Goal: Information Seeking & Learning: Learn about a topic

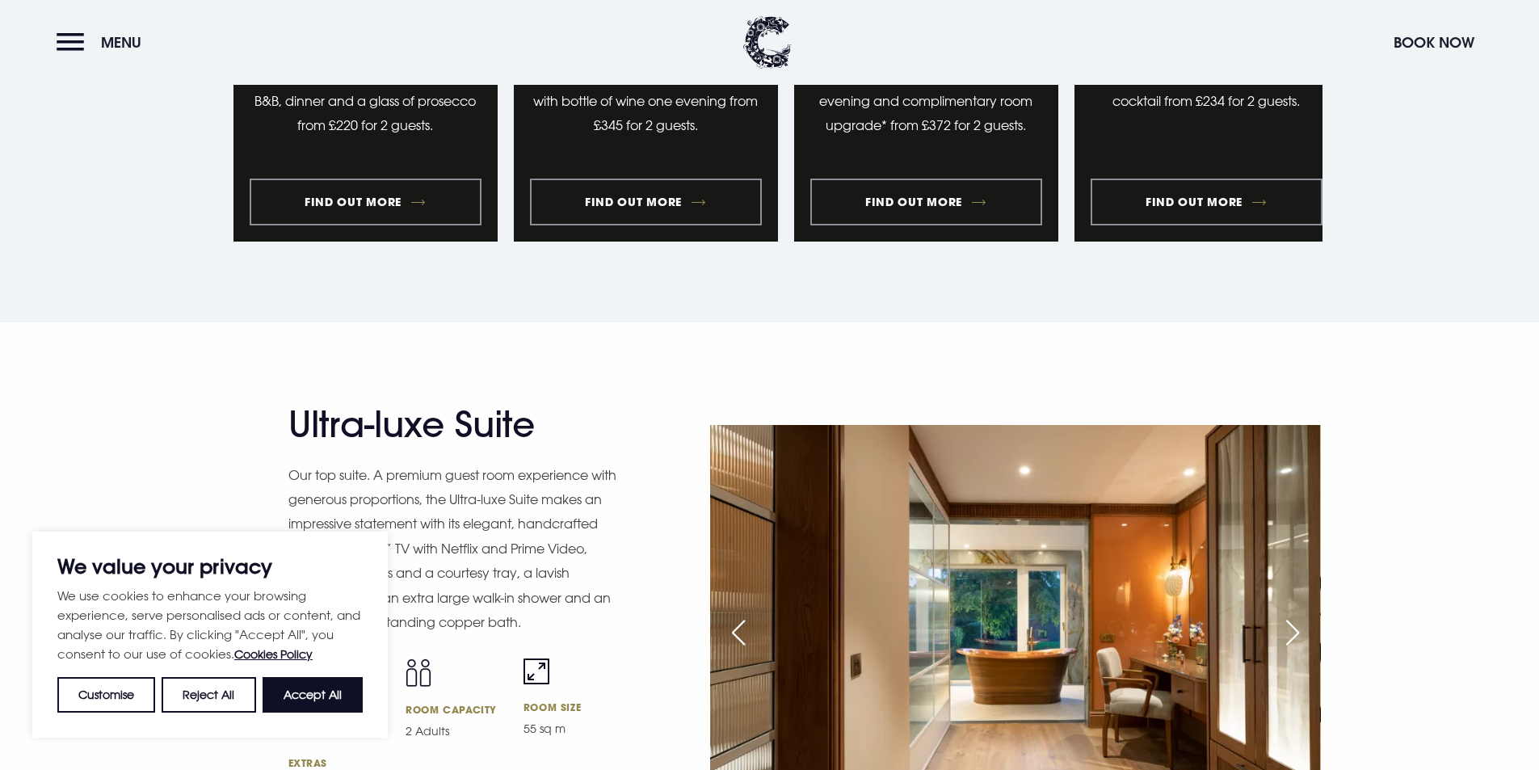
scroll to position [1939, 0]
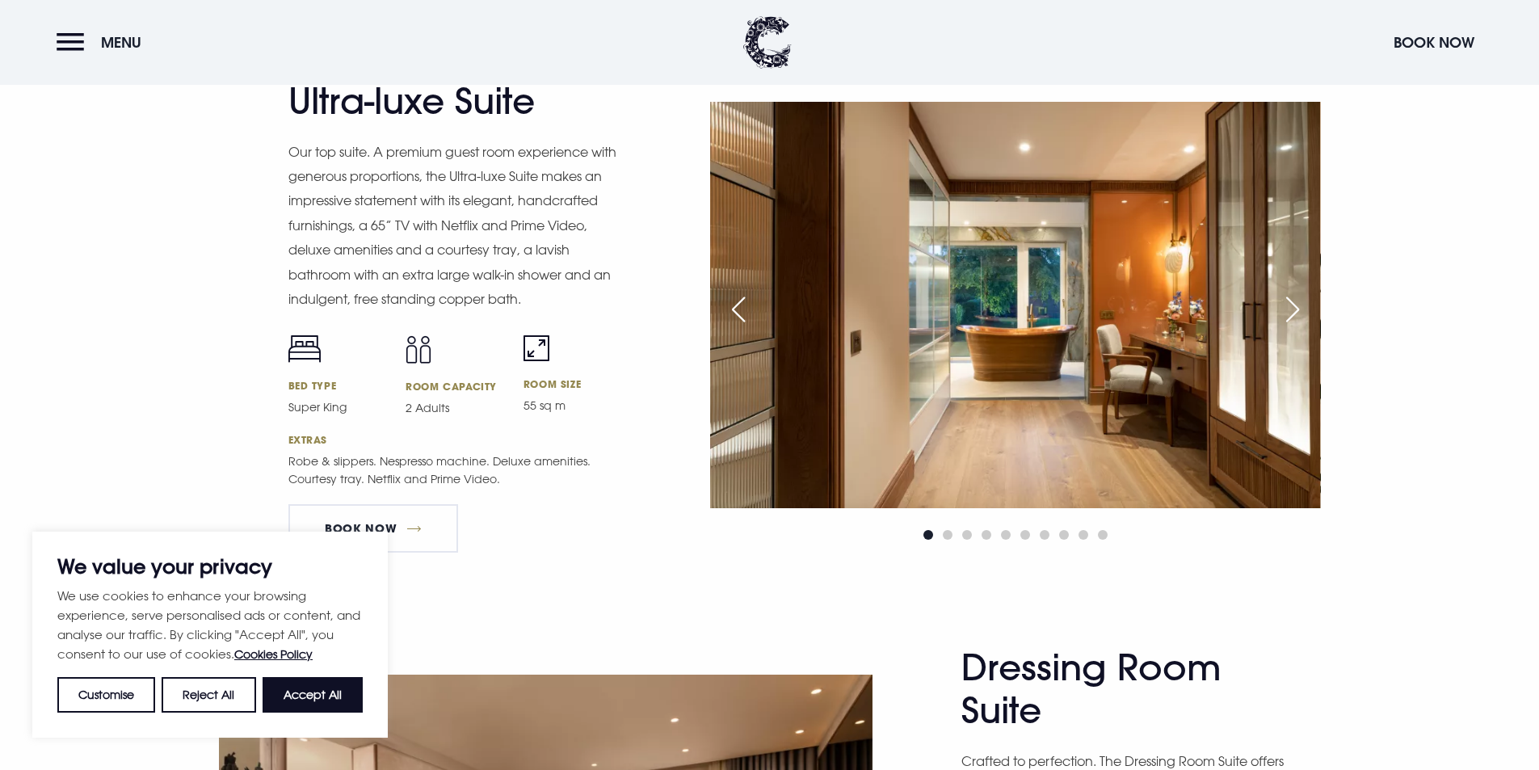
click at [1293, 309] on div "Next slide" at bounding box center [1292, 310] width 40 height 36
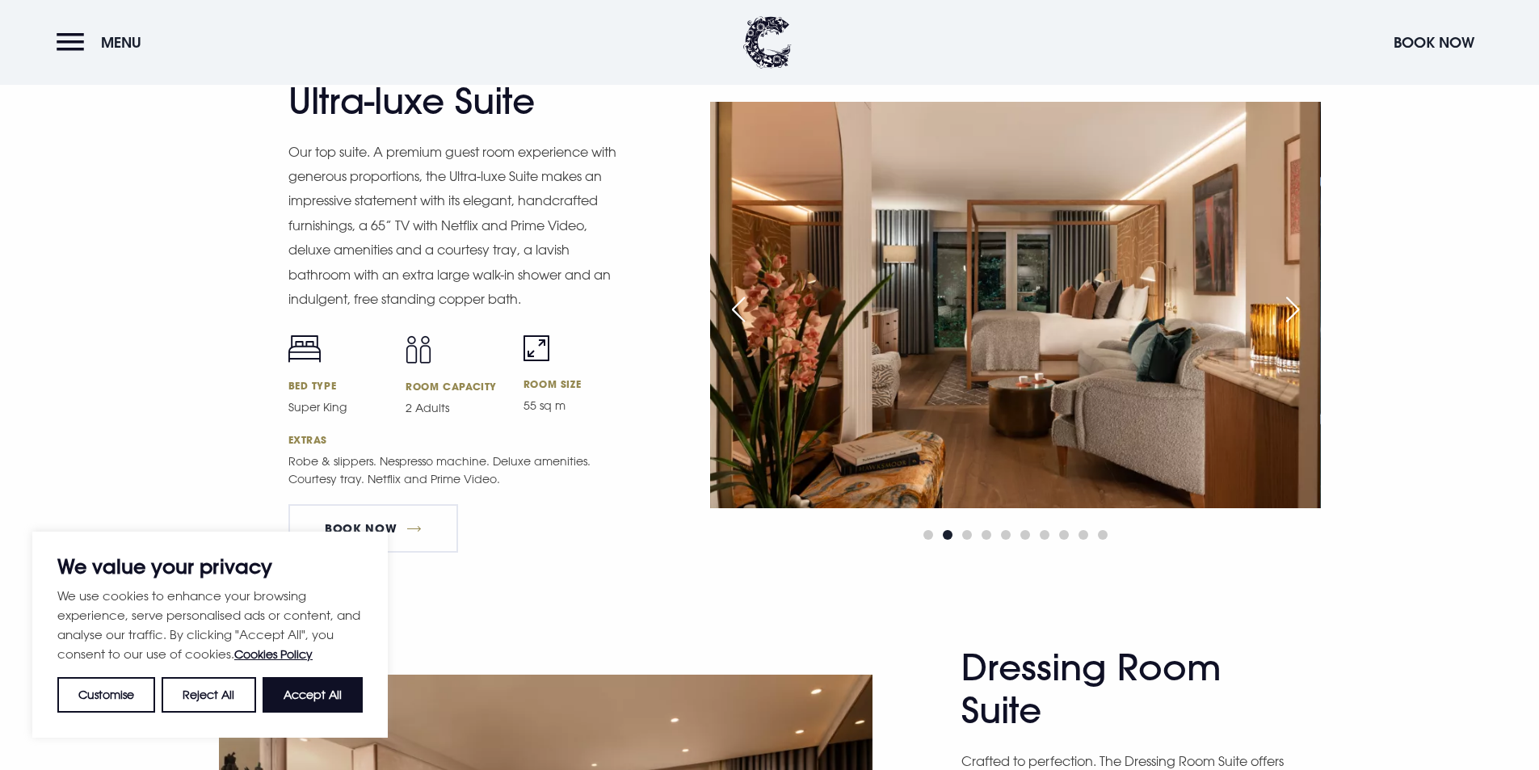
click at [1294, 312] on div "Next slide" at bounding box center [1292, 310] width 40 height 36
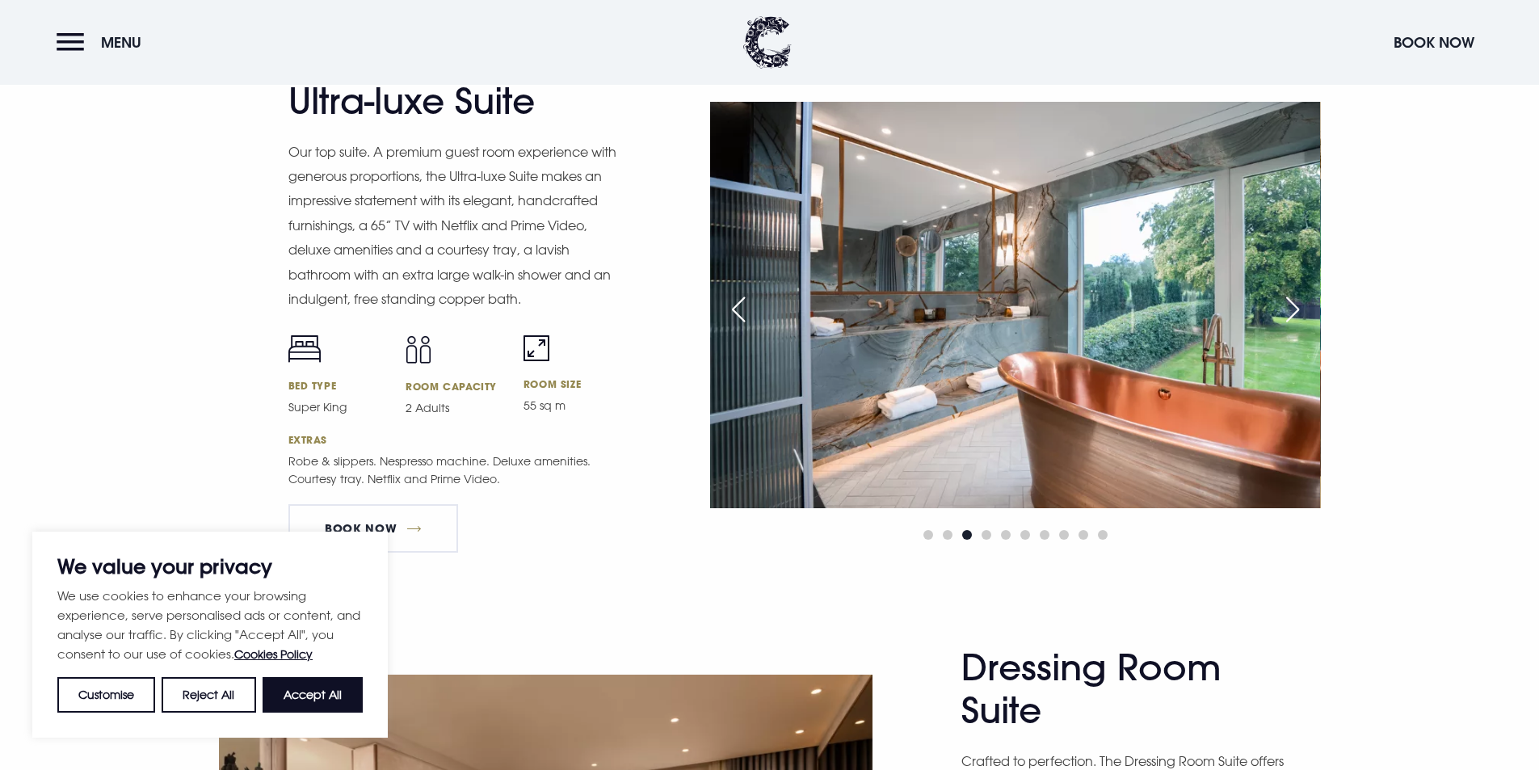
click at [1294, 312] on div "Next slide" at bounding box center [1292, 310] width 40 height 36
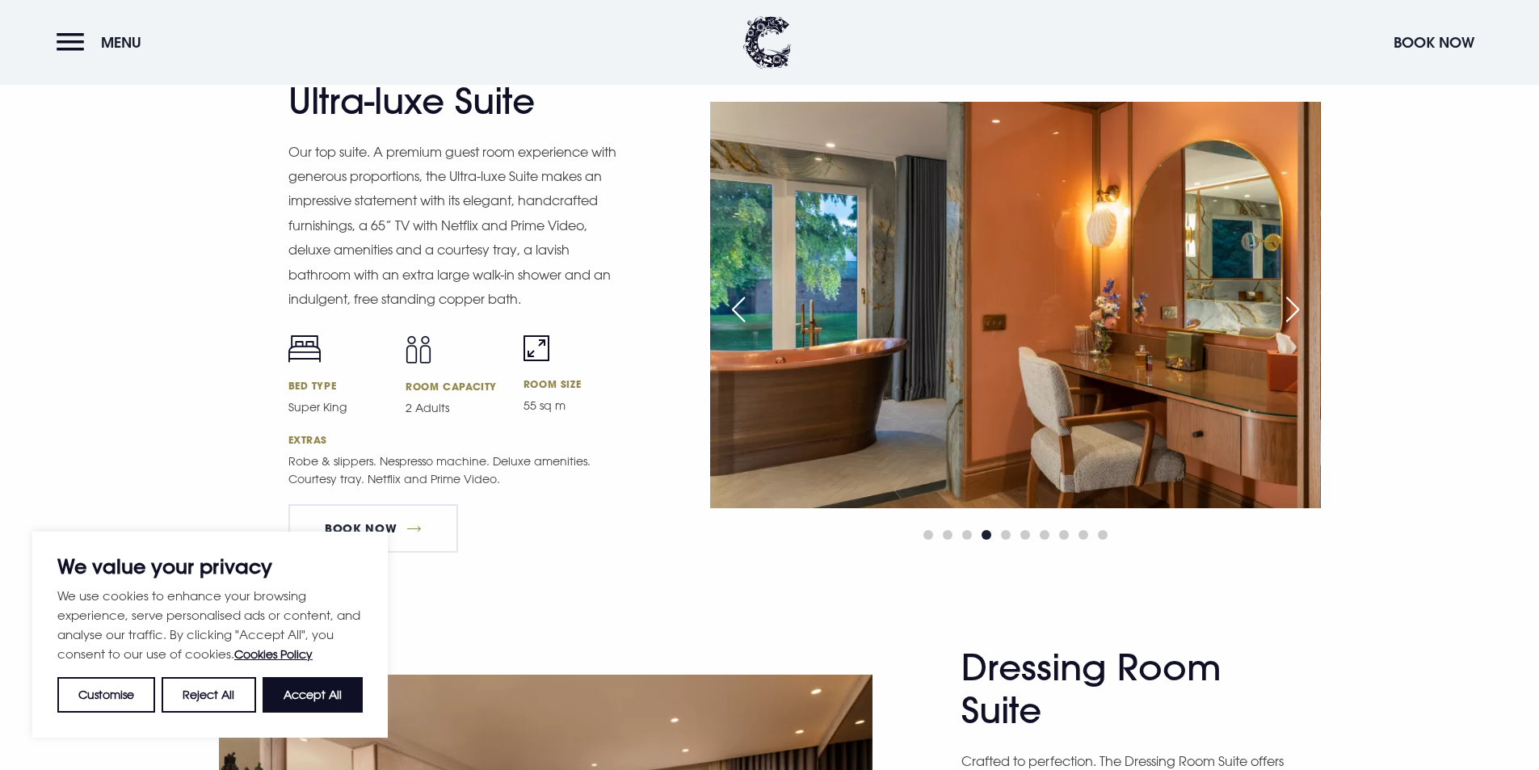
click at [744, 298] on div "Previous slide" at bounding box center [738, 310] width 40 height 36
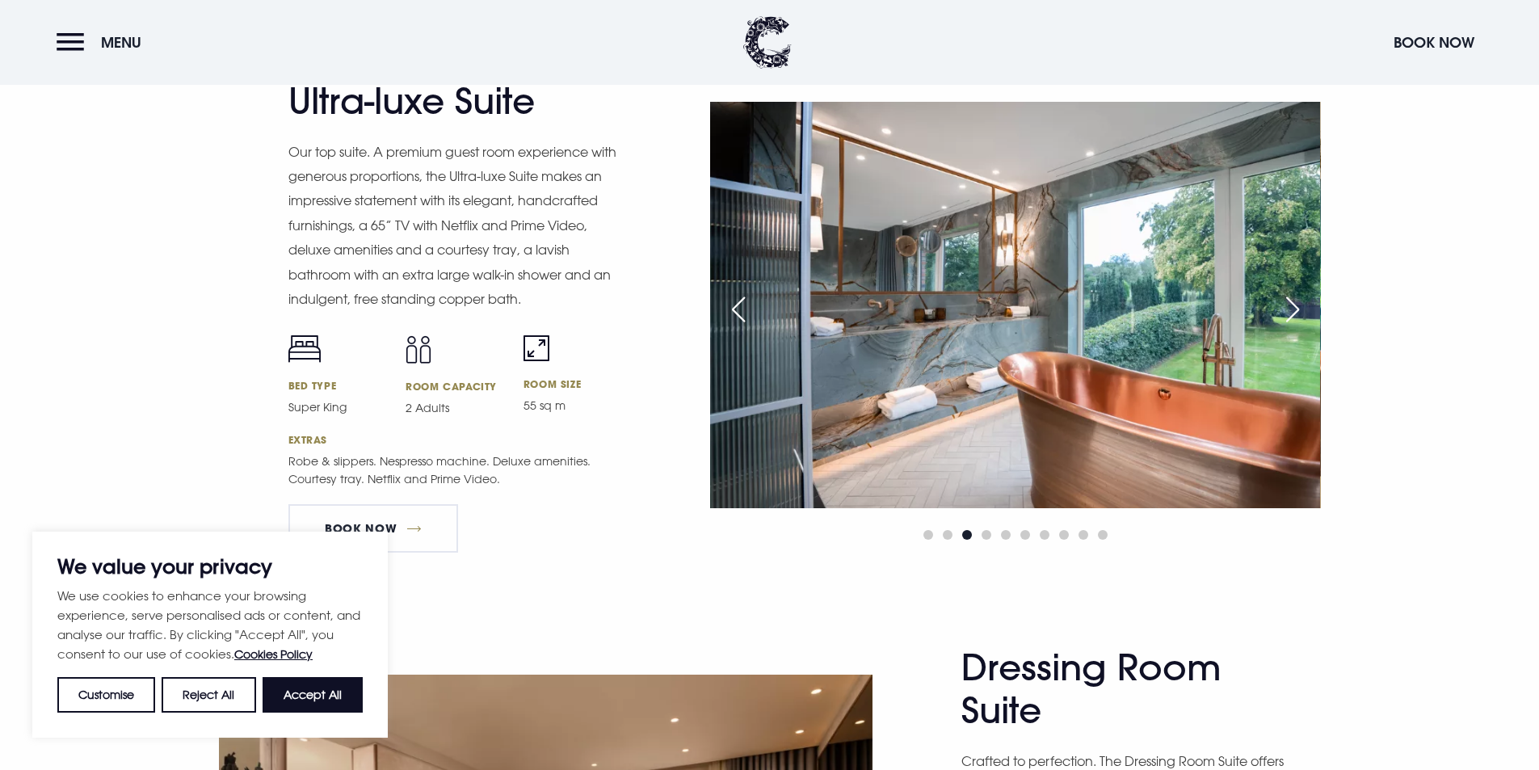
click at [1299, 313] on div "Next slide" at bounding box center [1292, 310] width 40 height 36
click at [1304, 309] on div "Next slide" at bounding box center [1292, 310] width 40 height 36
click at [1292, 308] on div "Next slide" at bounding box center [1292, 310] width 40 height 36
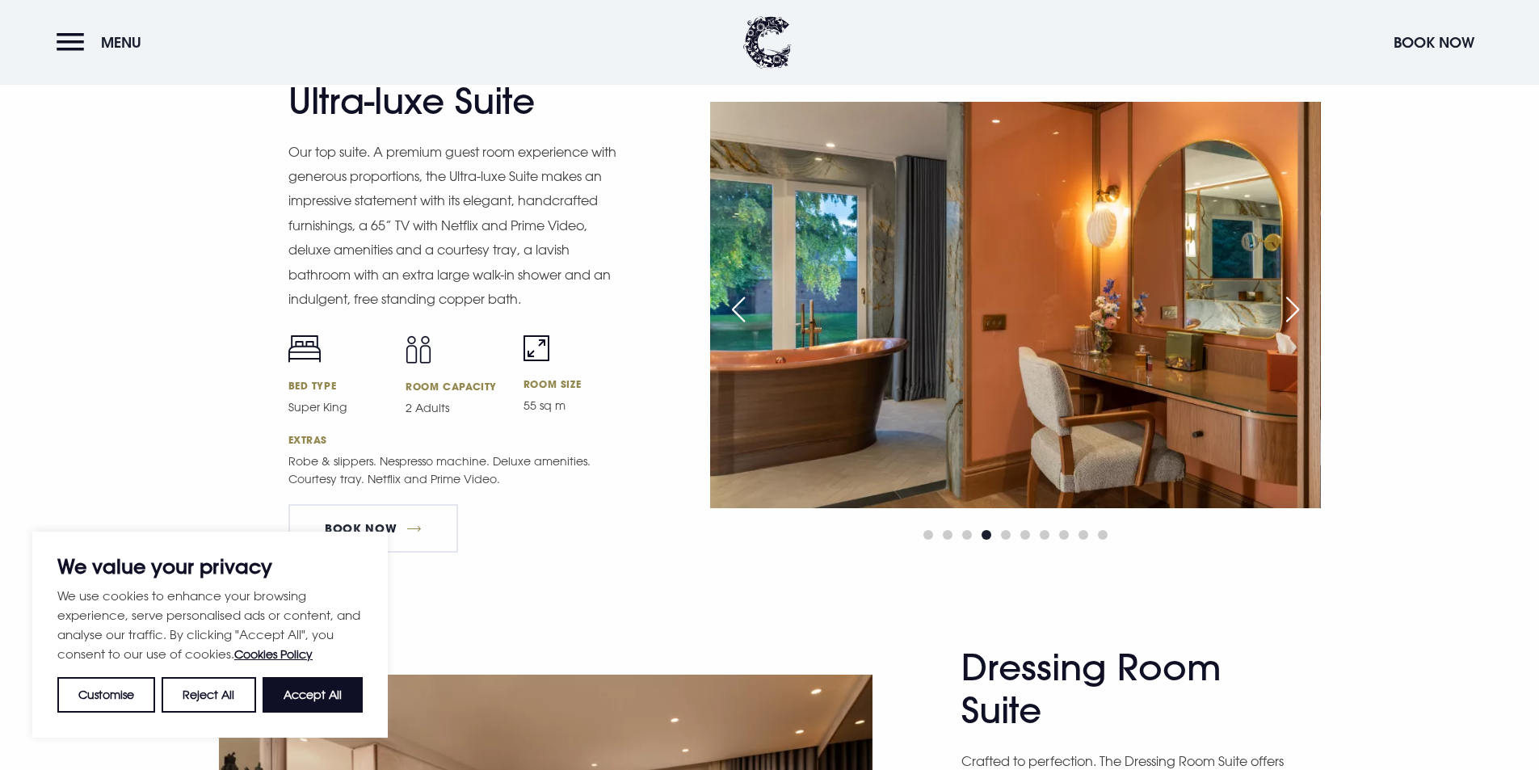
click at [1297, 305] on div "Next slide" at bounding box center [1292, 310] width 40 height 36
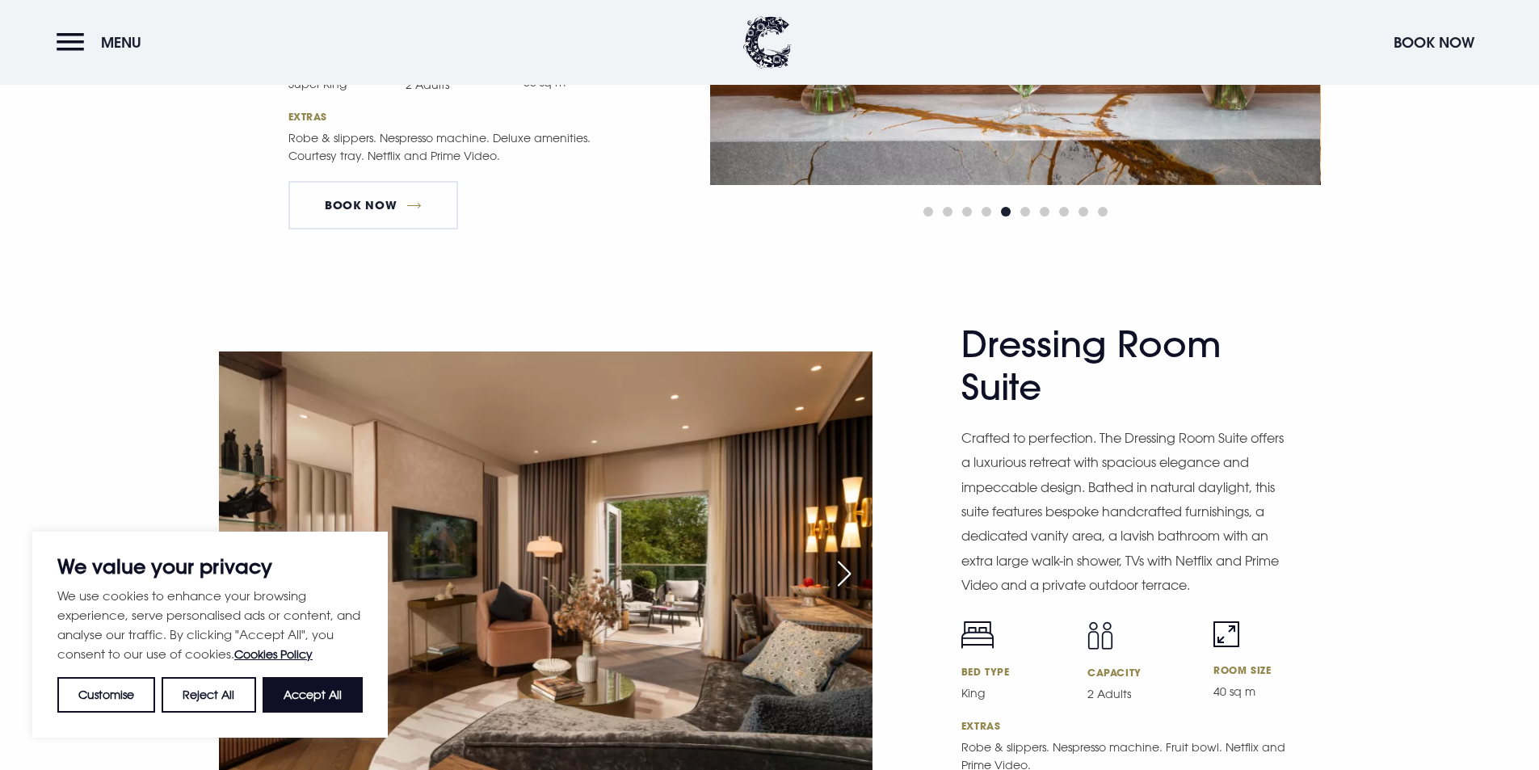
scroll to position [2424, 0]
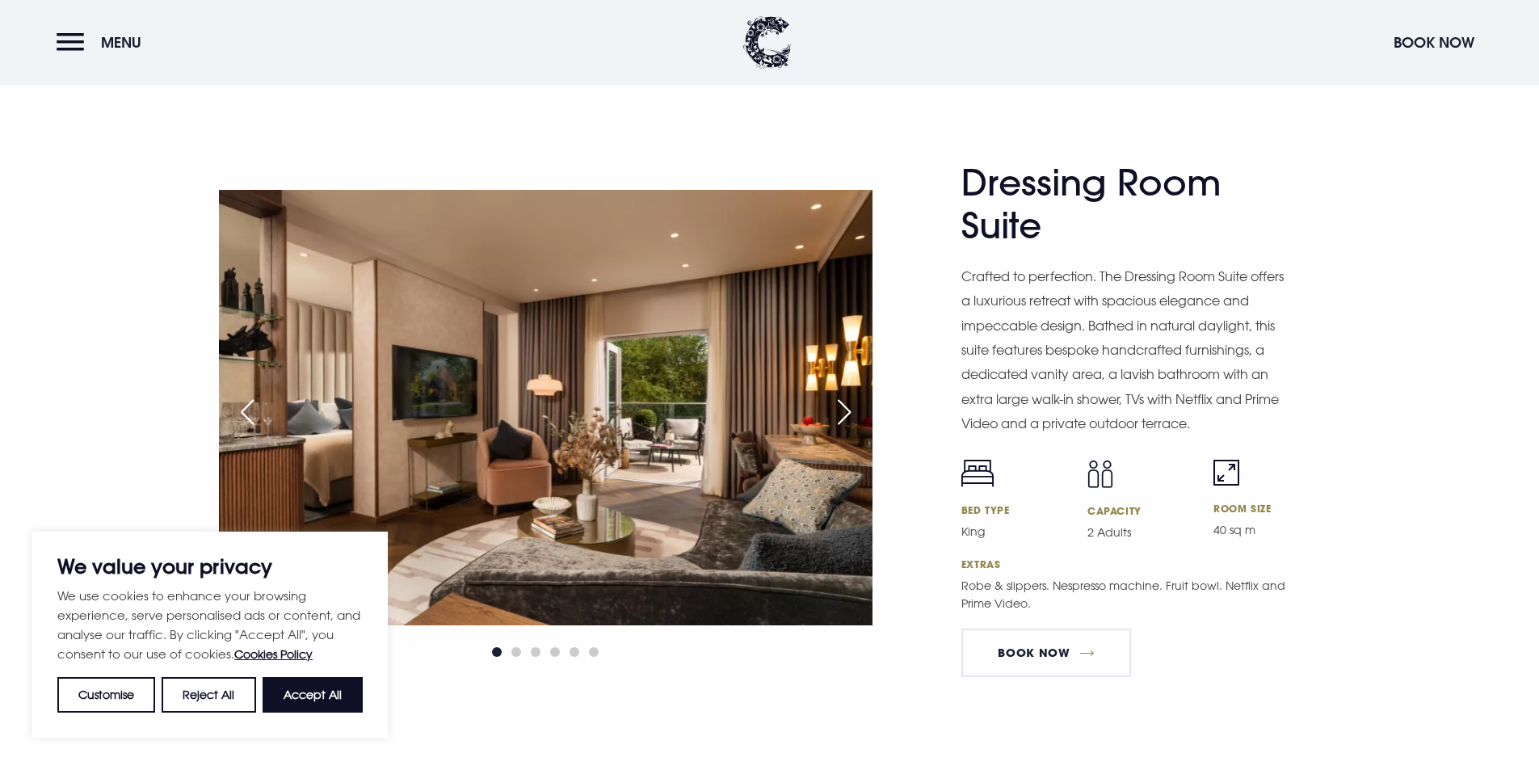
click at [845, 415] on div "Next slide" at bounding box center [844, 412] width 40 height 36
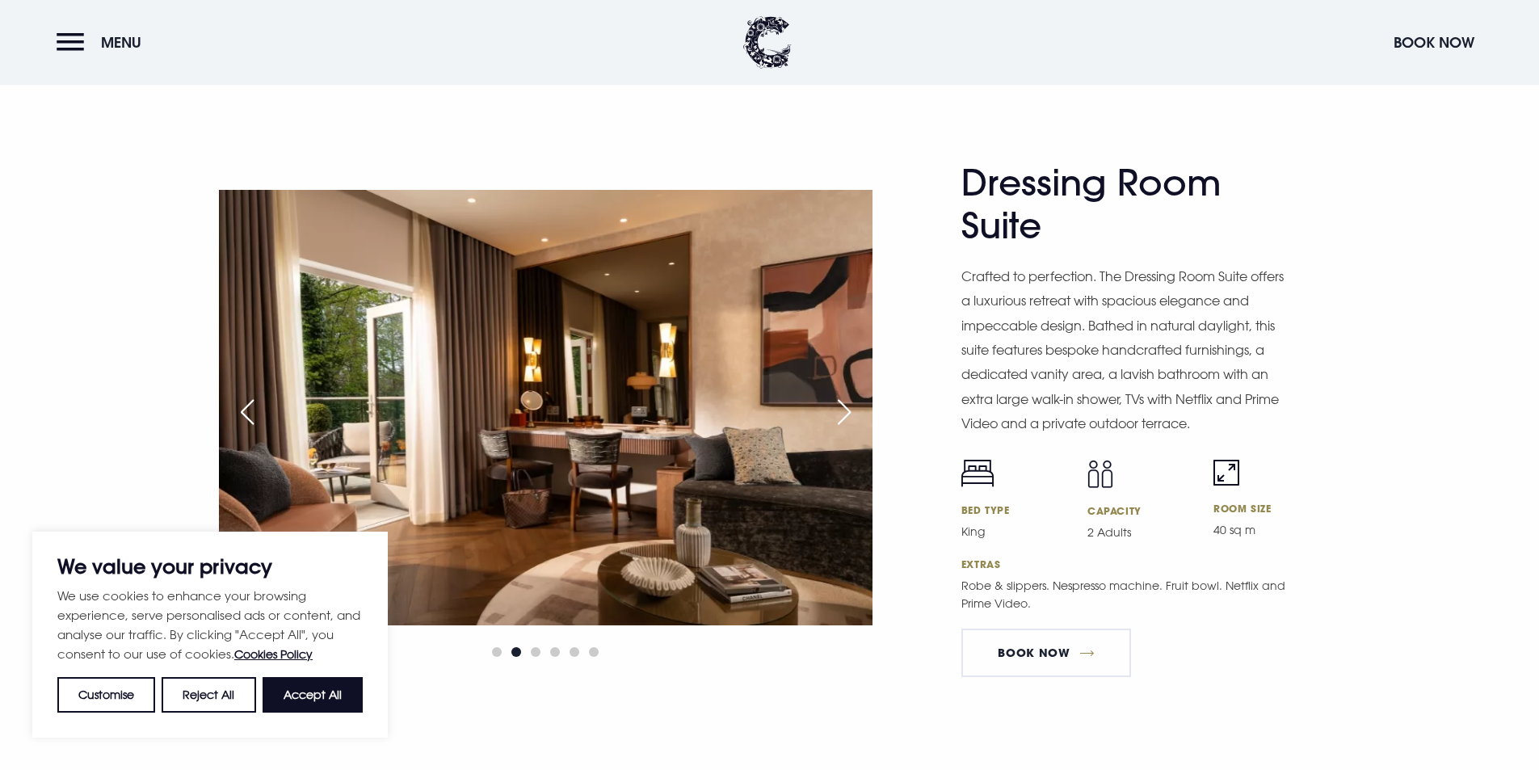
click at [845, 415] on div "Next slide" at bounding box center [844, 412] width 40 height 36
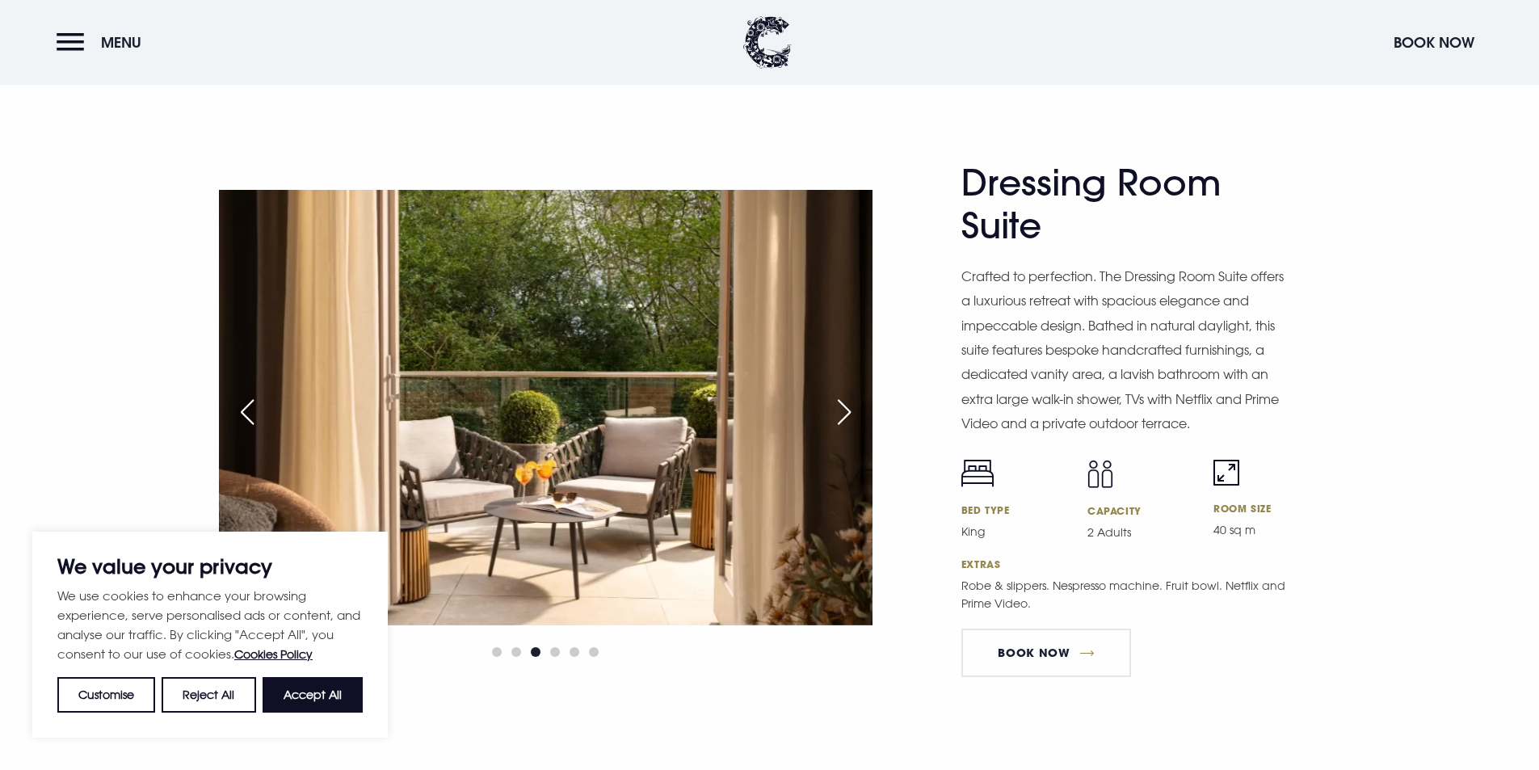
click at [845, 415] on div "Next slide" at bounding box center [844, 412] width 40 height 36
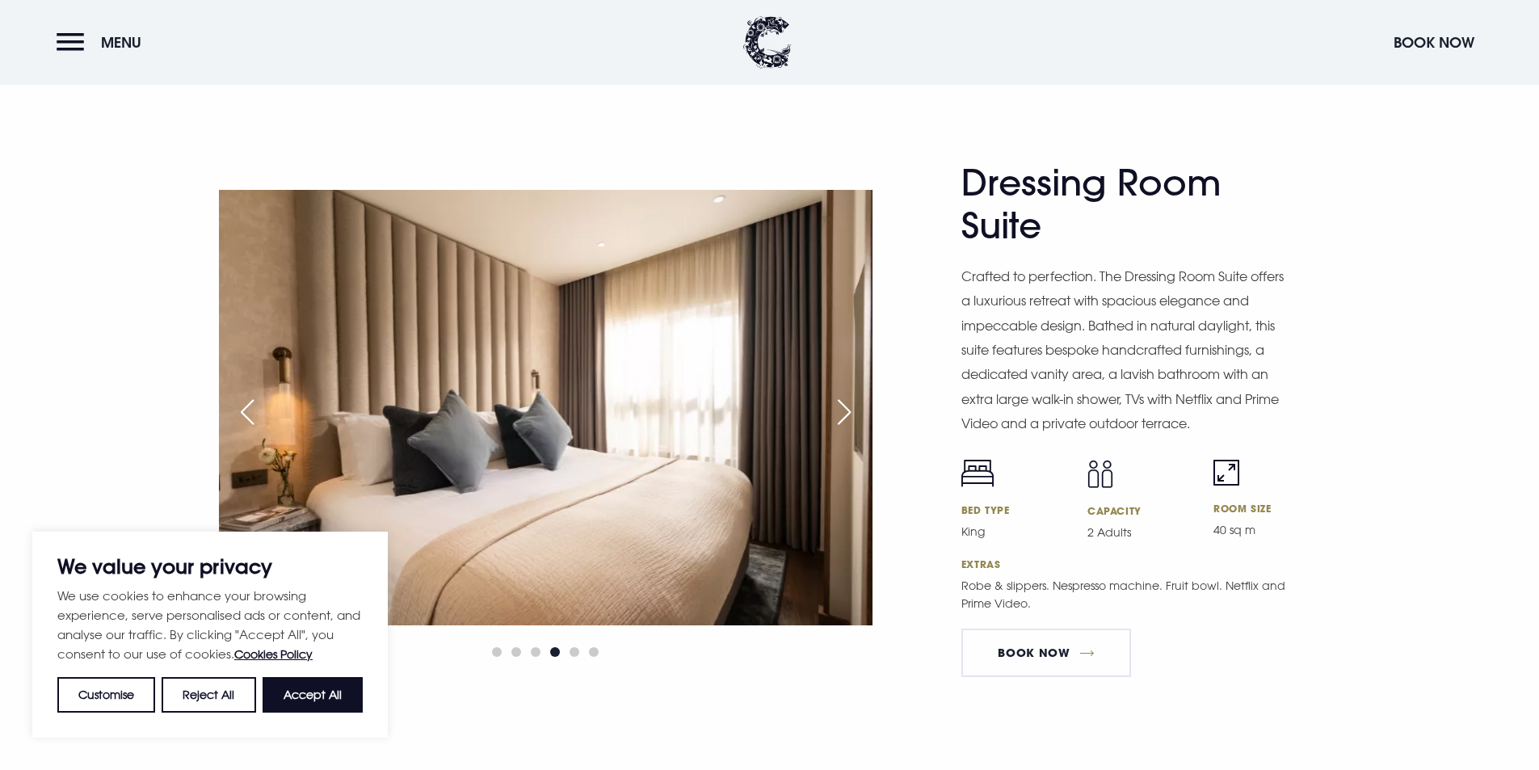
click at [845, 415] on div "Next slide" at bounding box center [844, 412] width 40 height 36
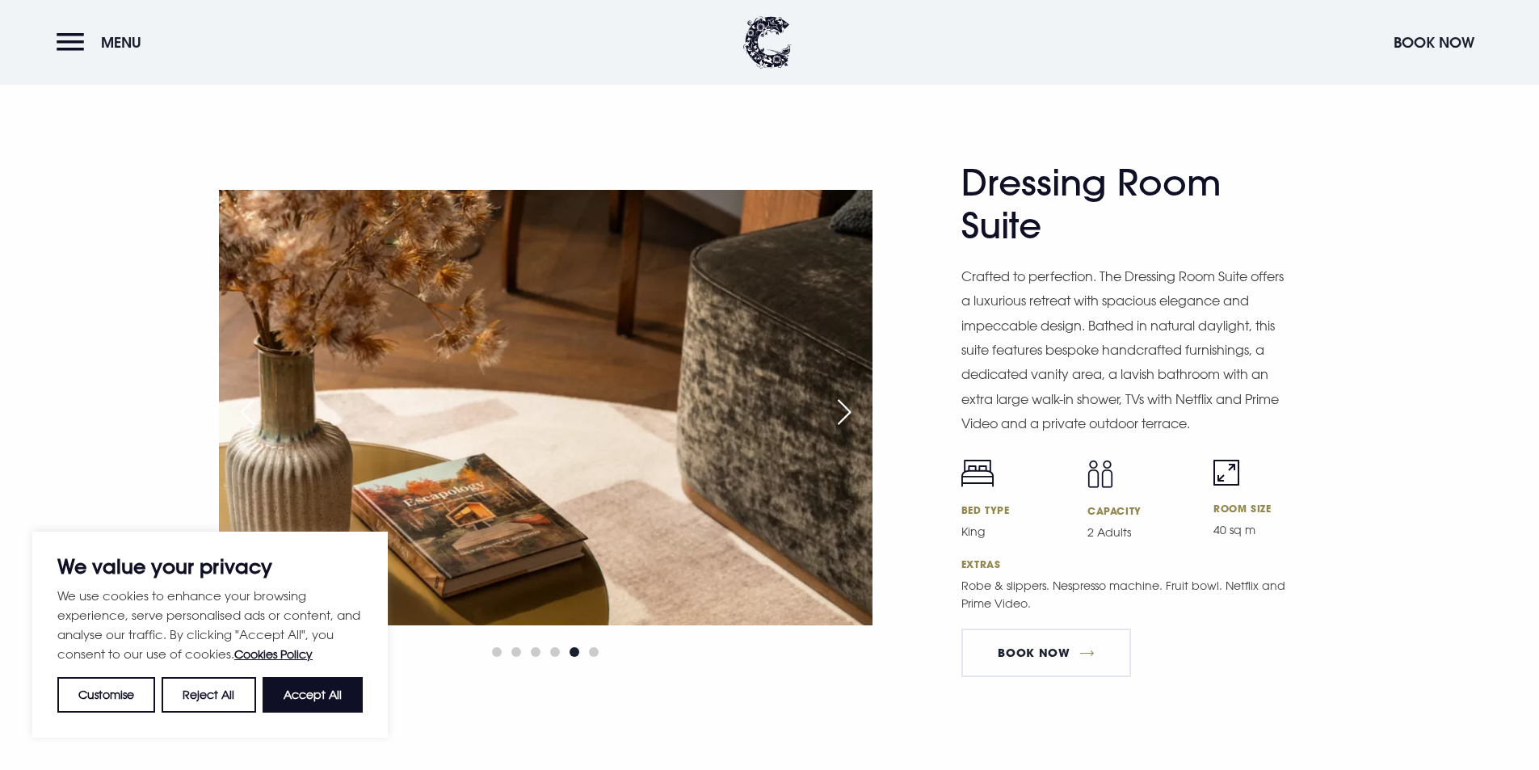
click at [845, 415] on div "Next slide" at bounding box center [844, 412] width 40 height 36
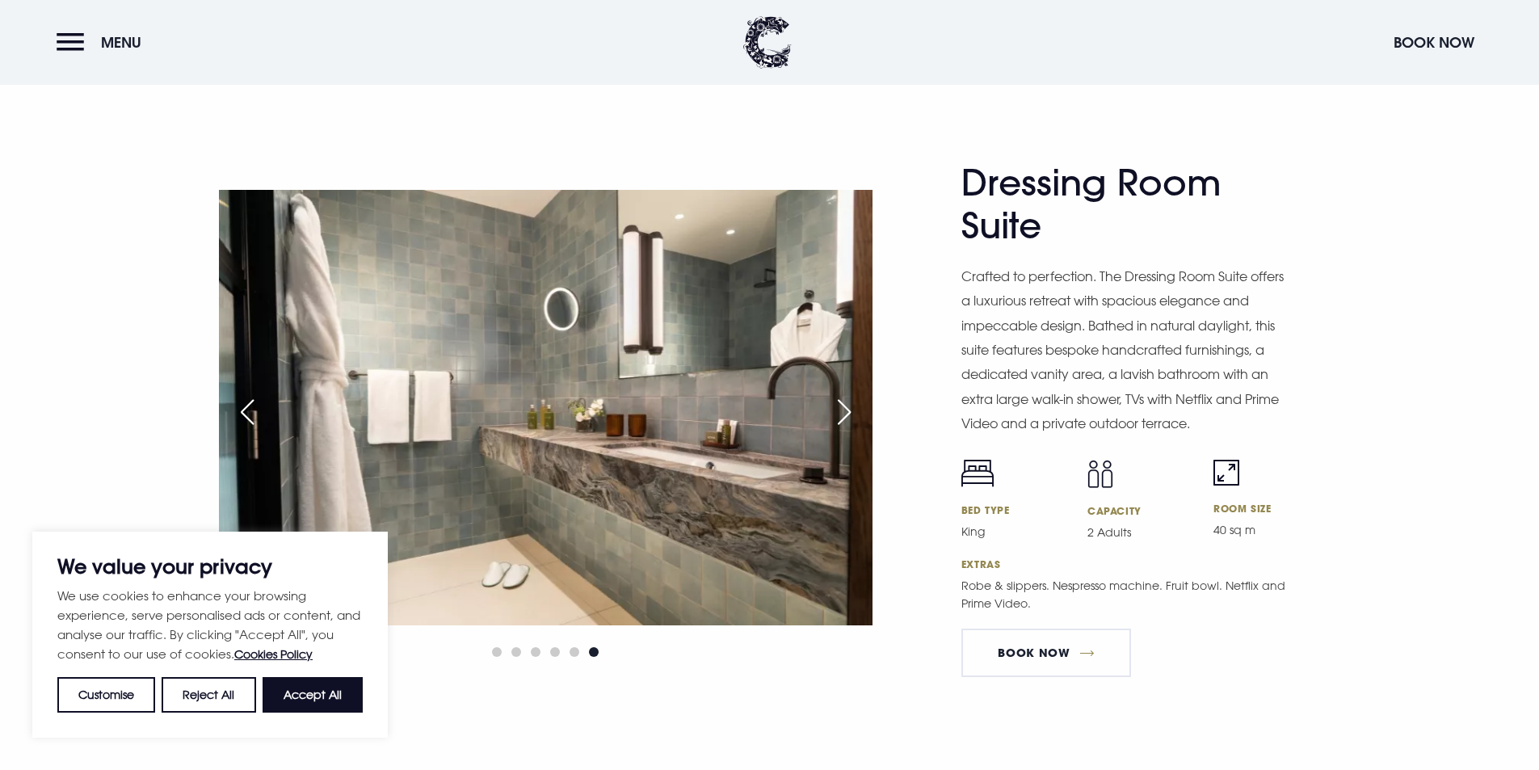
click at [845, 415] on div "Next slide" at bounding box center [844, 412] width 40 height 36
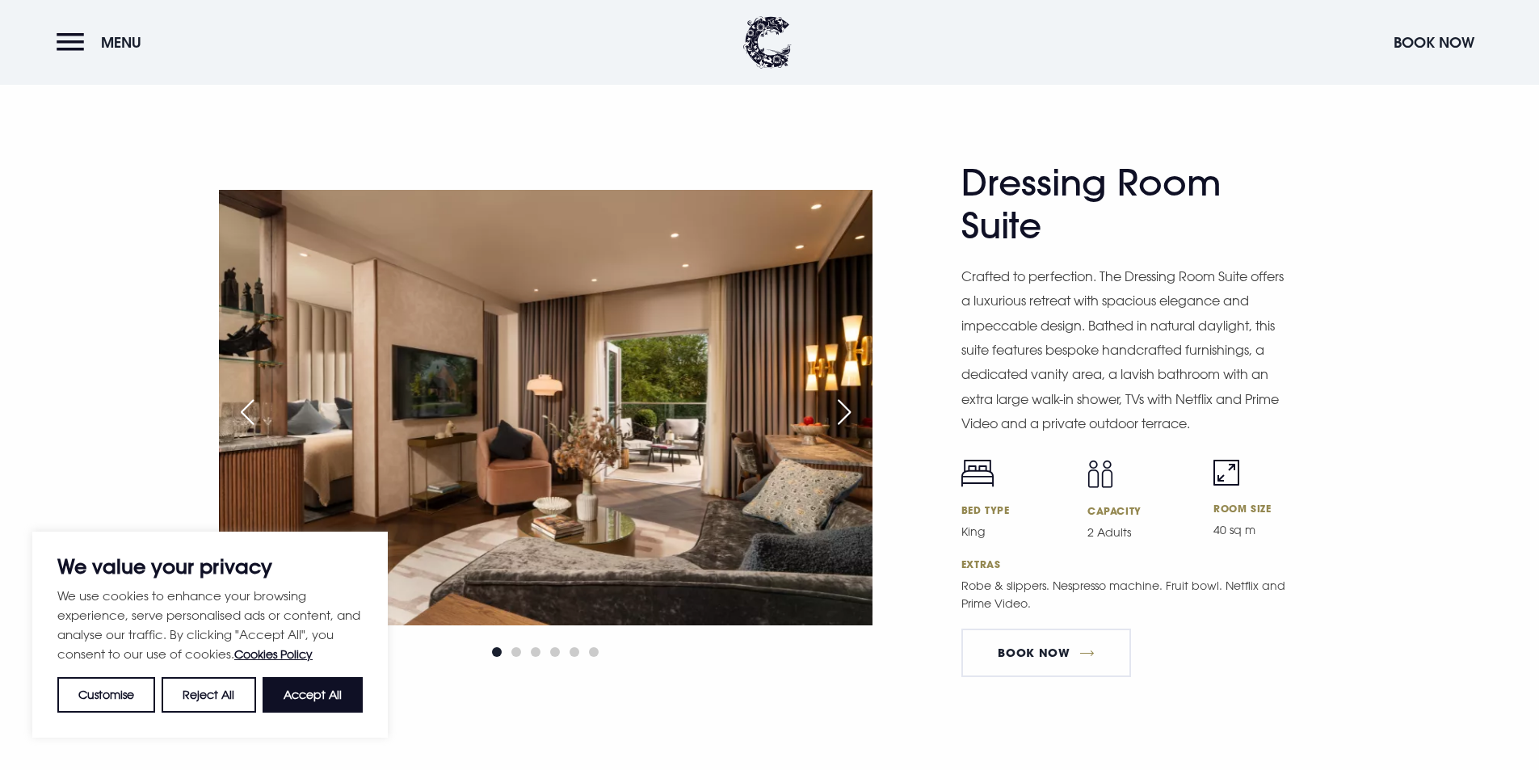
click at [235, 404] on div "Previous slide" at bounding box center [247, 412] width 40 height 36
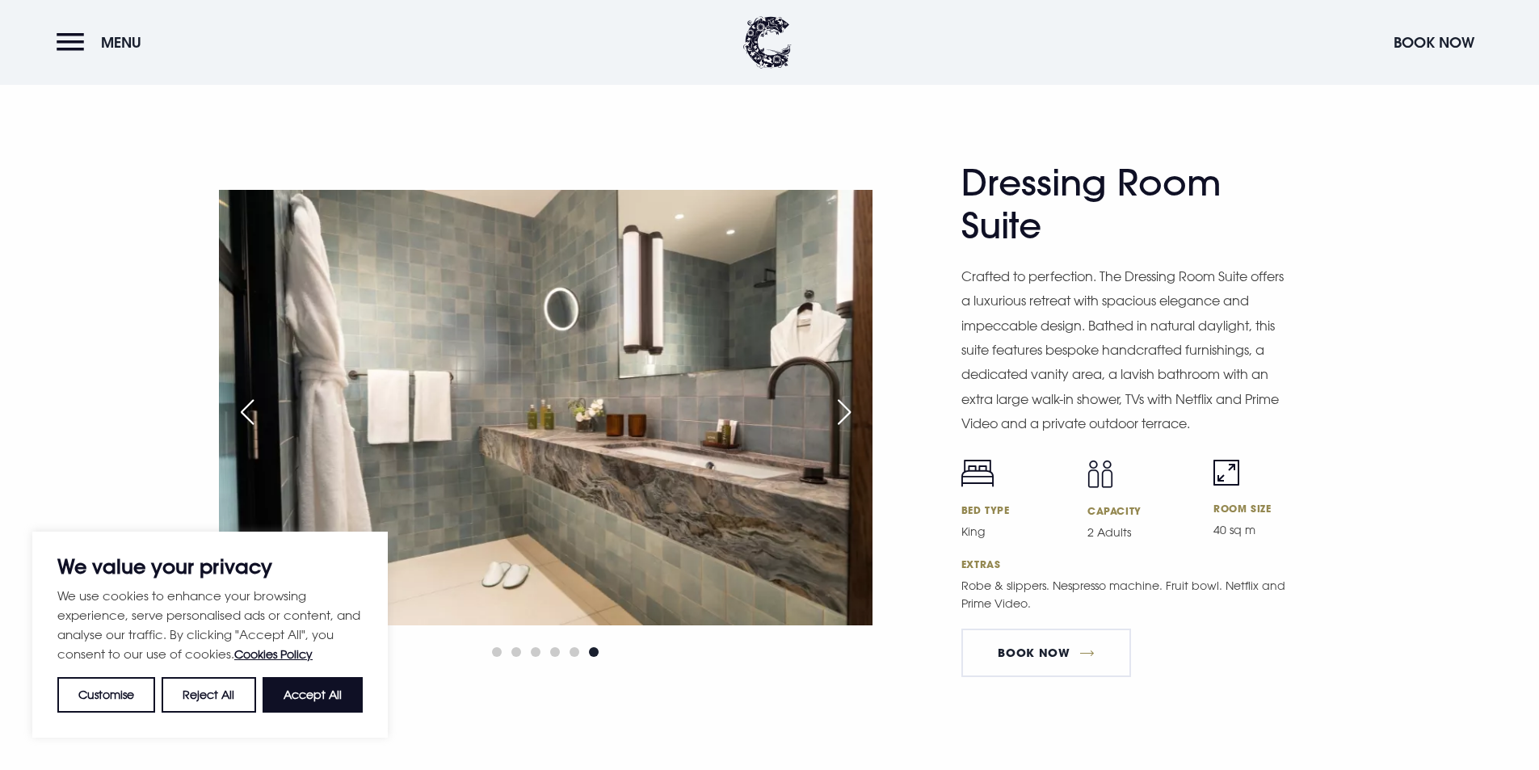
click at [845, 408] on div "Next slide" at bounding box center [844, 412] width 40 height 36
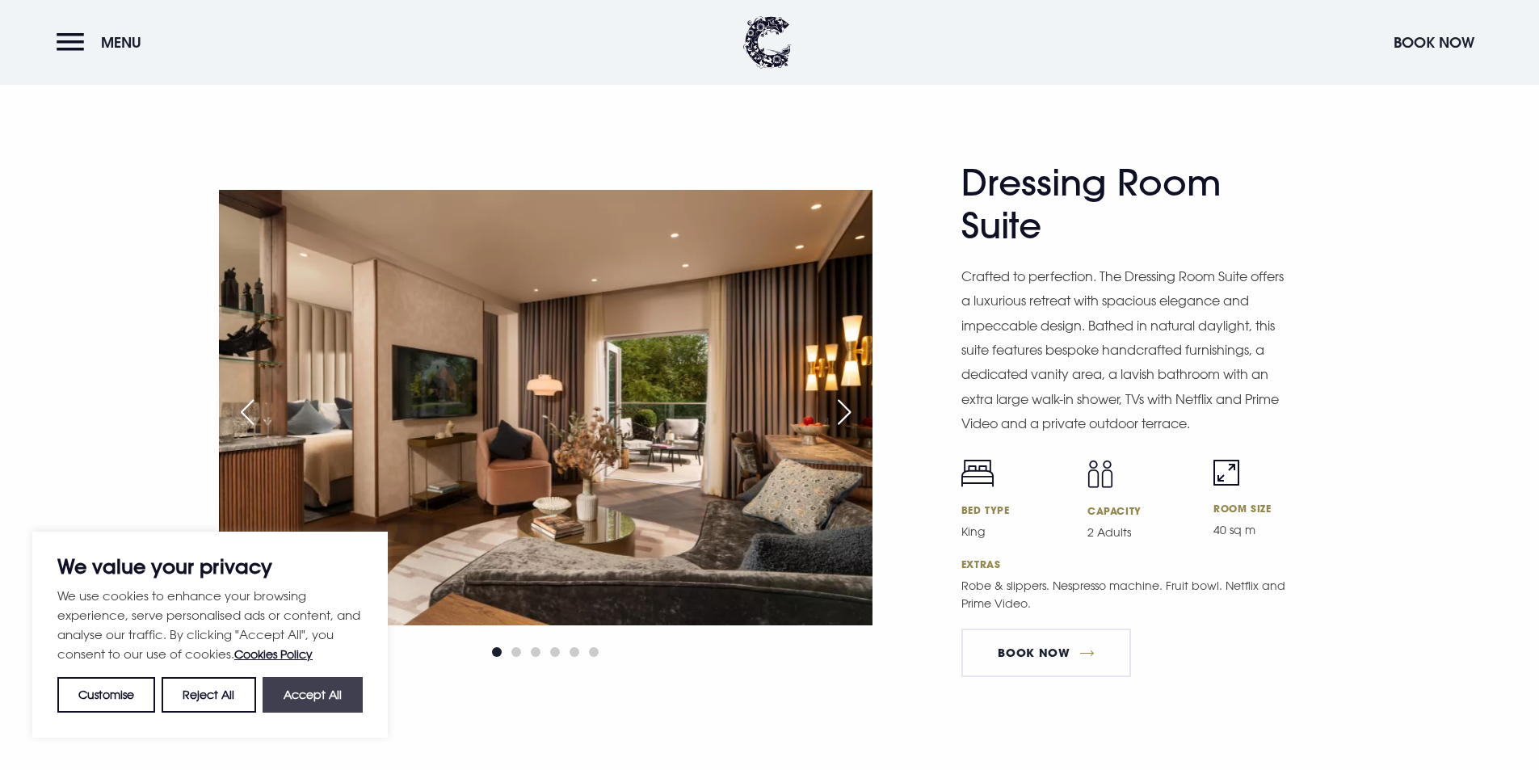
drag, startPoint x: 296, startPoint y: 698, endPoint x: 846, endPoint y: 635, distance: 553.0
click at [298, 698] on button "Accept All" at bounding box center [313, 695] width 100 height 36
checkbox input "true"
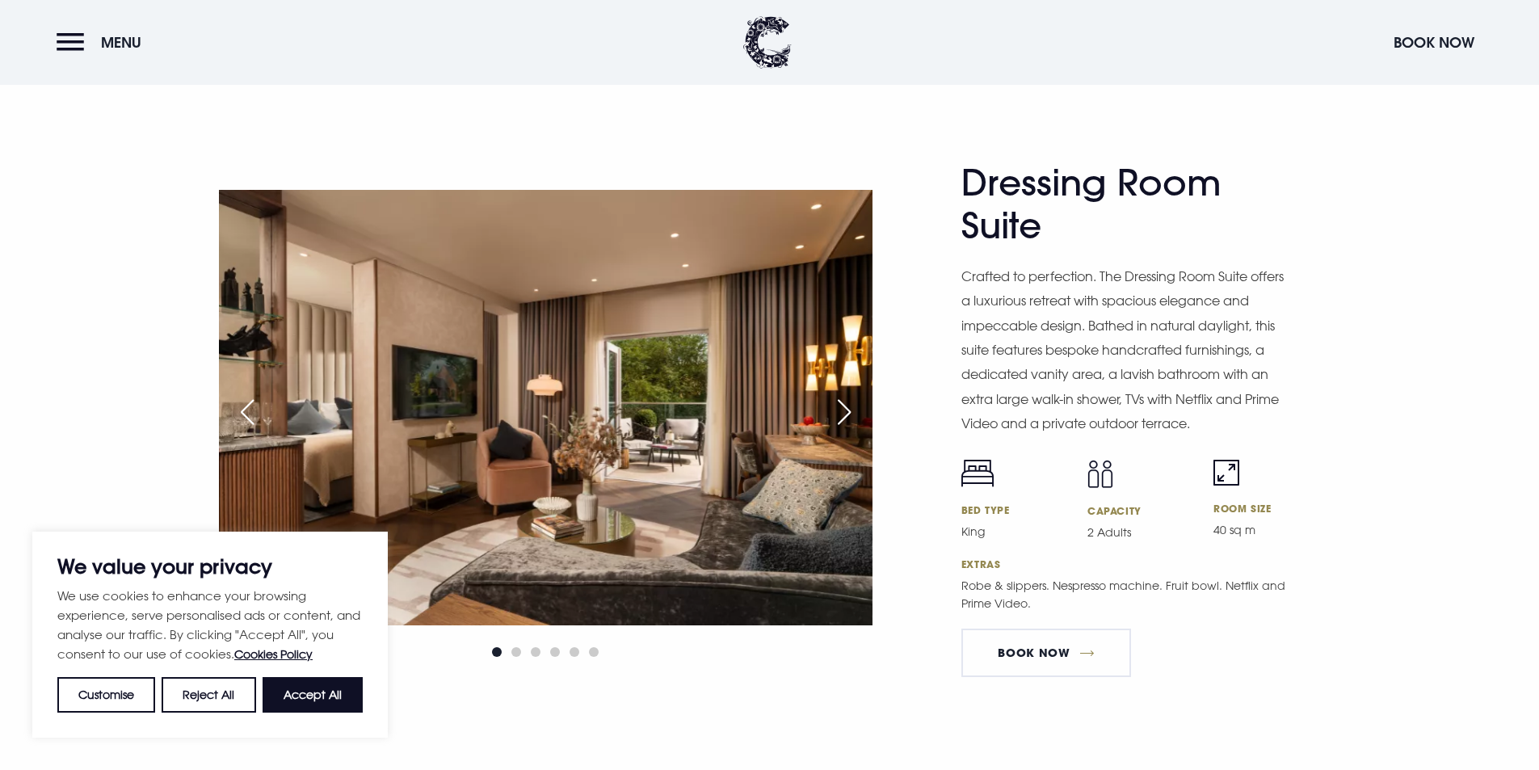
checkbox input "true"
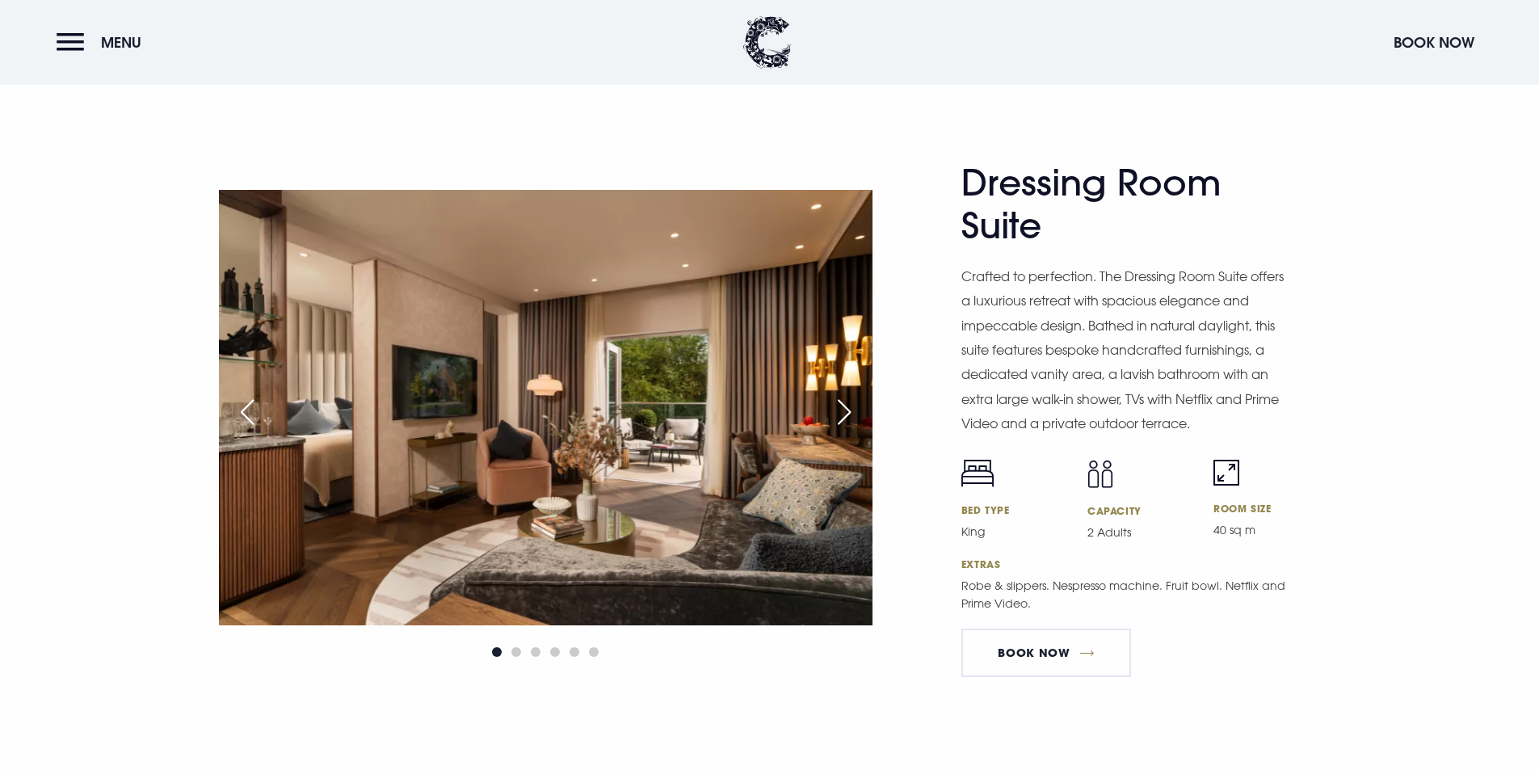
click at [843, 409] on div "Next slide" at bounding box center [844, 412] width 40 height 36
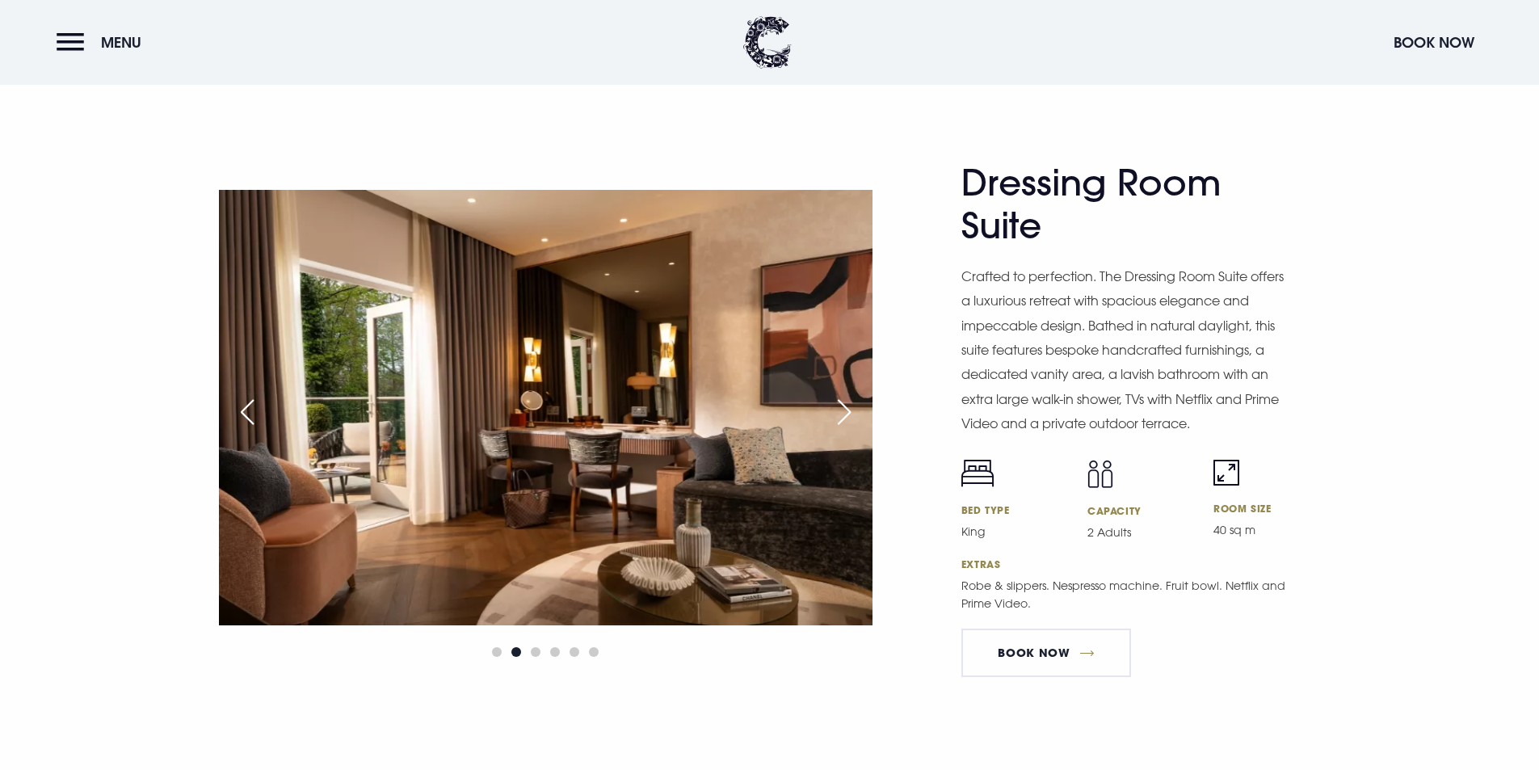
click at [843, 409] on div "Next slide" at bounding box center [844, 412] width 40 height 36
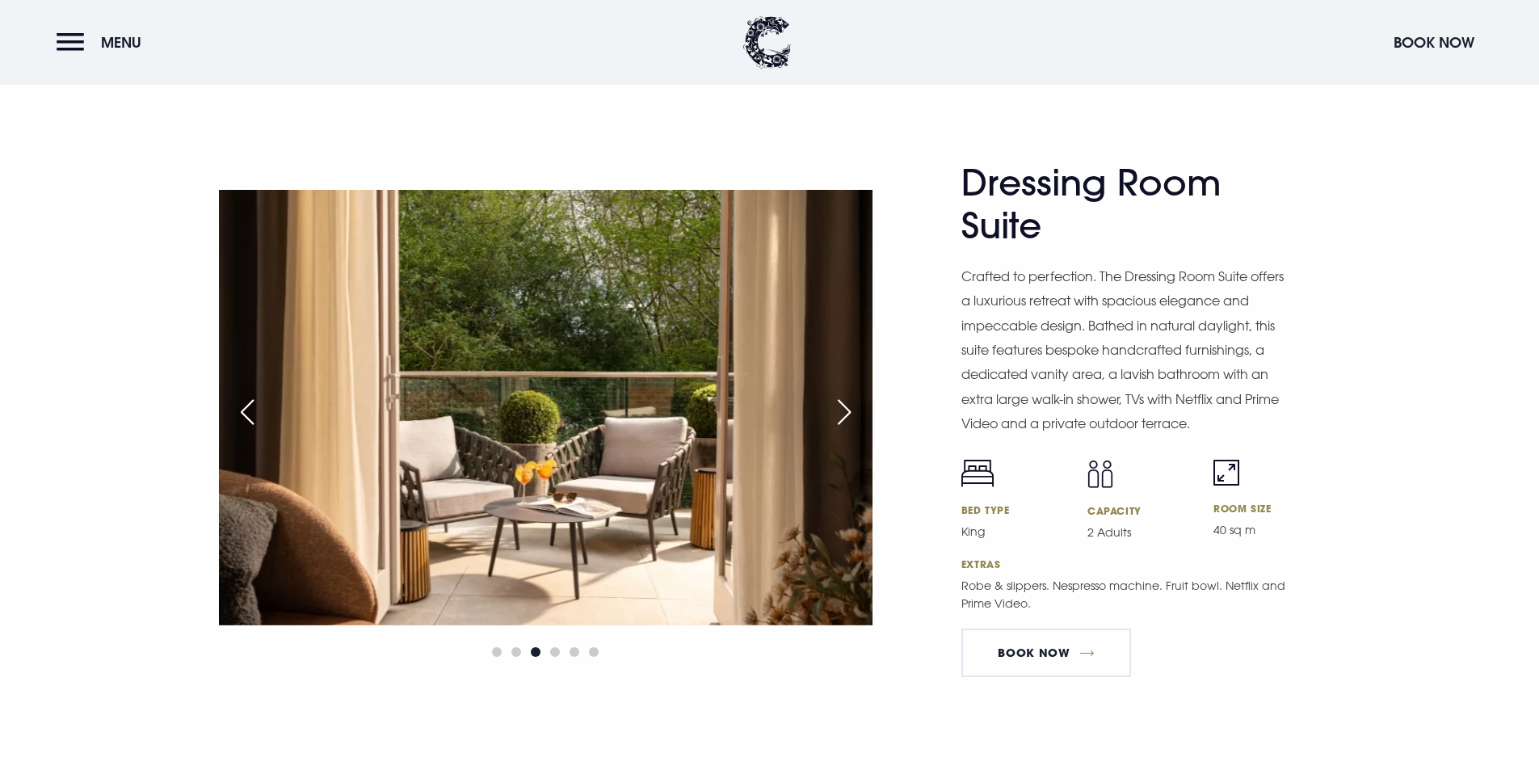
click at [843, 409] on div "Next slide" at bounding box center [844, 412] width 40 height 36
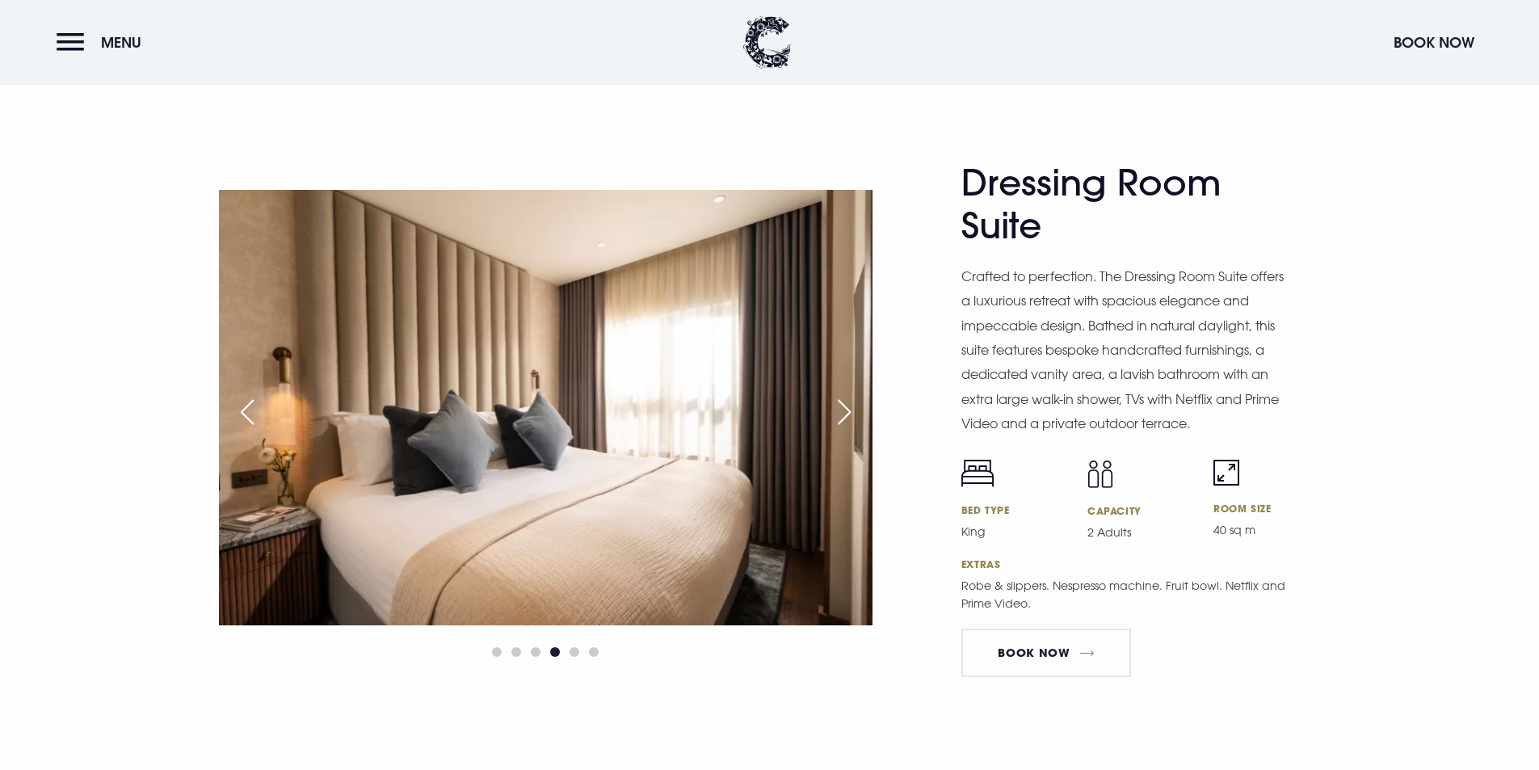
click at [840, 418] on div "Next slide" at bounding box center [844, 412] width 40 height 36
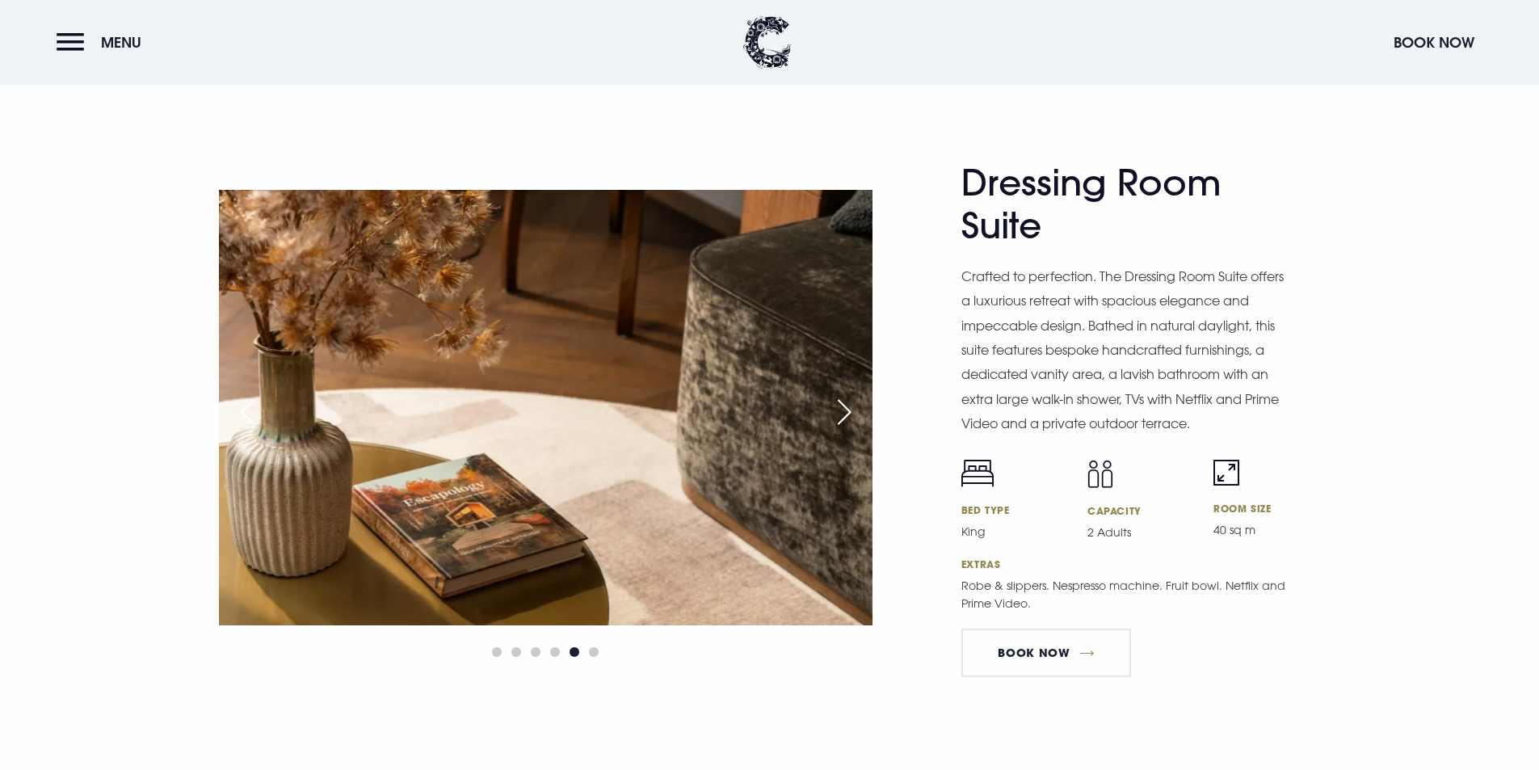
click at [840, 418] on div "Next slide" at bounding box center [844, 412] width 40 height 36
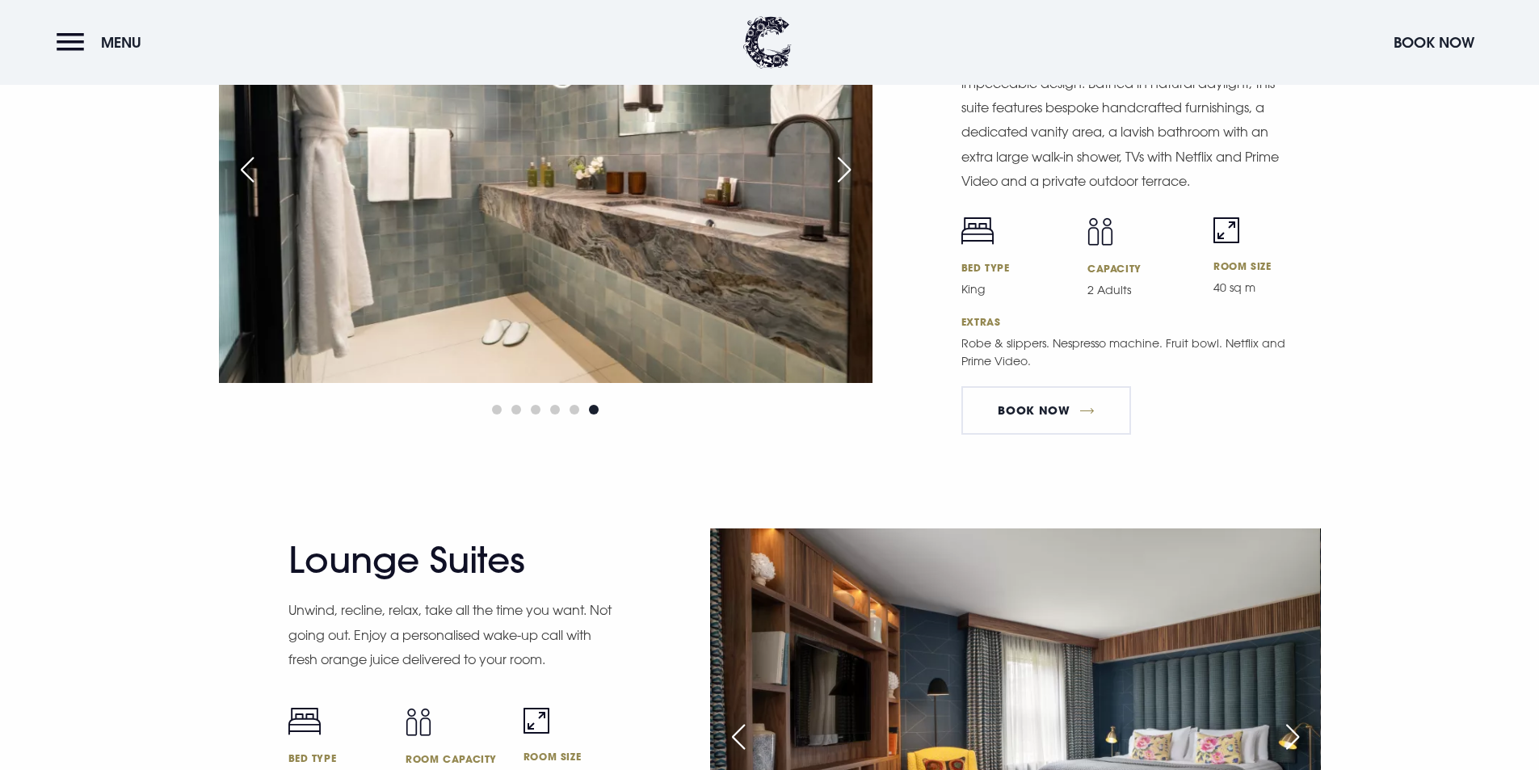
scroll to position [2908, 0]
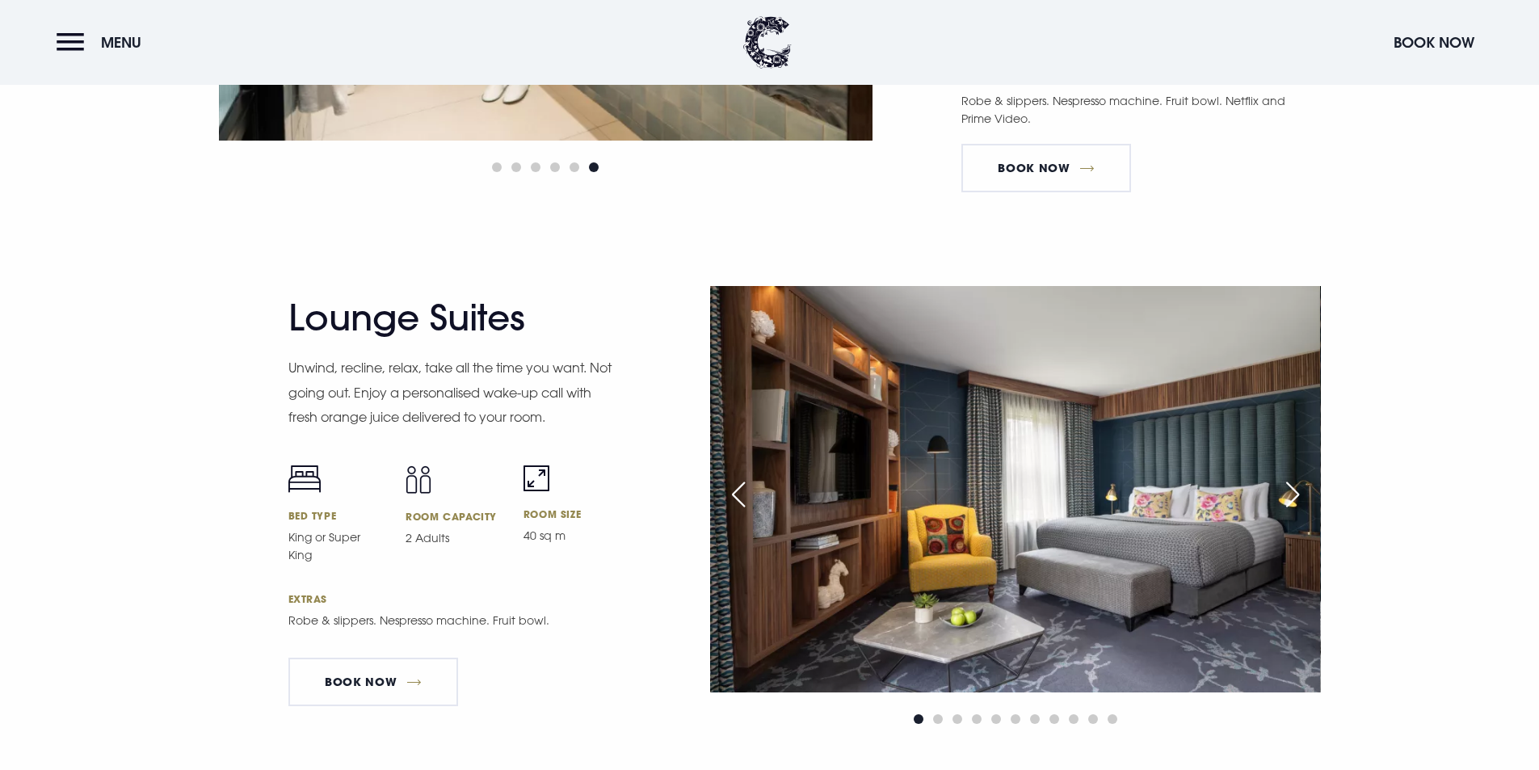
click at [1293, 484] on div "Next slide" at bounding box center [1292, 495] width 40 height 36
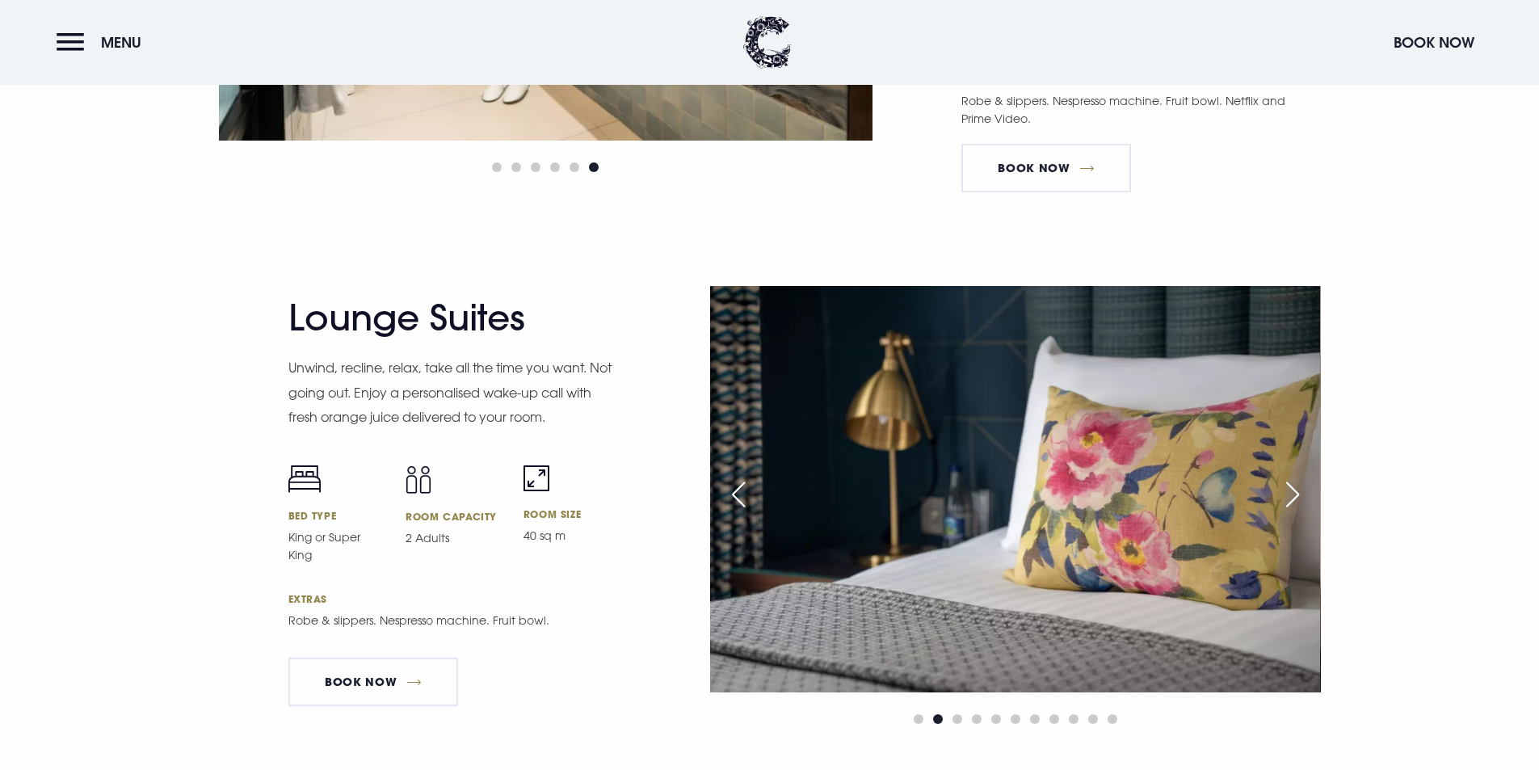
click at [1293, 484] on div "Next slide" at bounding box center [1292, 495] width 40 height 36
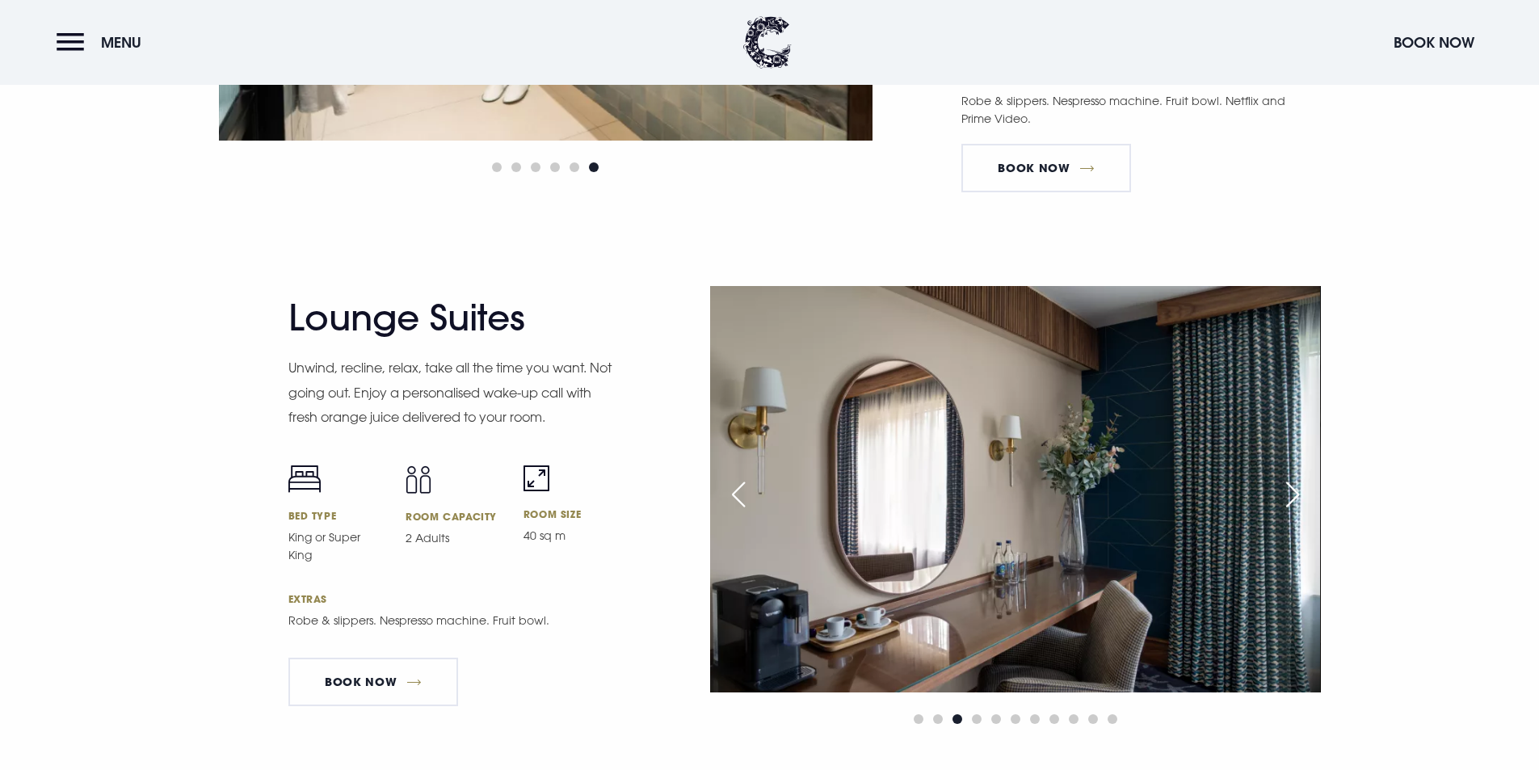
click at [1293, 484] on div "Next slide" at bounding box center [1292, 495] width 40 height 36
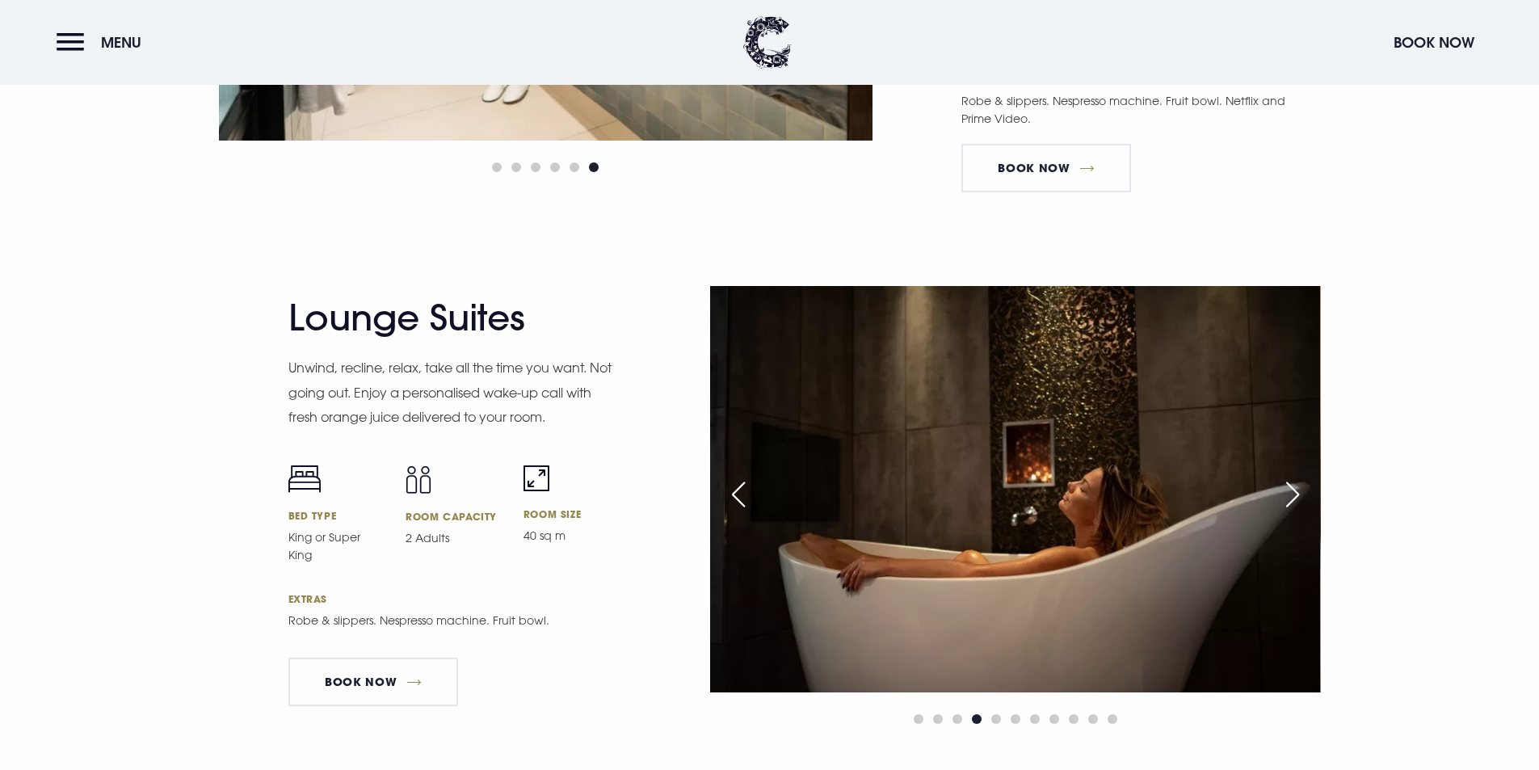
click at [1293, 484] on div "Next slide" at bounding box center [1292, 495] width 40 height 36
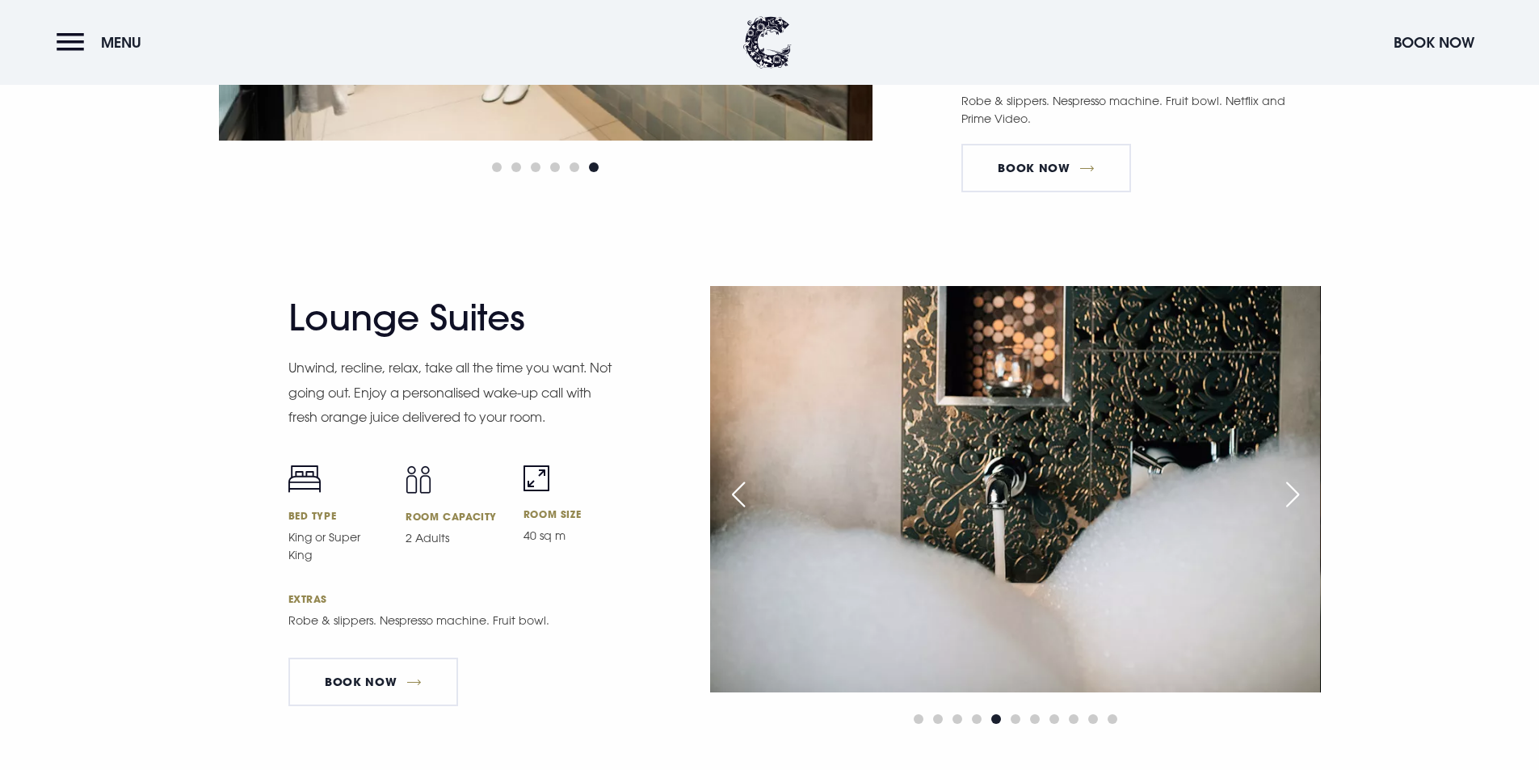
click at [1293, 484] on div "Next slide" at bounding box center [1292, 495] width 40 height 36
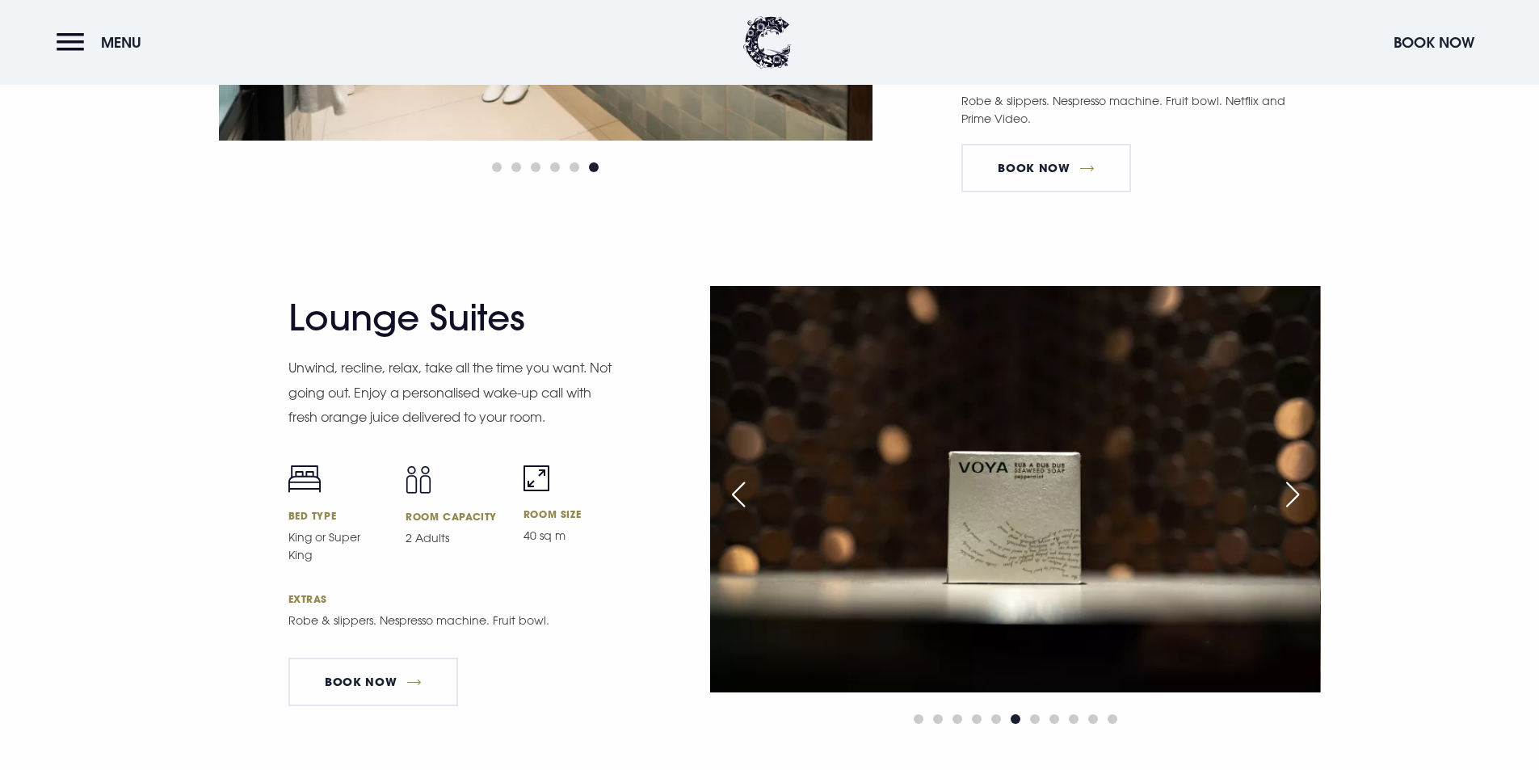
click at [1293, 484] on div "Next slide" at bounding box center [1292, 495] width 40 height 36
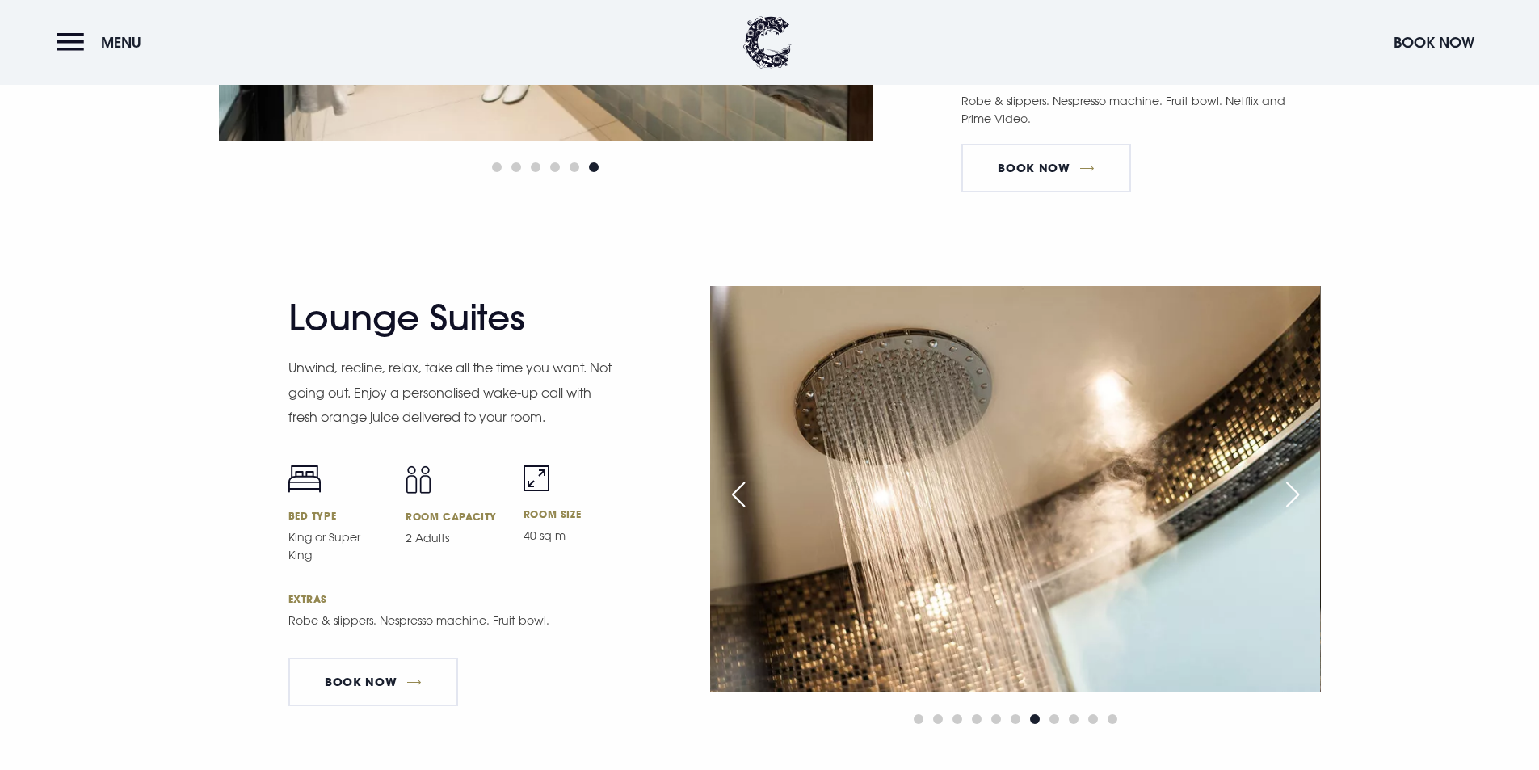
click at [1293, 484] on div "Next slide" at bounding box center [1292, 495] width 40 height 36
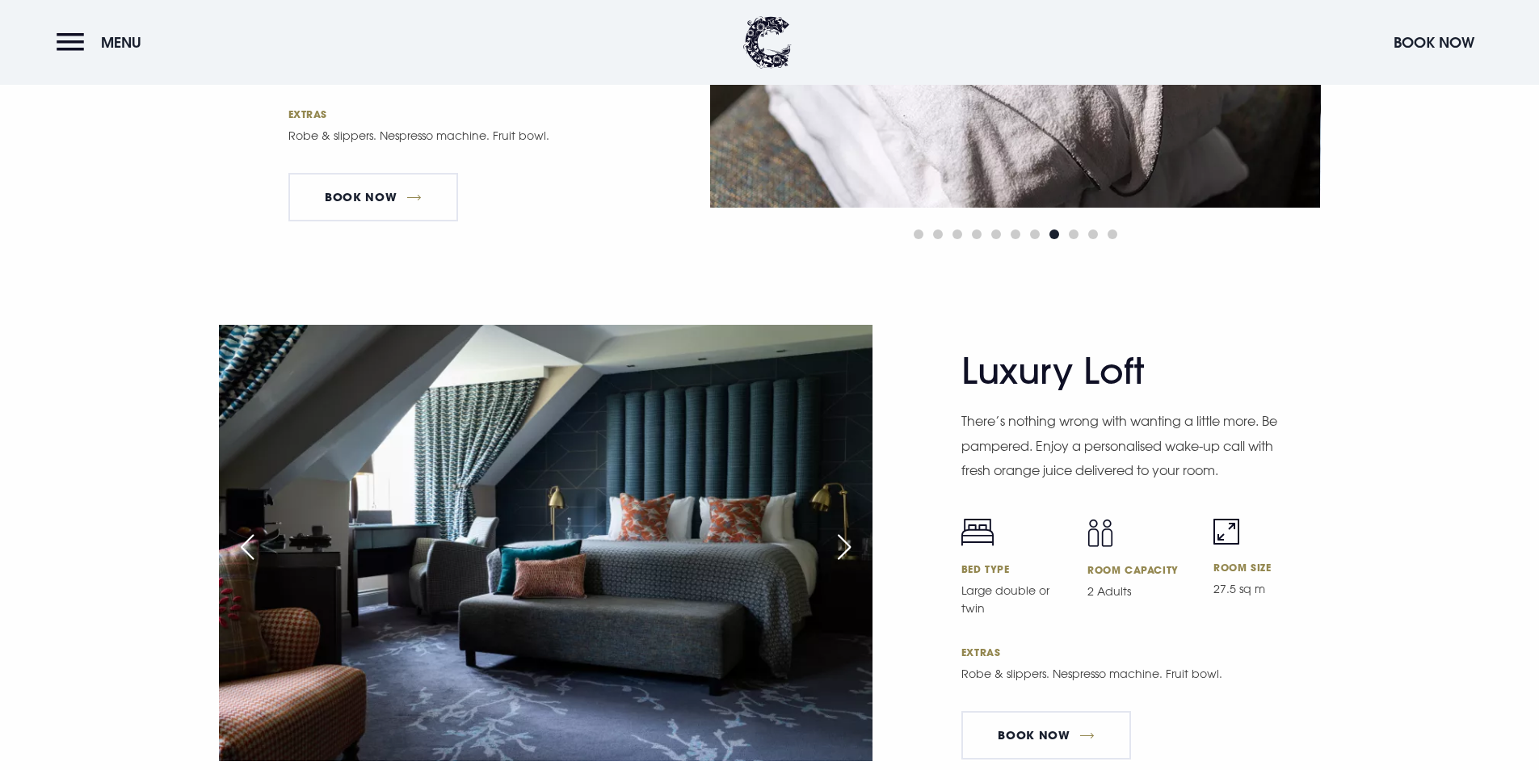
scroll to position [3555, 0]
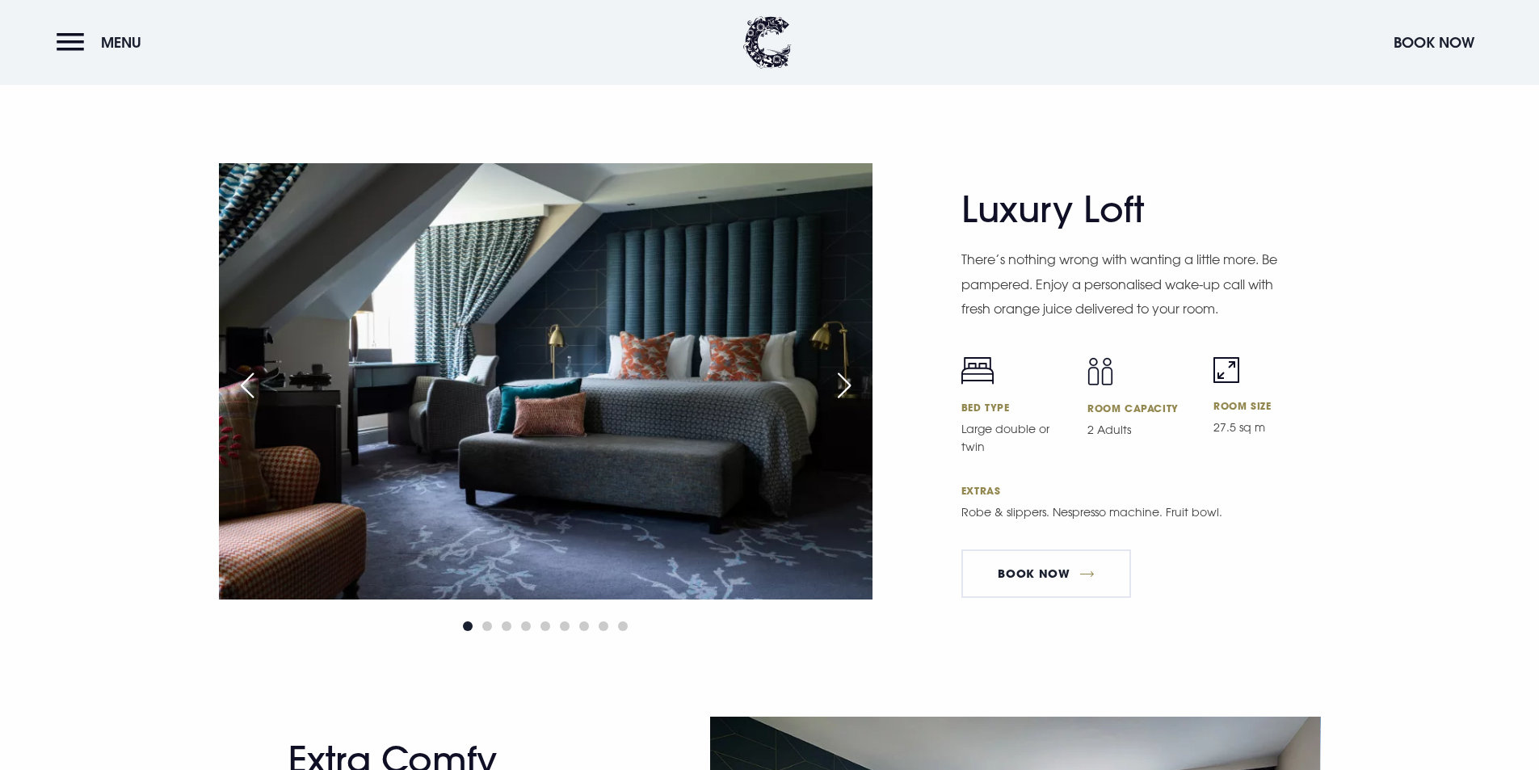
click at [848, 375] on div "Next slide" at bounding box center [844, 386] width 40 height 36
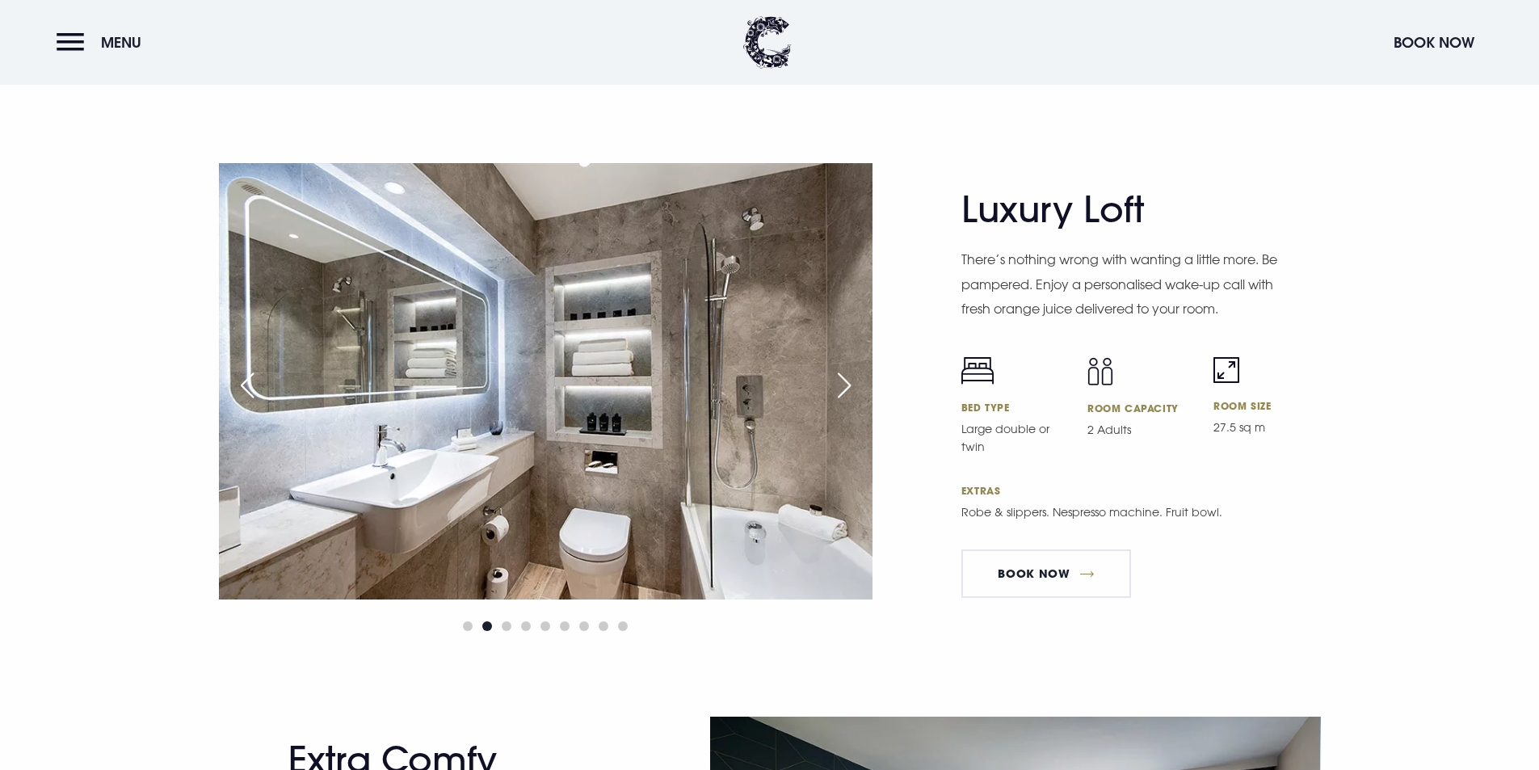
click at [848, 375] on div "Next slide" at bounding box center [844, 386] width 40 height 36
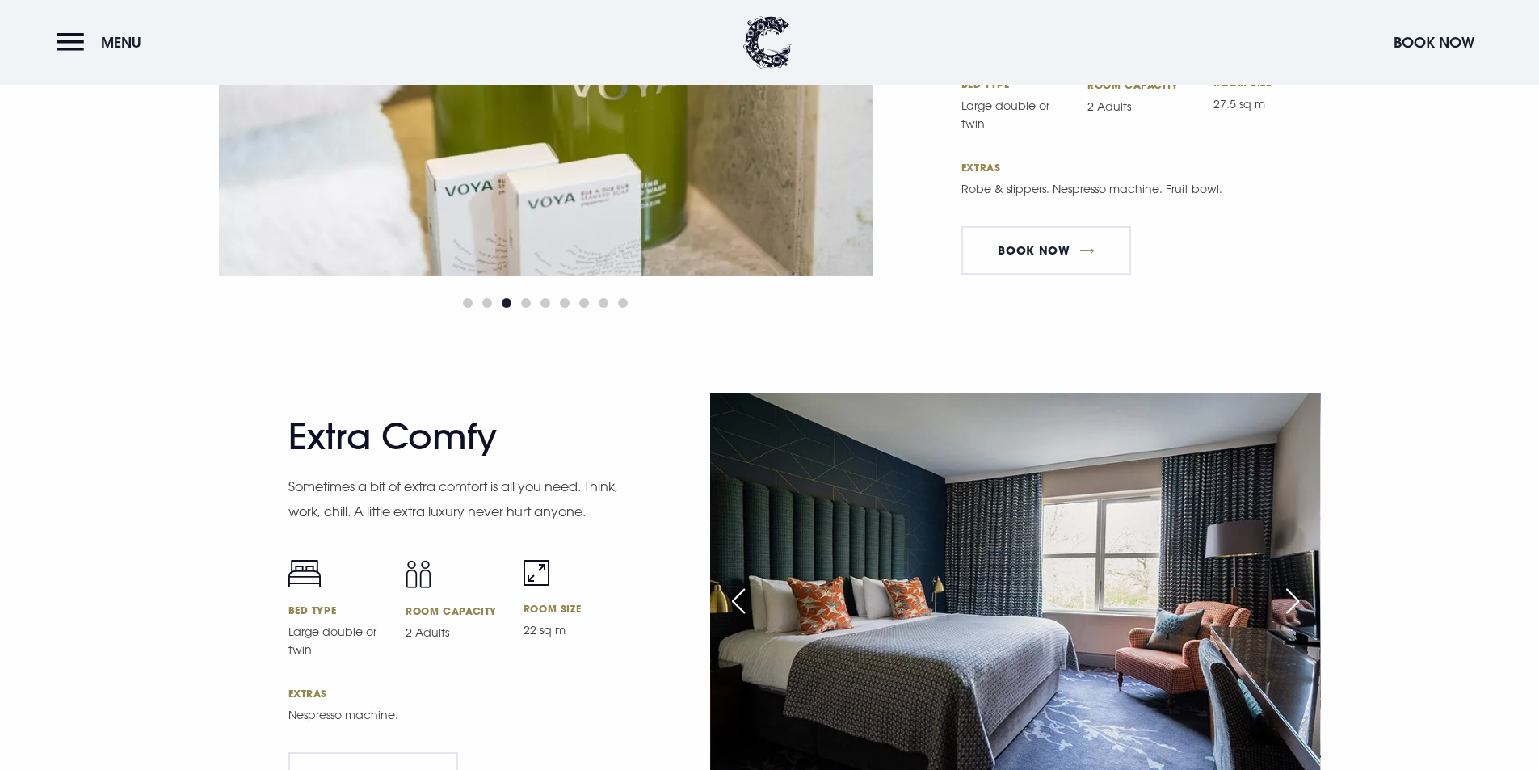
scroll to position [4120, 0]
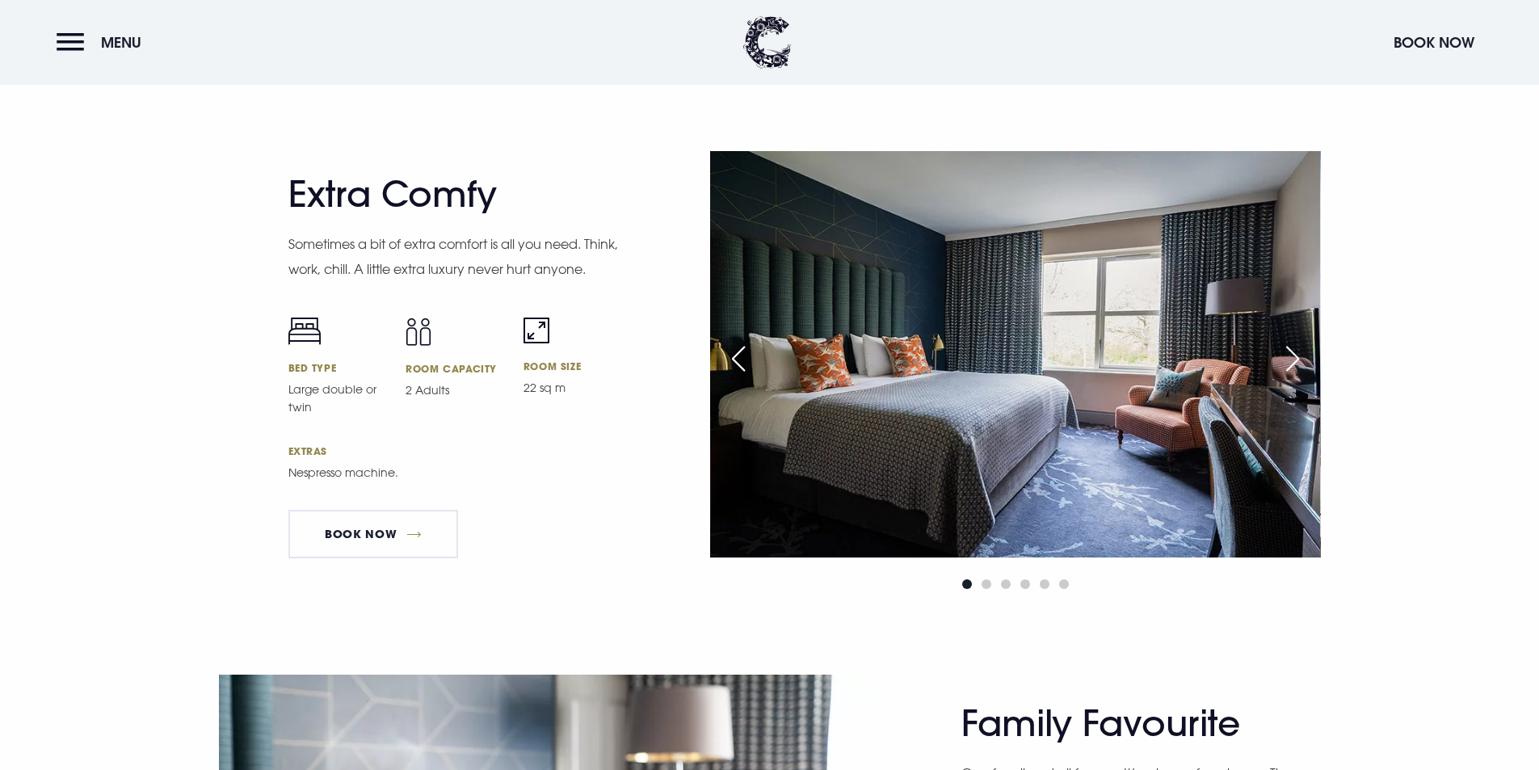
click at [1291, 364] on div "Next slide" at bounding box center [1292, 359] width 40 height 36
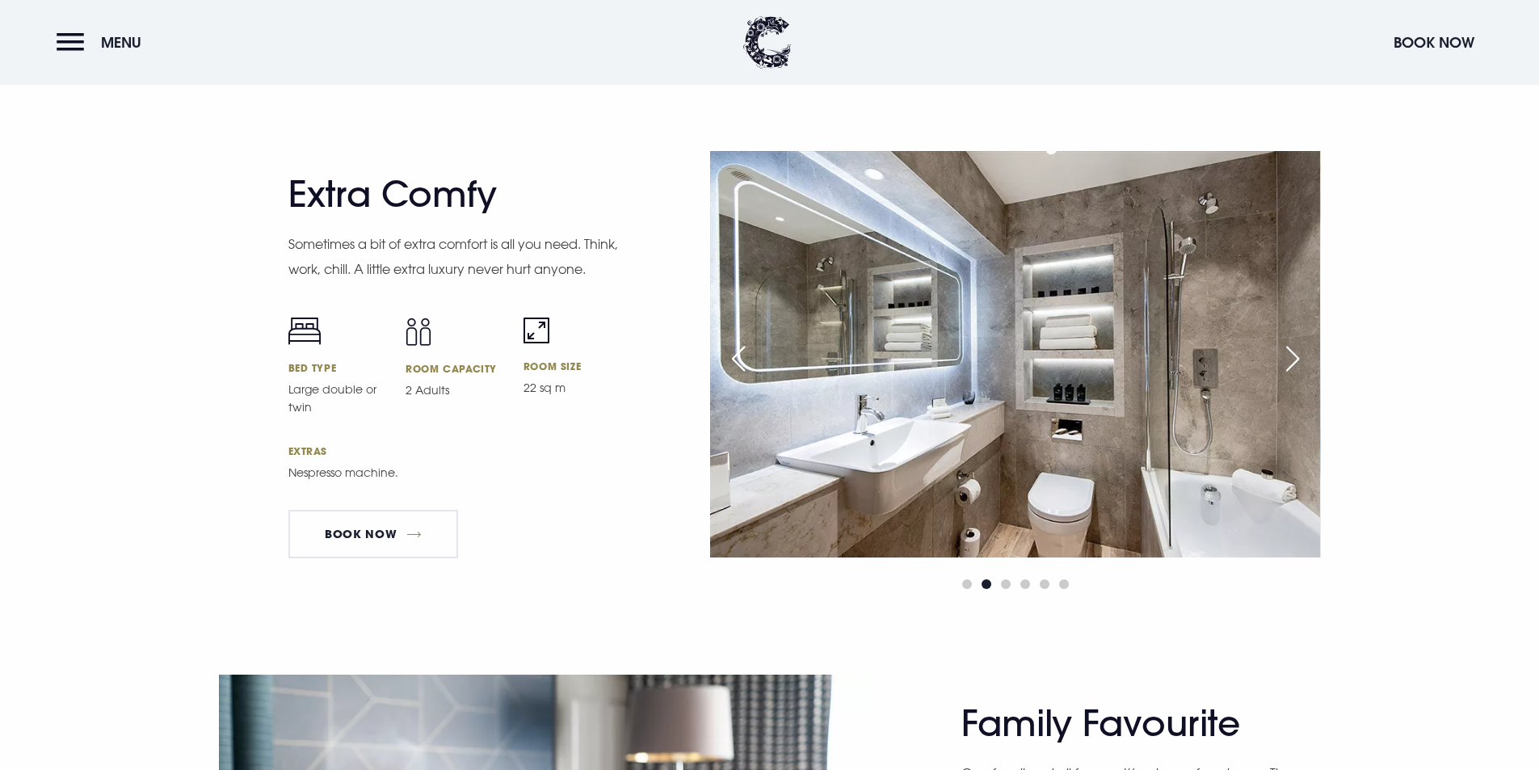
click at [1301, 350] on div "Next slide" at bounding box center [1292, 359] width 40 height 36
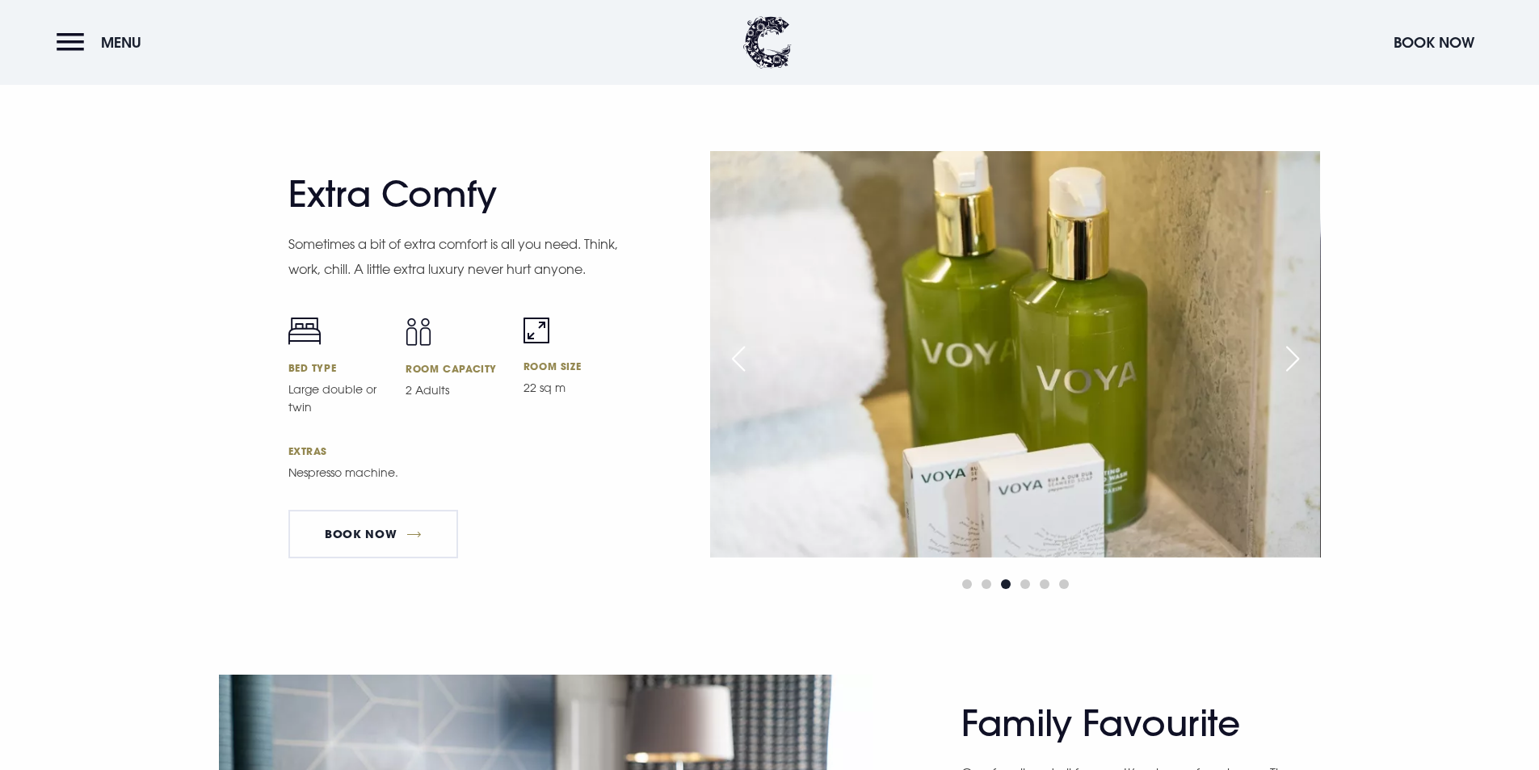
click at [1301, 347] on div "Next slide" at bounding box center [1292, 359] width 40 height 36
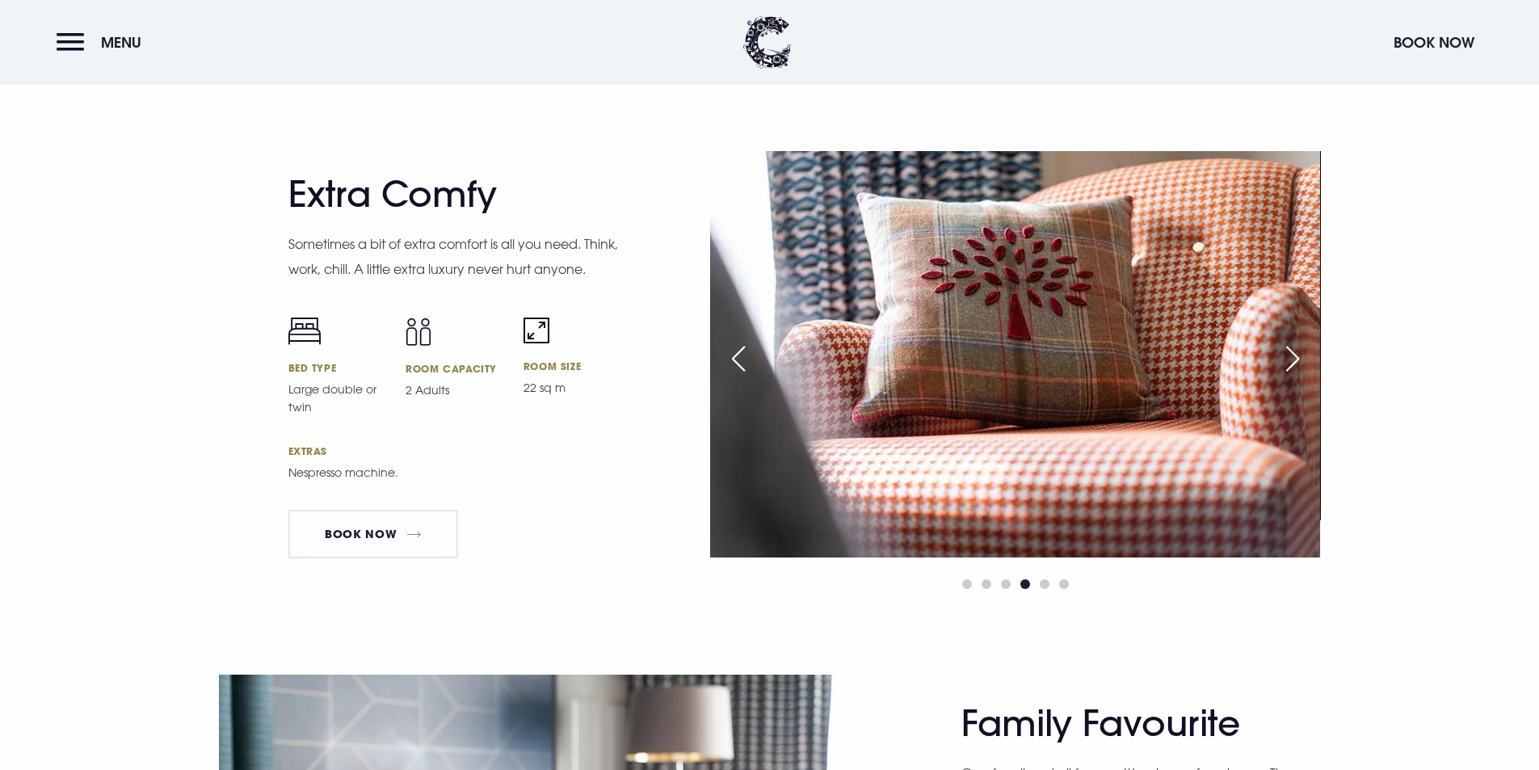
click at [1301, 347] on div "Next slide" at bounding box center [1292, 359] width 40 height 36
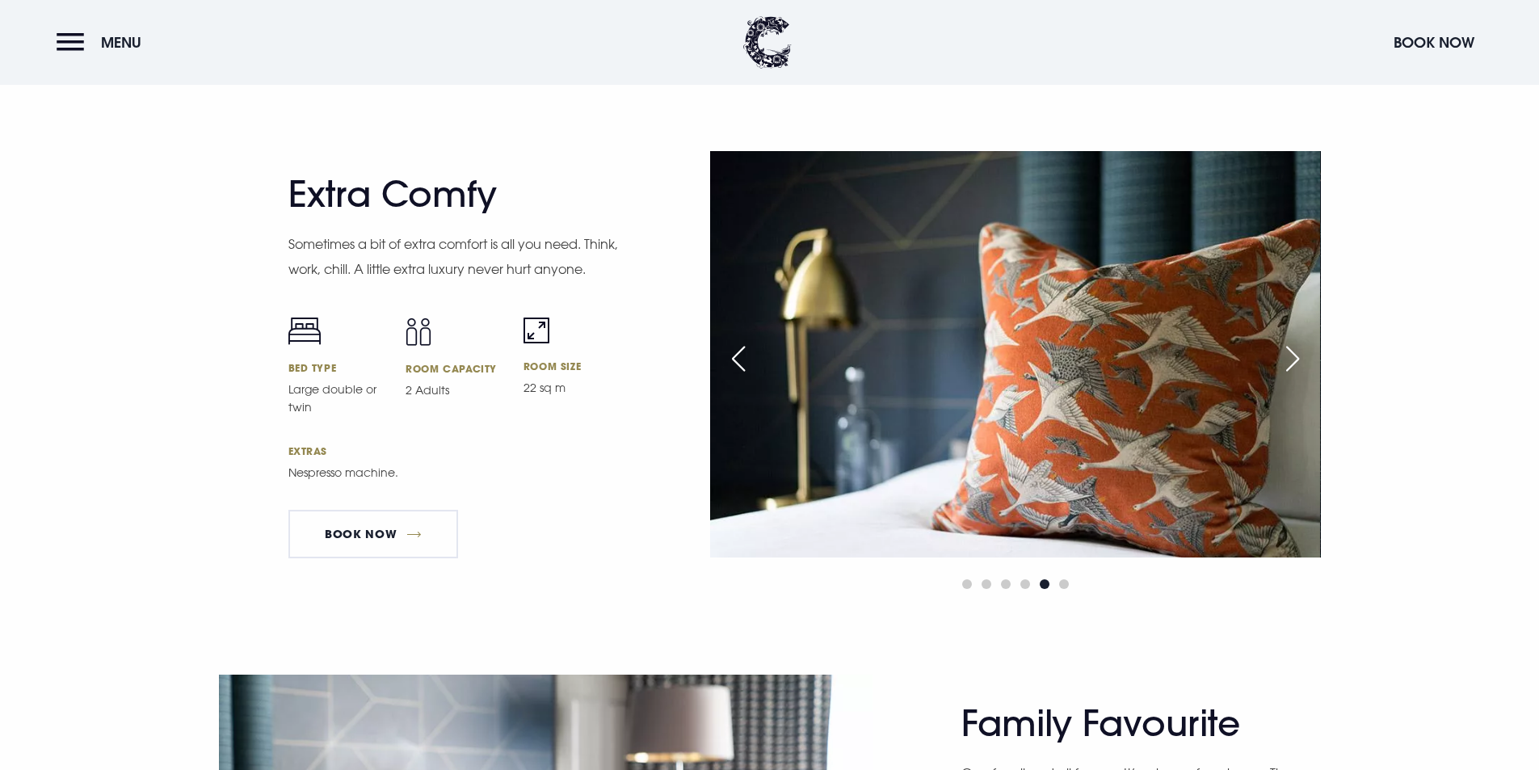
click at [1301, 347] on div "Next slide" at bounding box center [1292, 359] width 40 height 36
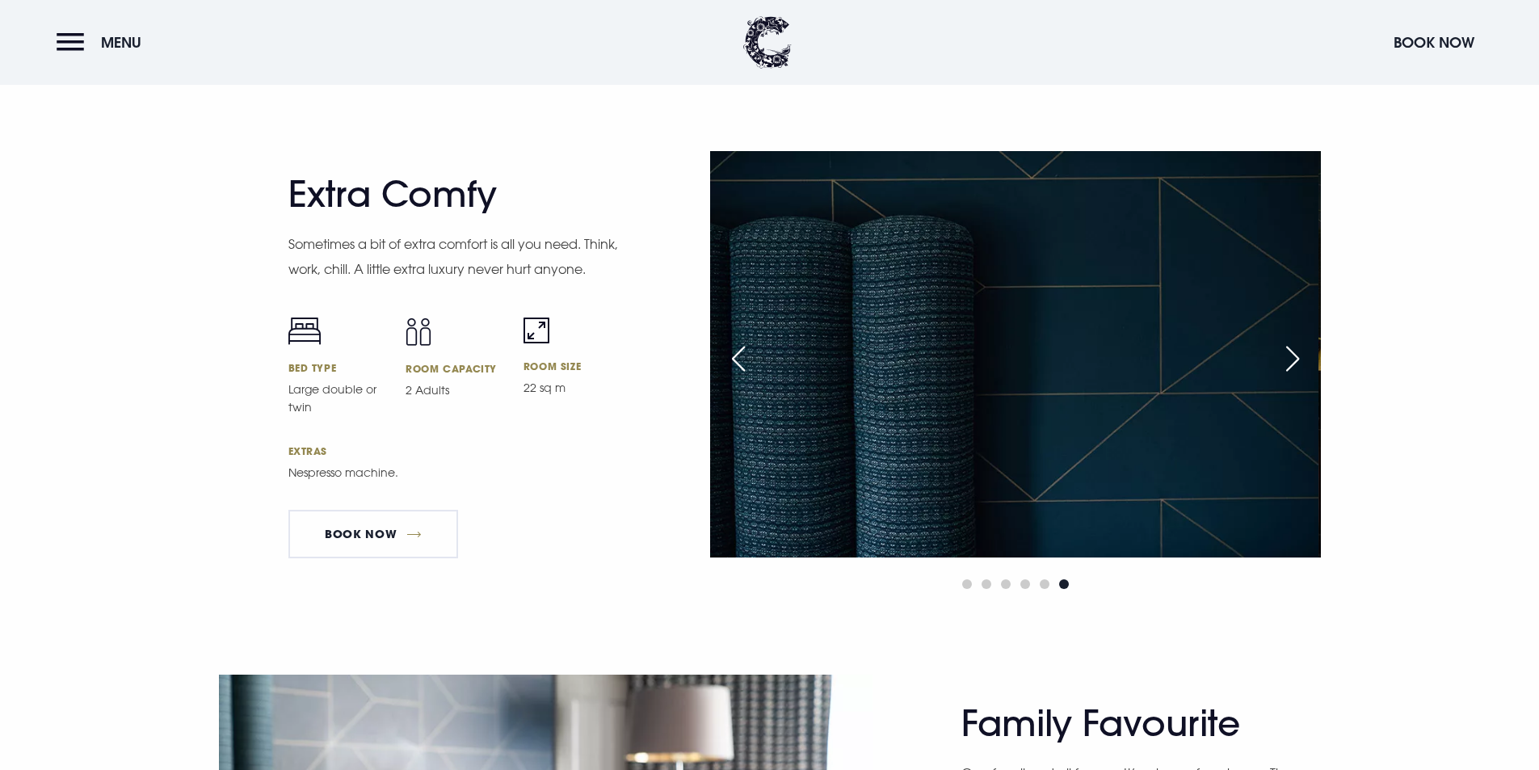
click at [1299, 350] on div "Next slide" at bounding box center [1292, 359] width 40 height 36
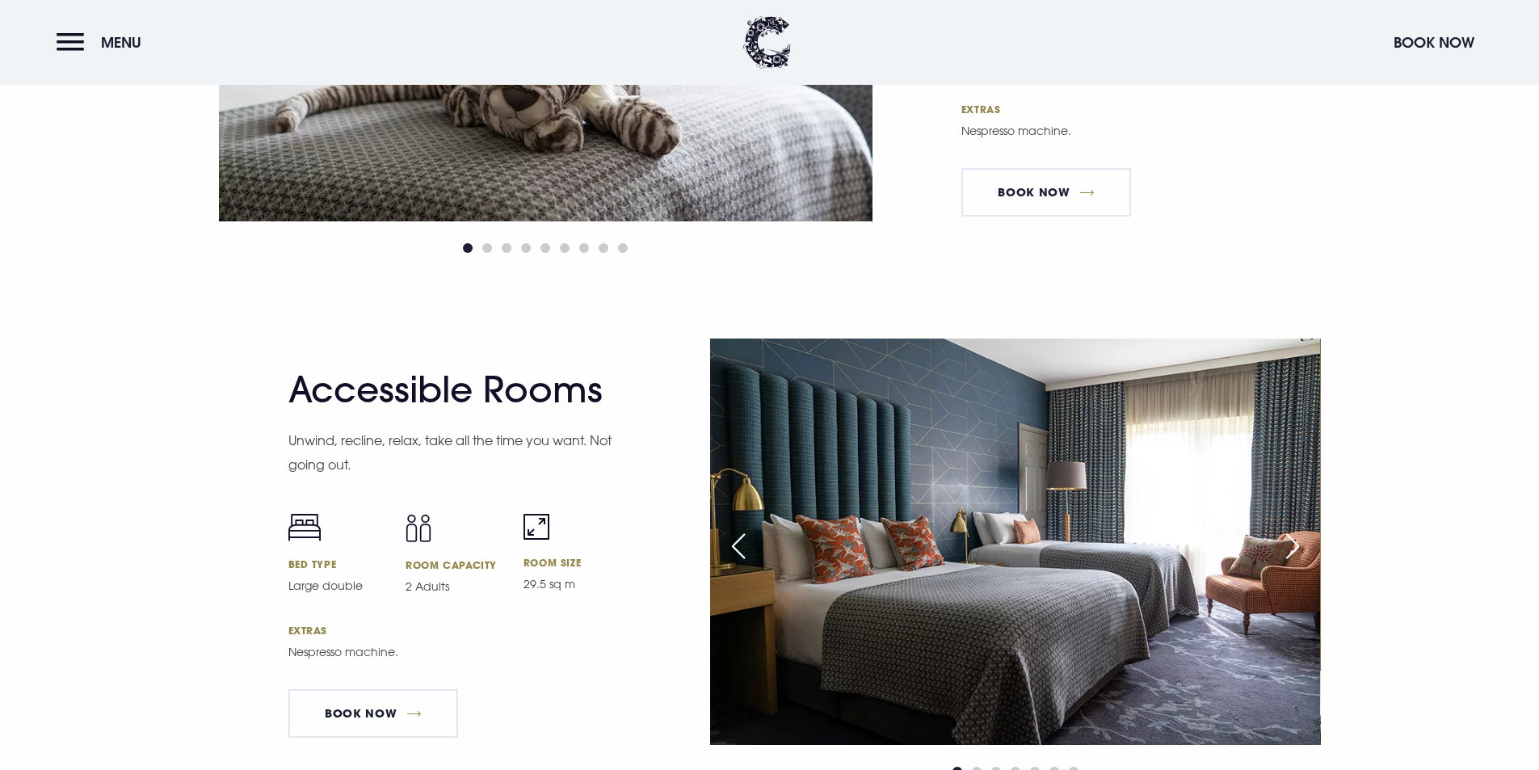
scroll to position [5251, 0]
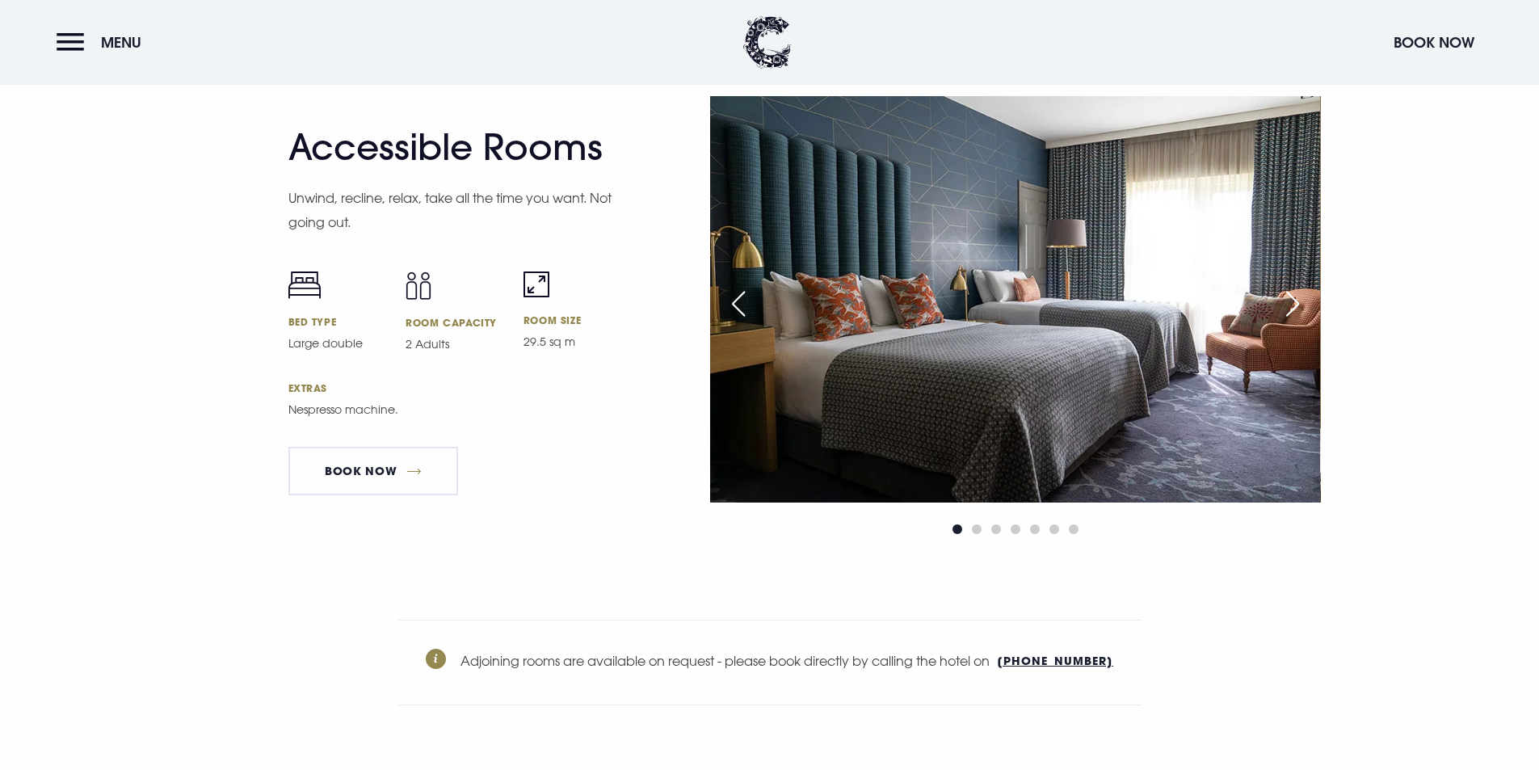
click at [1304, 309] on div "Next slide" at bounding box center [1292, 304] width 40 height 36
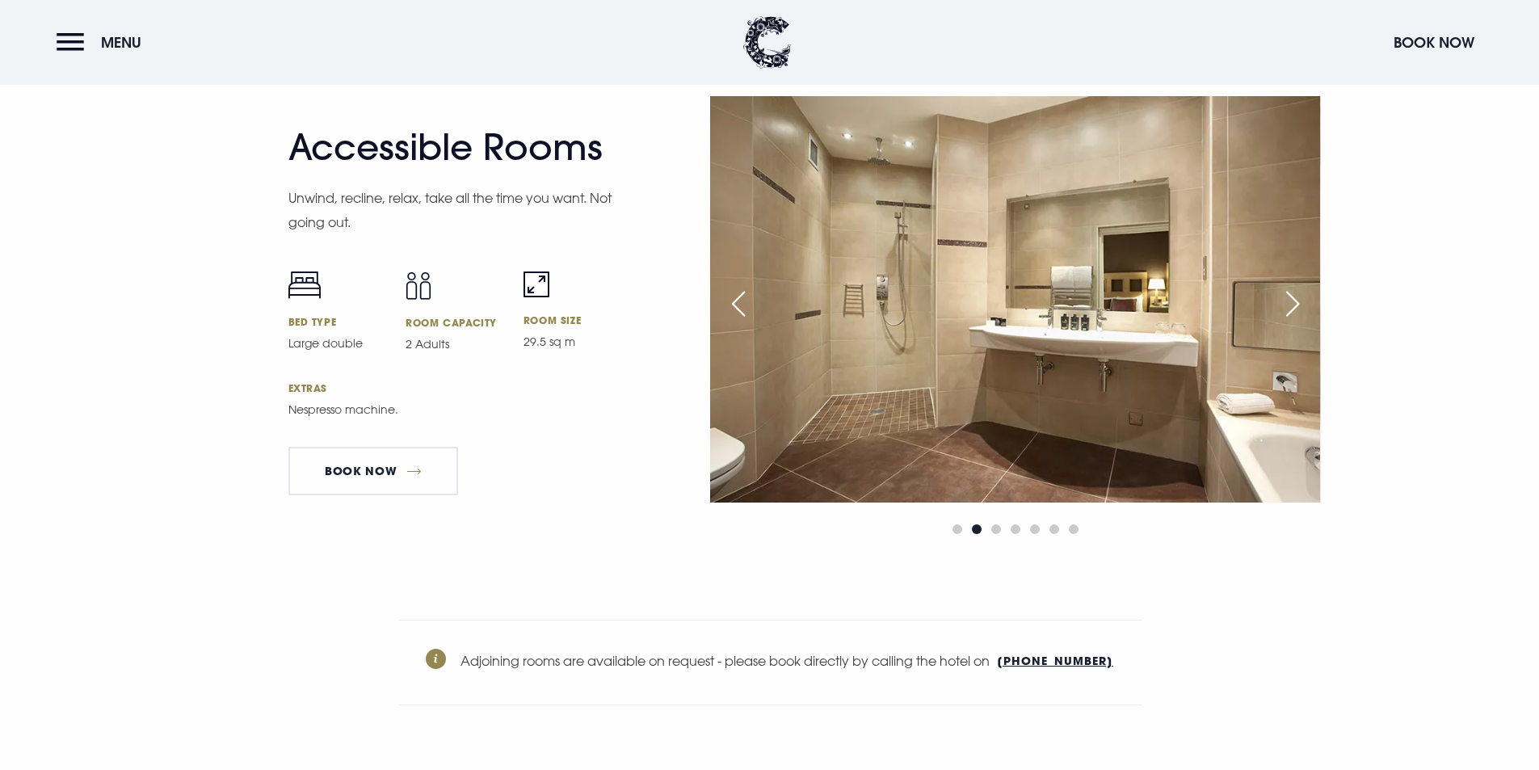
click at [1302, 316] on div "Next slide" at bounding box center [1292, 304] width 40 height 36
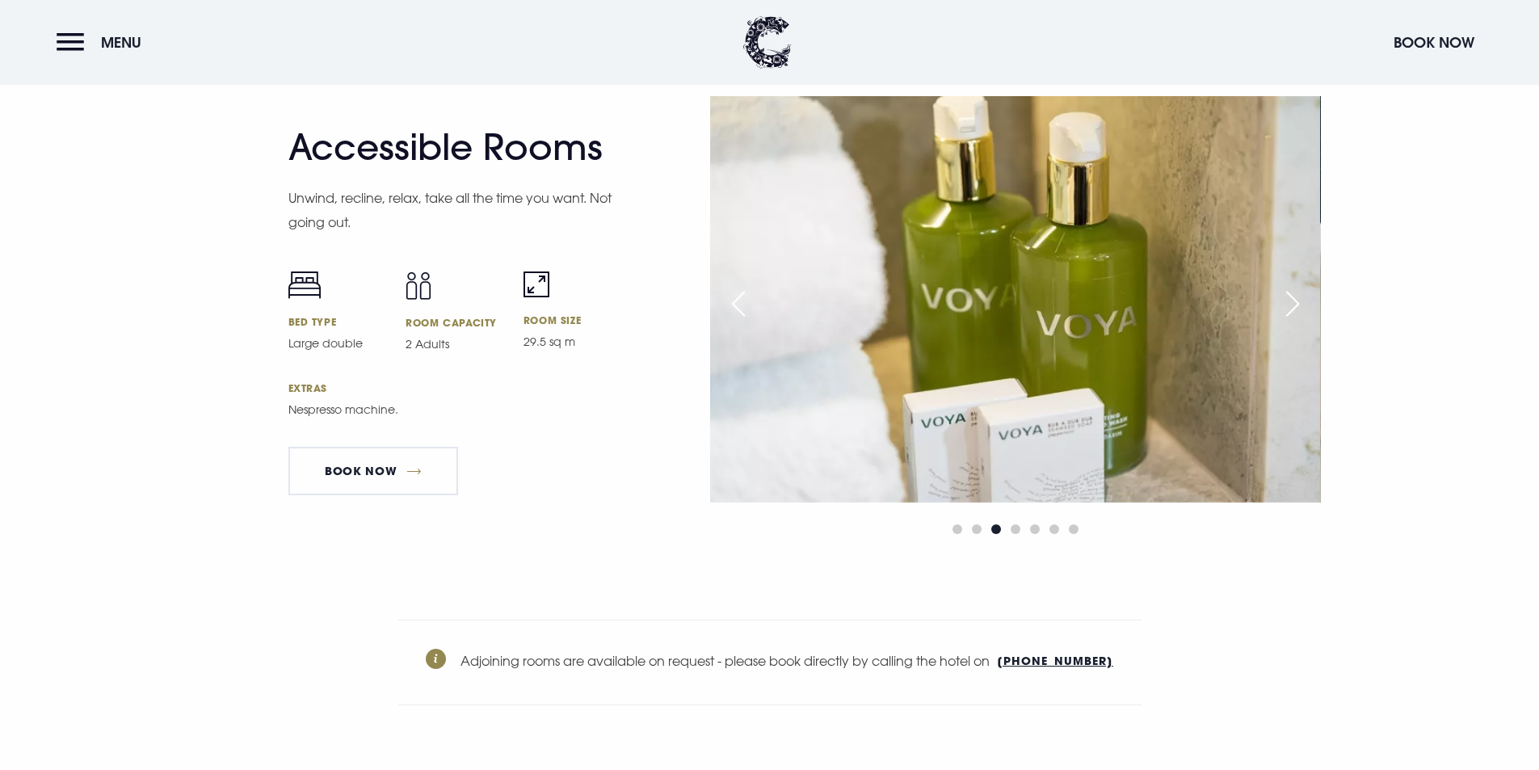
click at [730, 305] on div "Previous slide" at bounding box center [738, 304] width 40 height 36
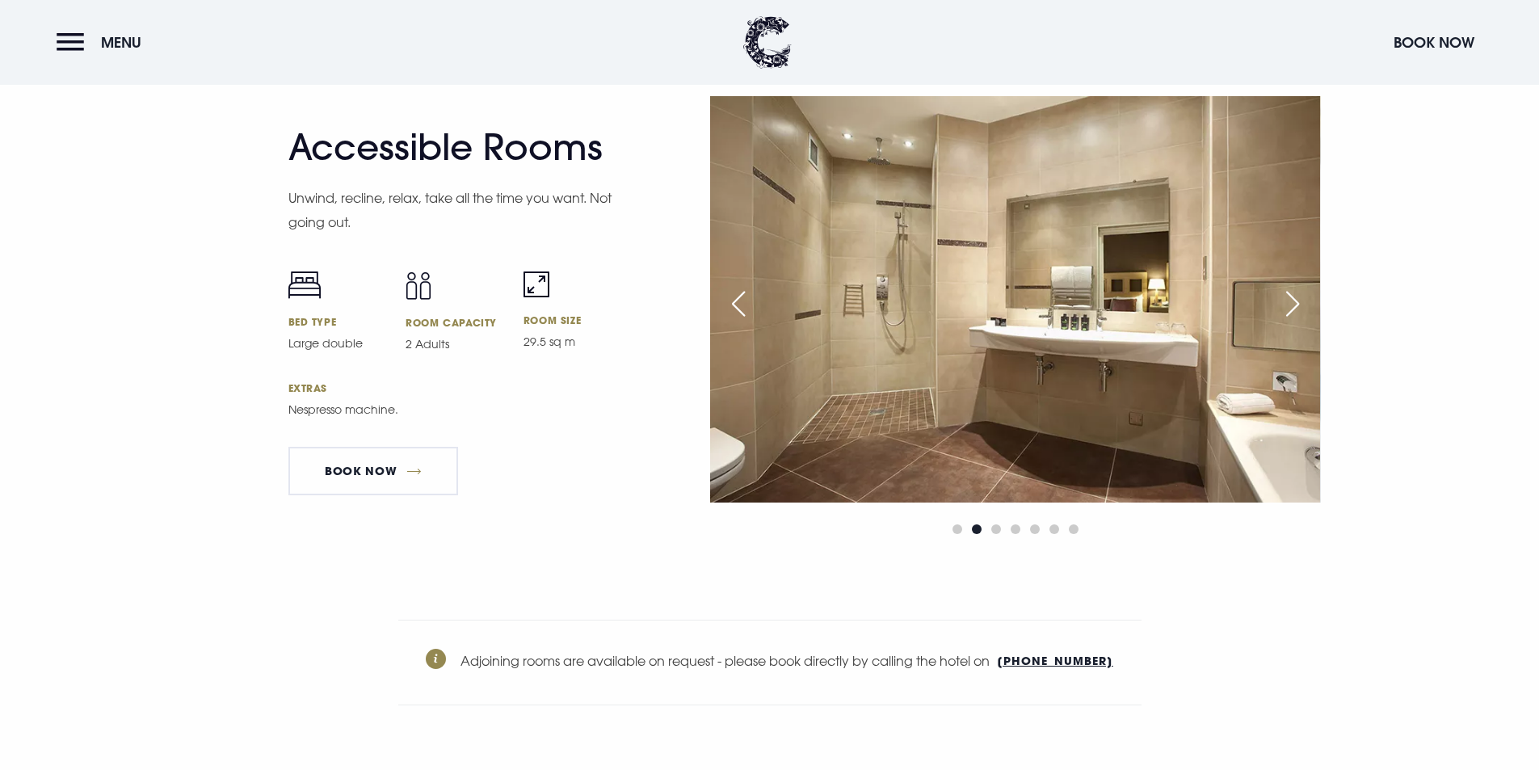
click at [1282, 302] on div "Next slide" at bounding box center [1292, 304] width 40 height 36
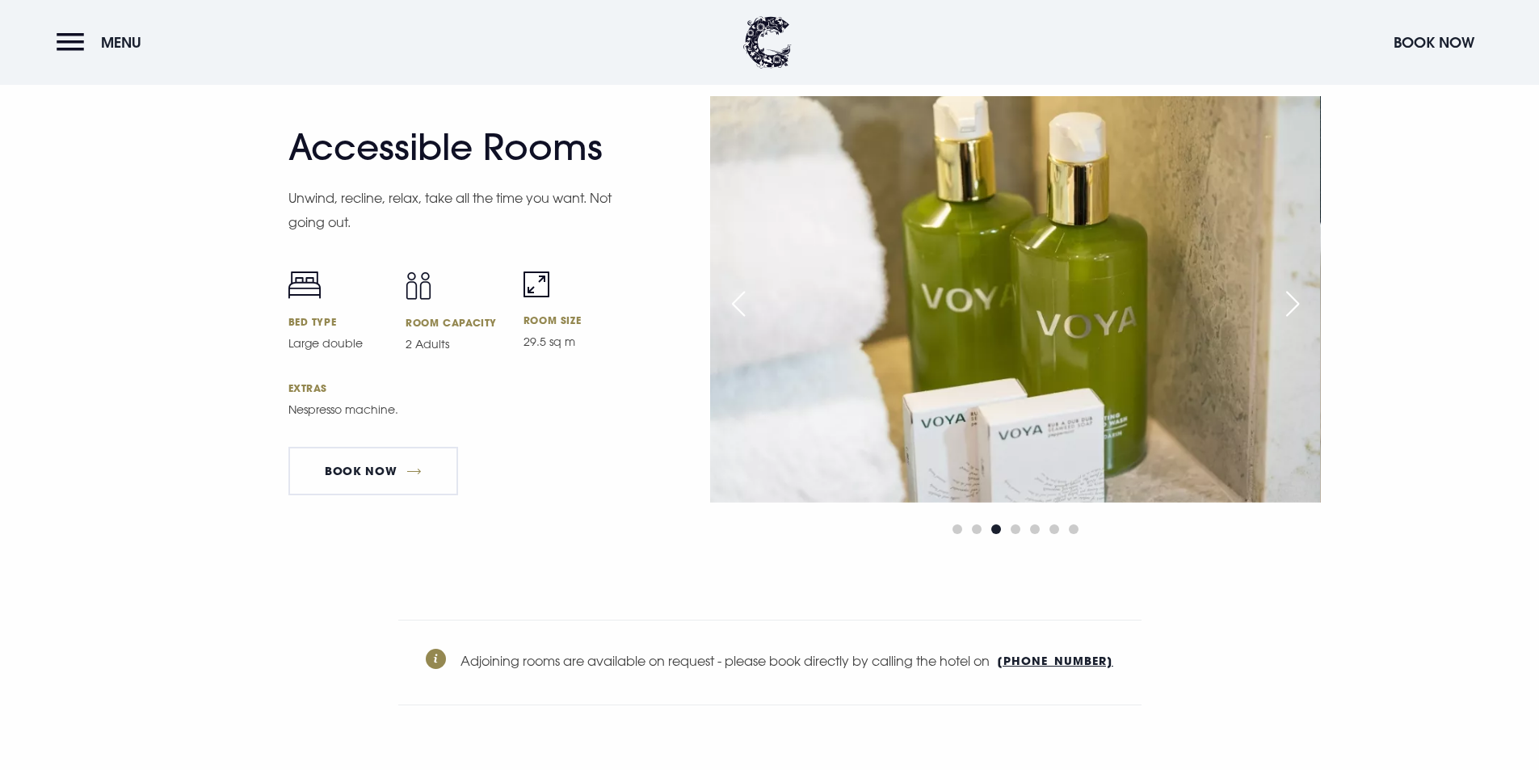
click at [1284, 300] on div "Next slide" at bounding box center [1292, 304] width 40 height 36
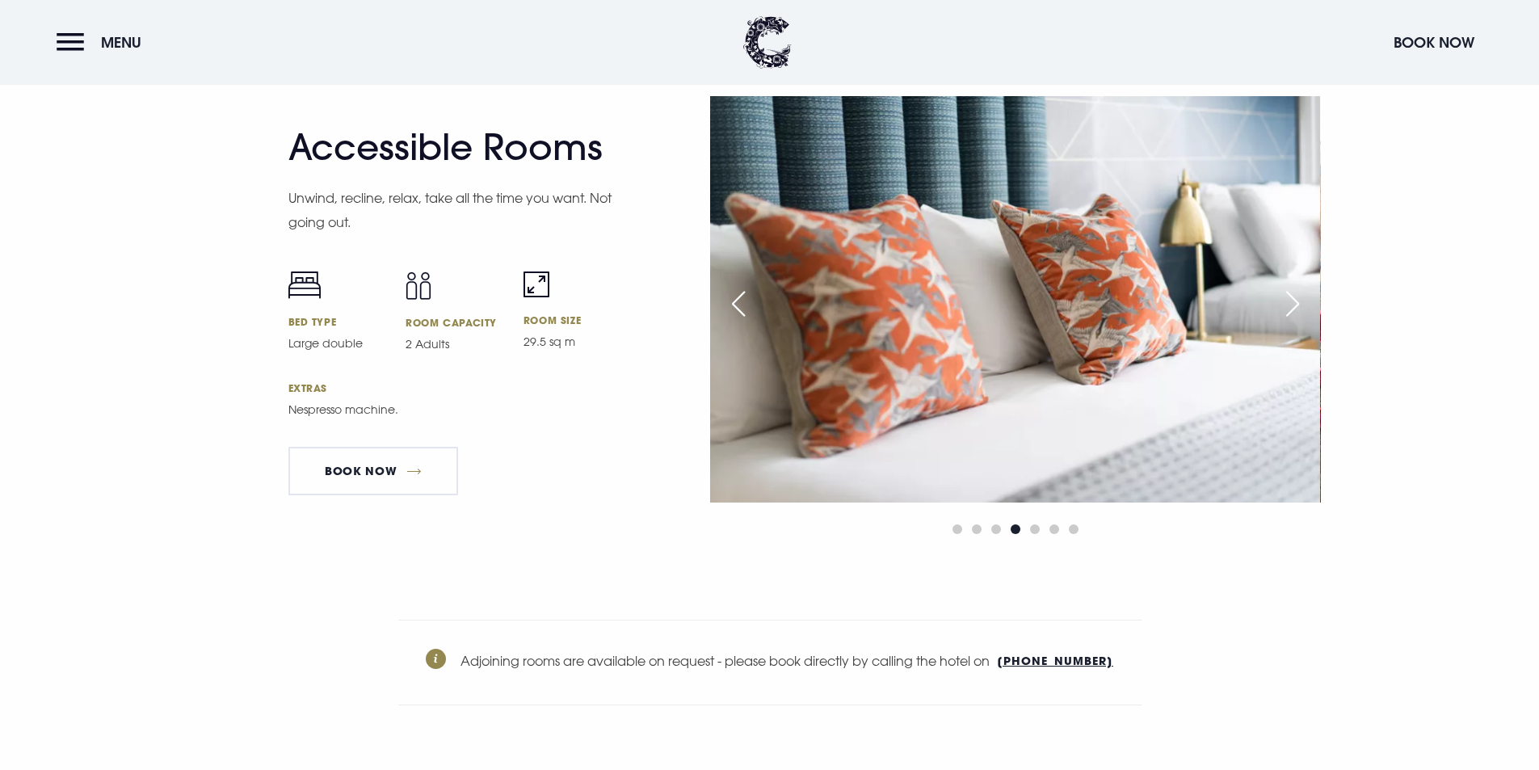
click at [1284, 300] on div "Next slide" at bounding box center [1292, 304] width 40 height 36
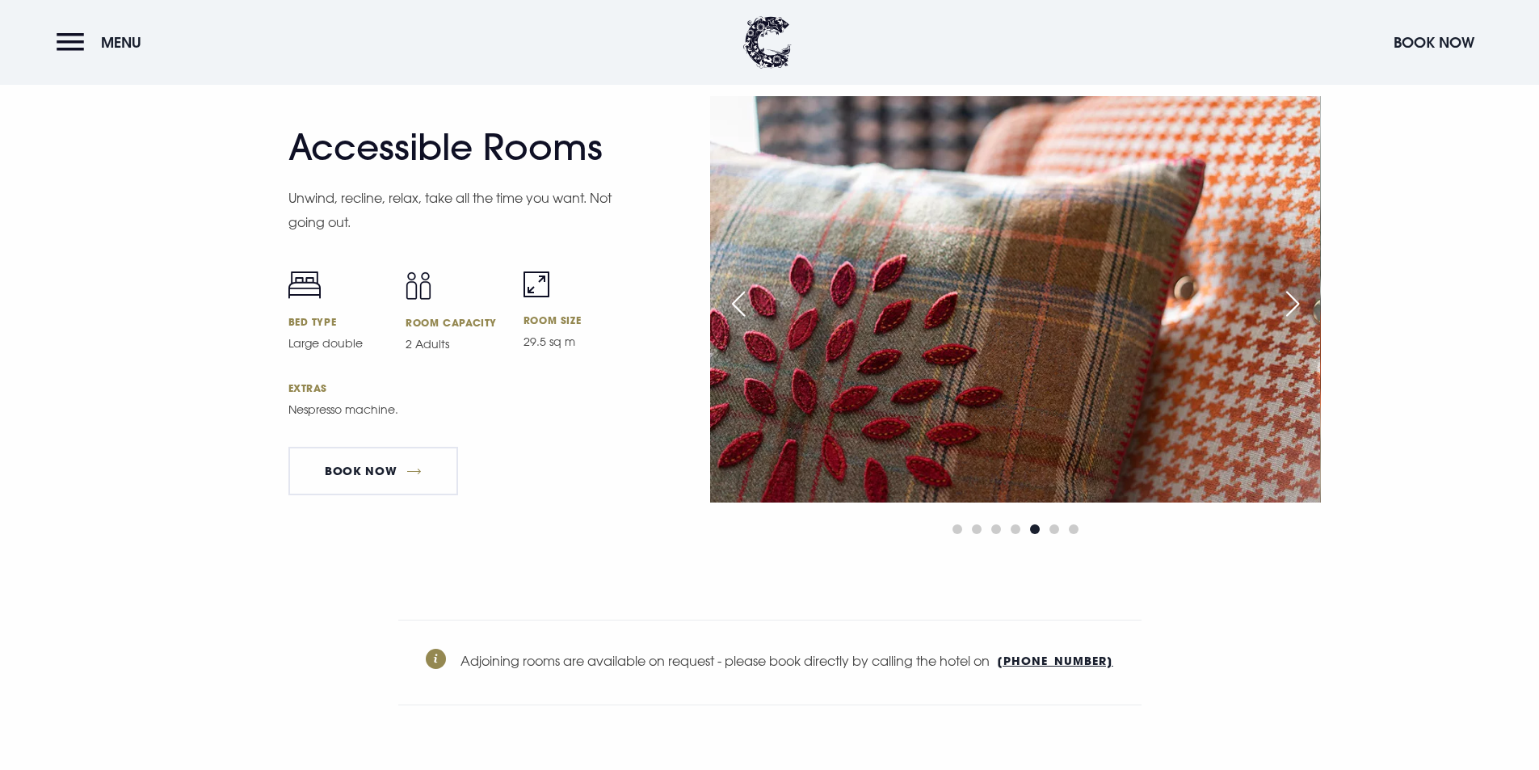
click at [1284, 300] on div "Next slide" at bounding box center [1292, 304] width 40 height 36
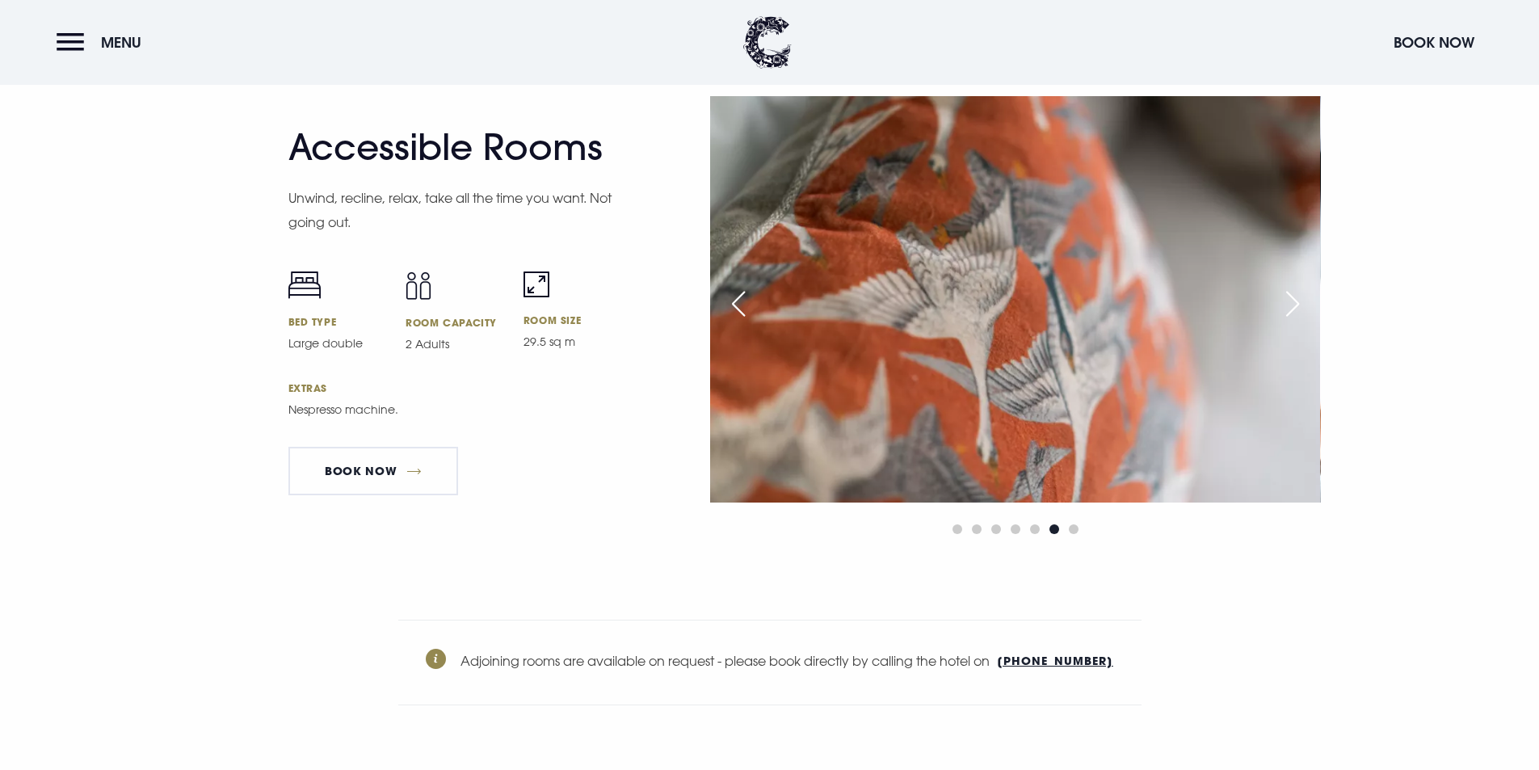
click at [1284, 300] on div "Next slide" at bounding box center [1292, 304] width 40 height 36
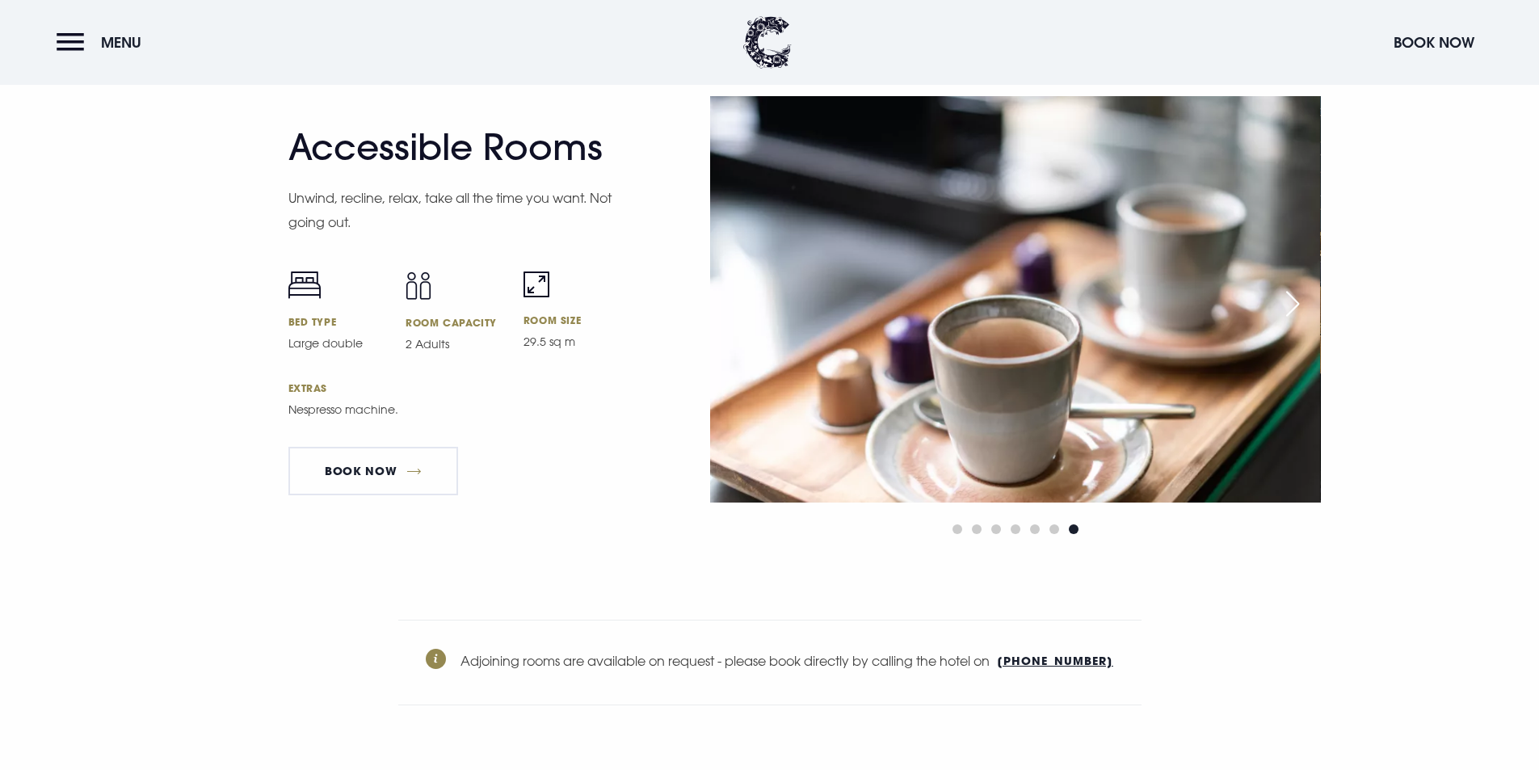
click at [1284, 300] on div "Next slide" at bounding box center [1292, 304] width 40 height 36
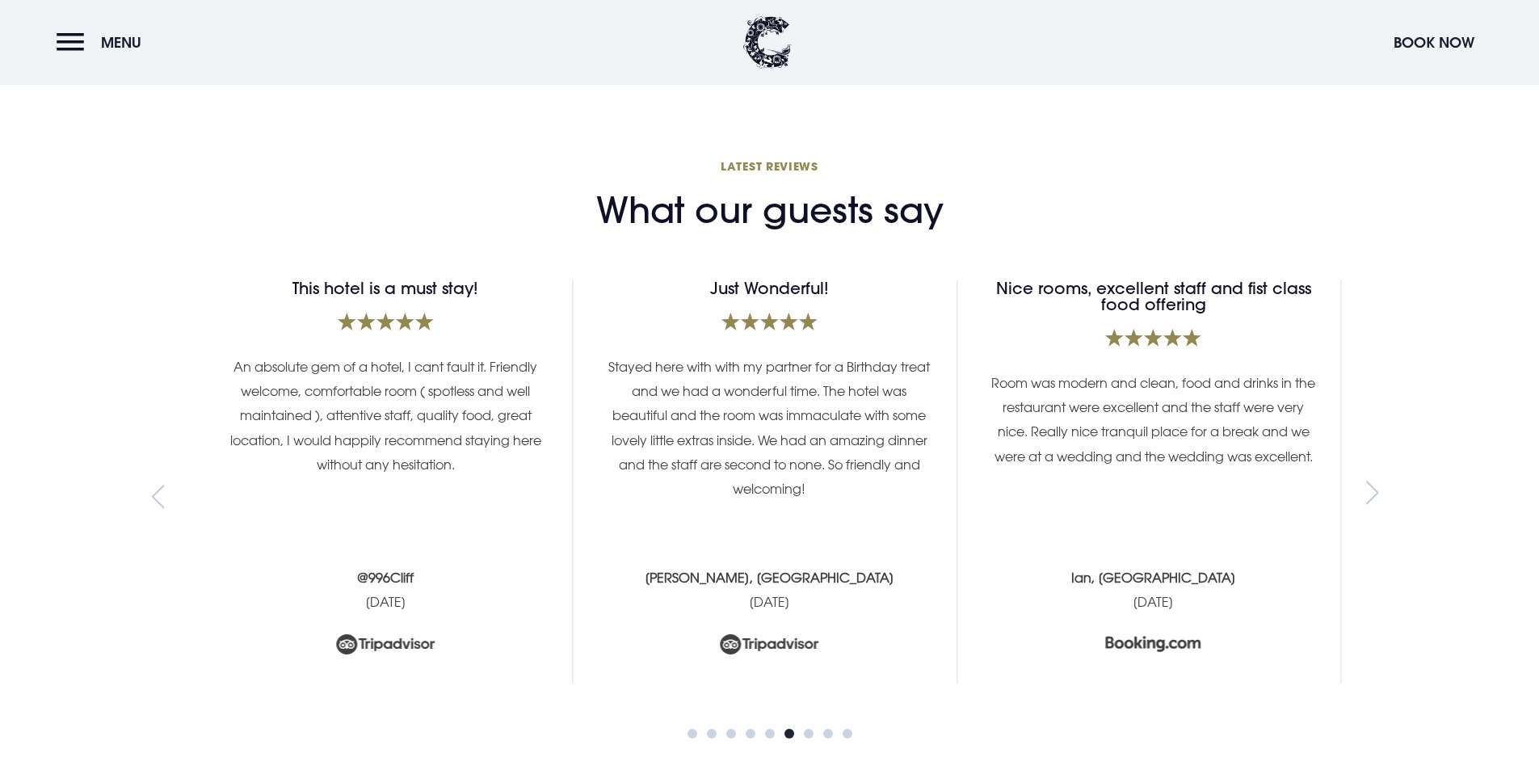
scroll to position [6625, 0]
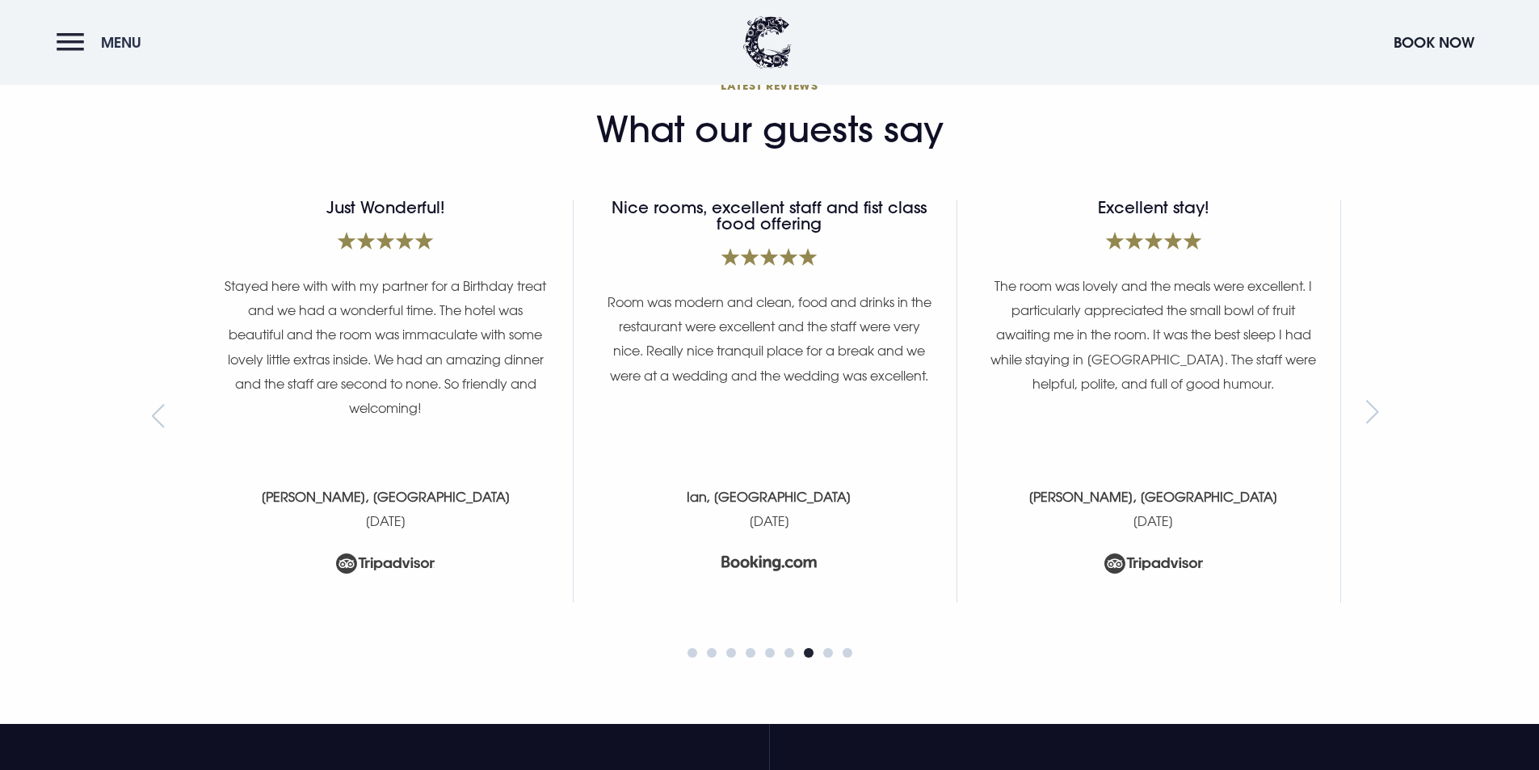
click at [78, 34] on button "Menu" at bounding box center [103, 42] width 93 height 35
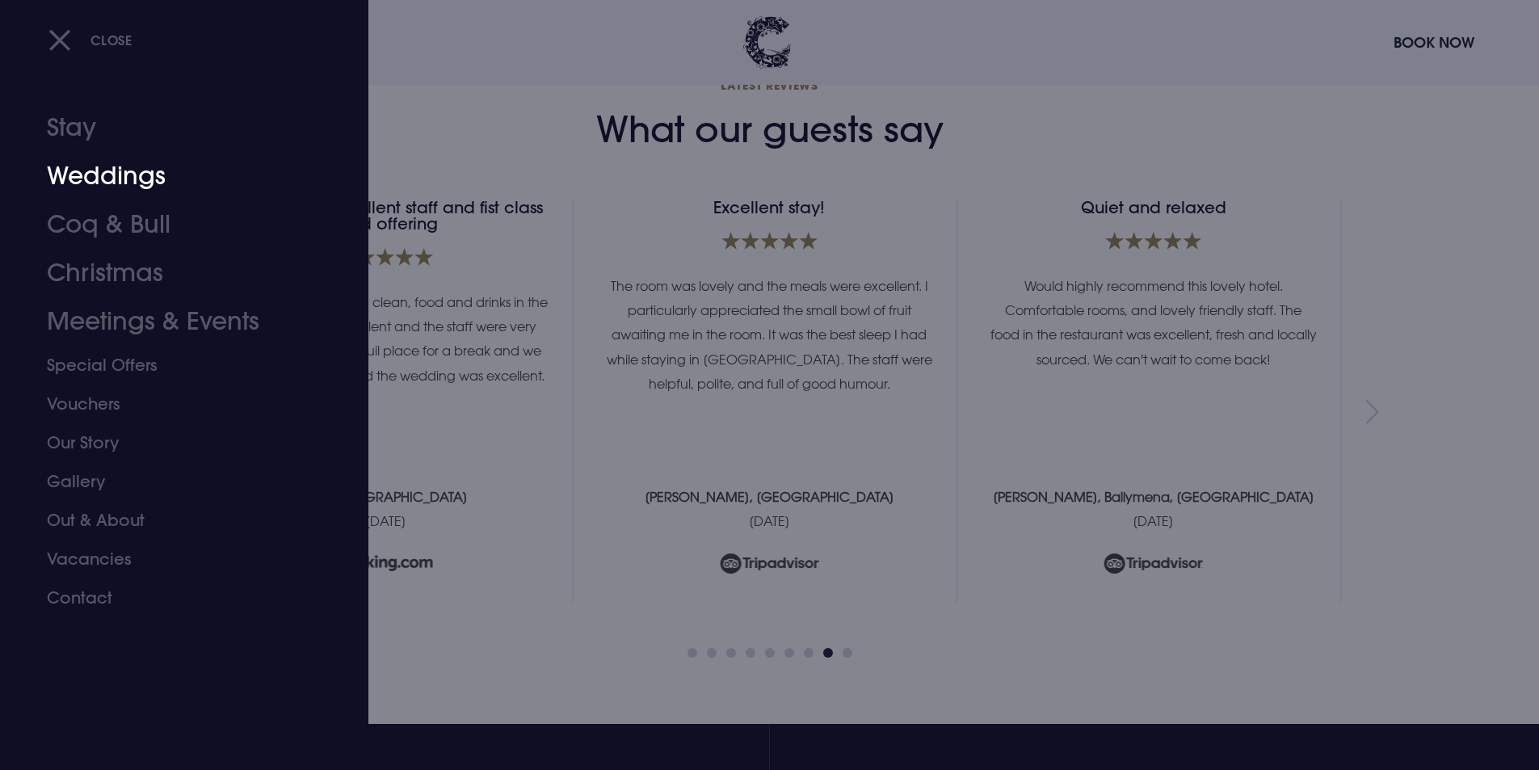
click at [146, 174] on link "Weddings" at bounding box center [174, 176] width 255 height 48
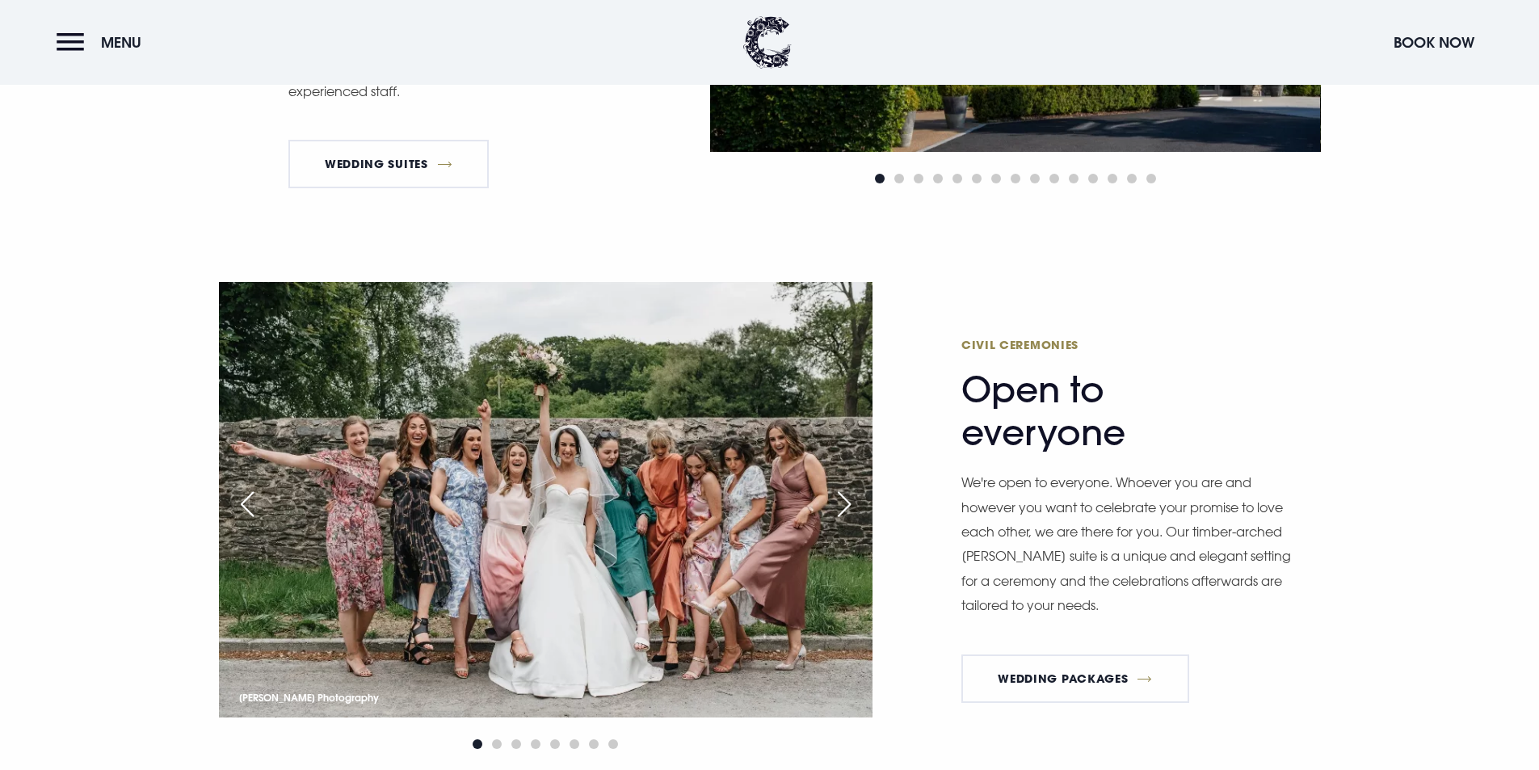
scroll to position [2181, 0]
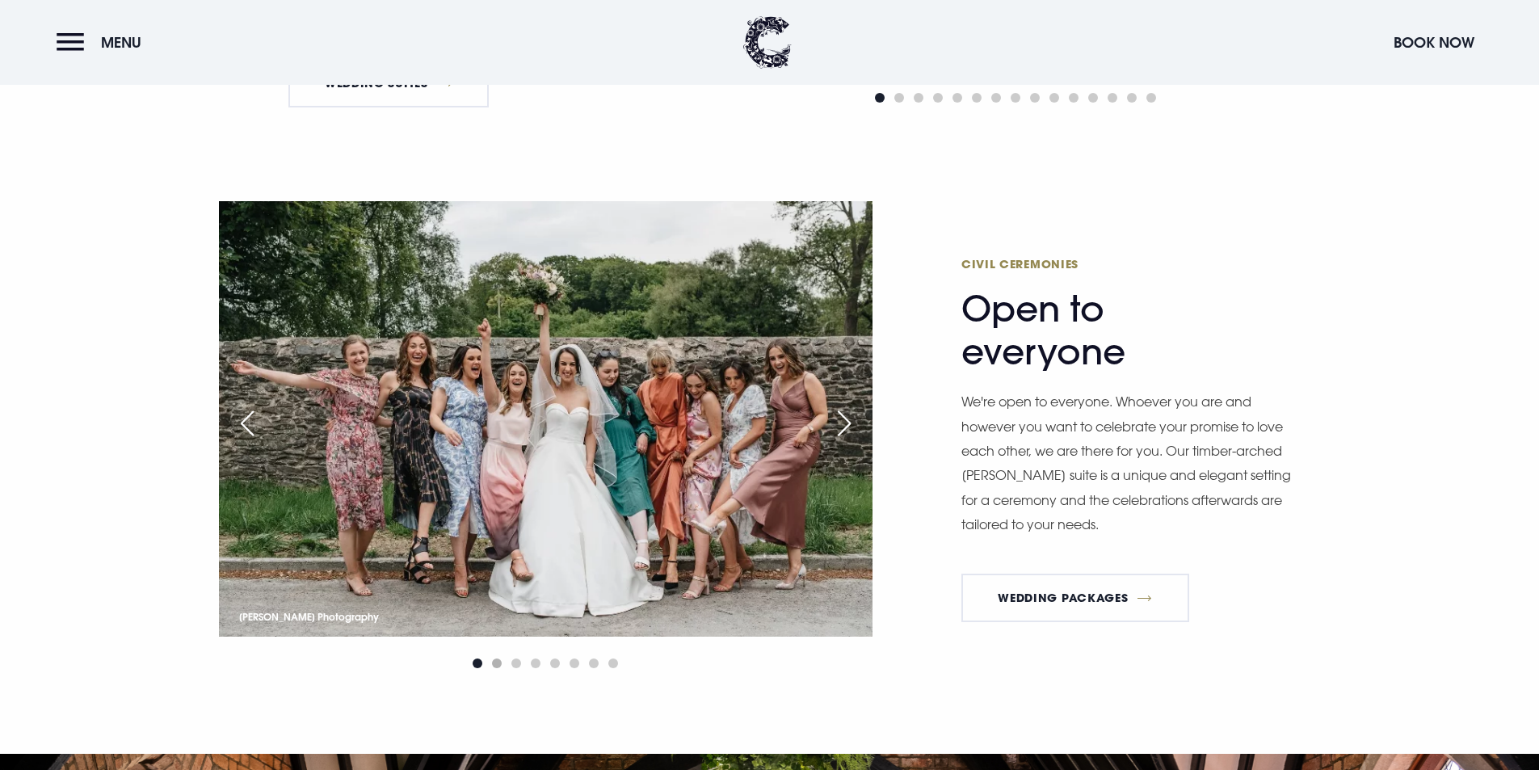
click at [495, 664] on span "Go to slide 2" at bounding box center [497, 663] width 10 height 10
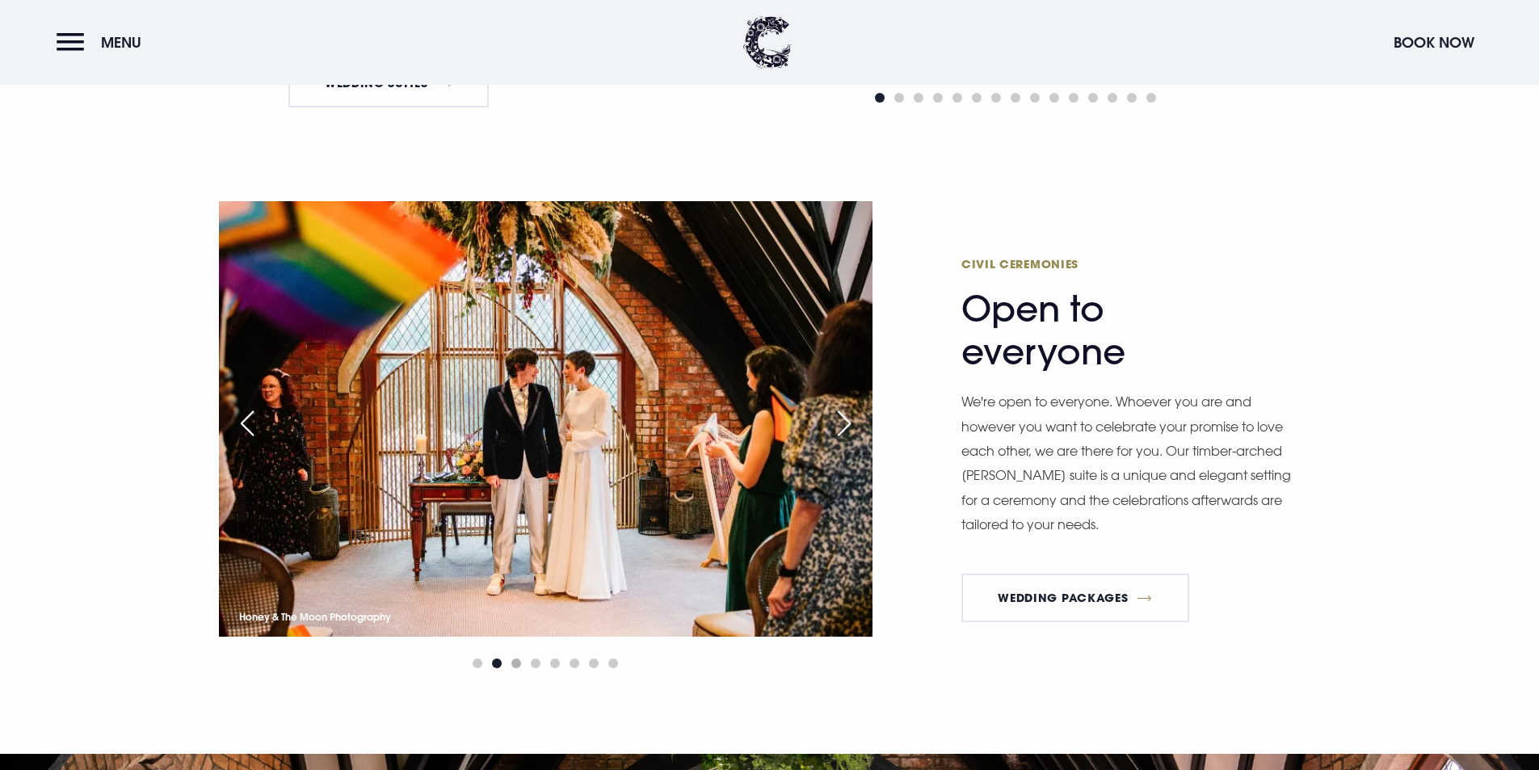
click at [517, 662] on span "Go to slide 3" at bounding box center [516, 663] width 10 height 10
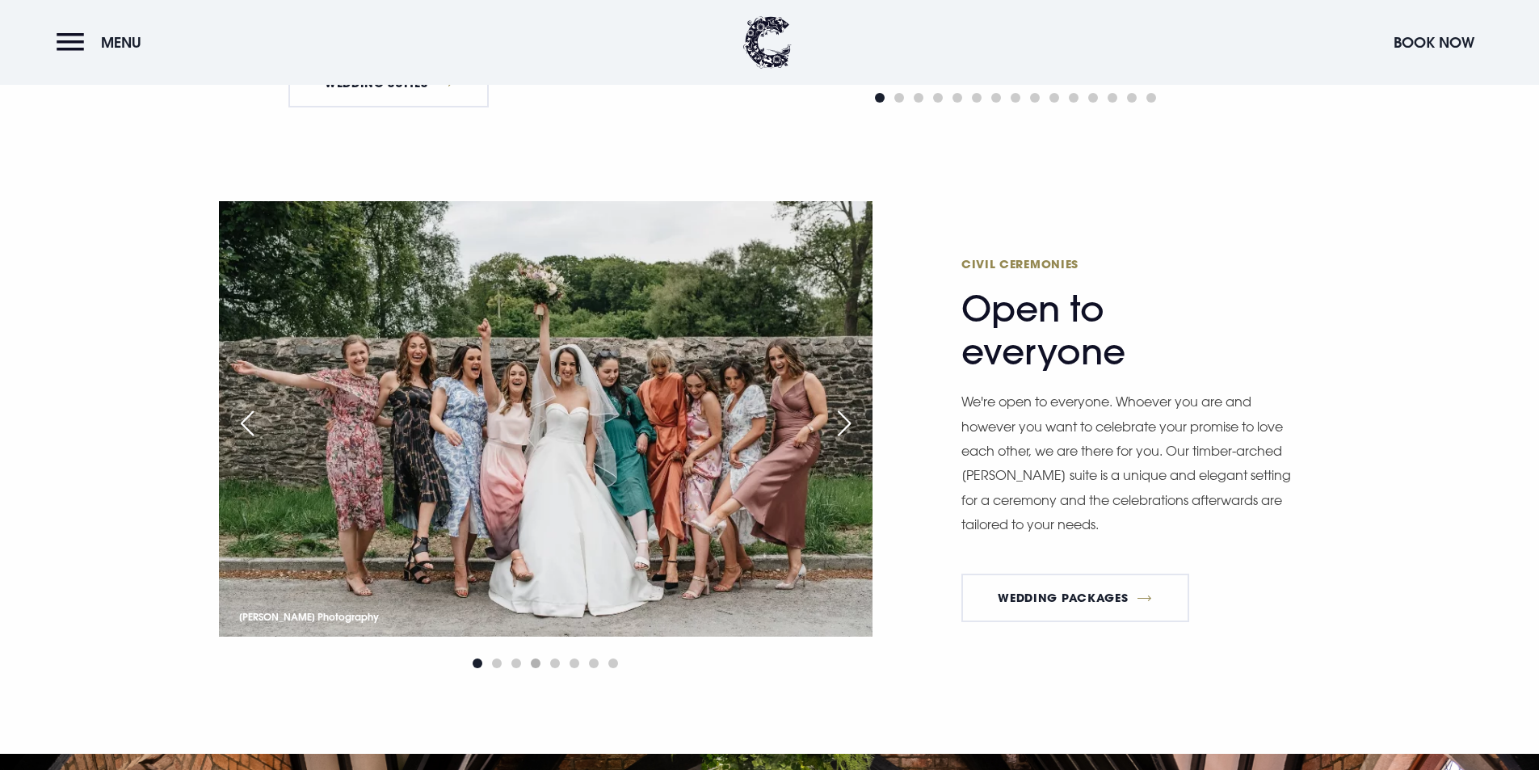
click at [535, 664] on span "Go to slide 4" at bounding box center [536, 663] width 10 height 10
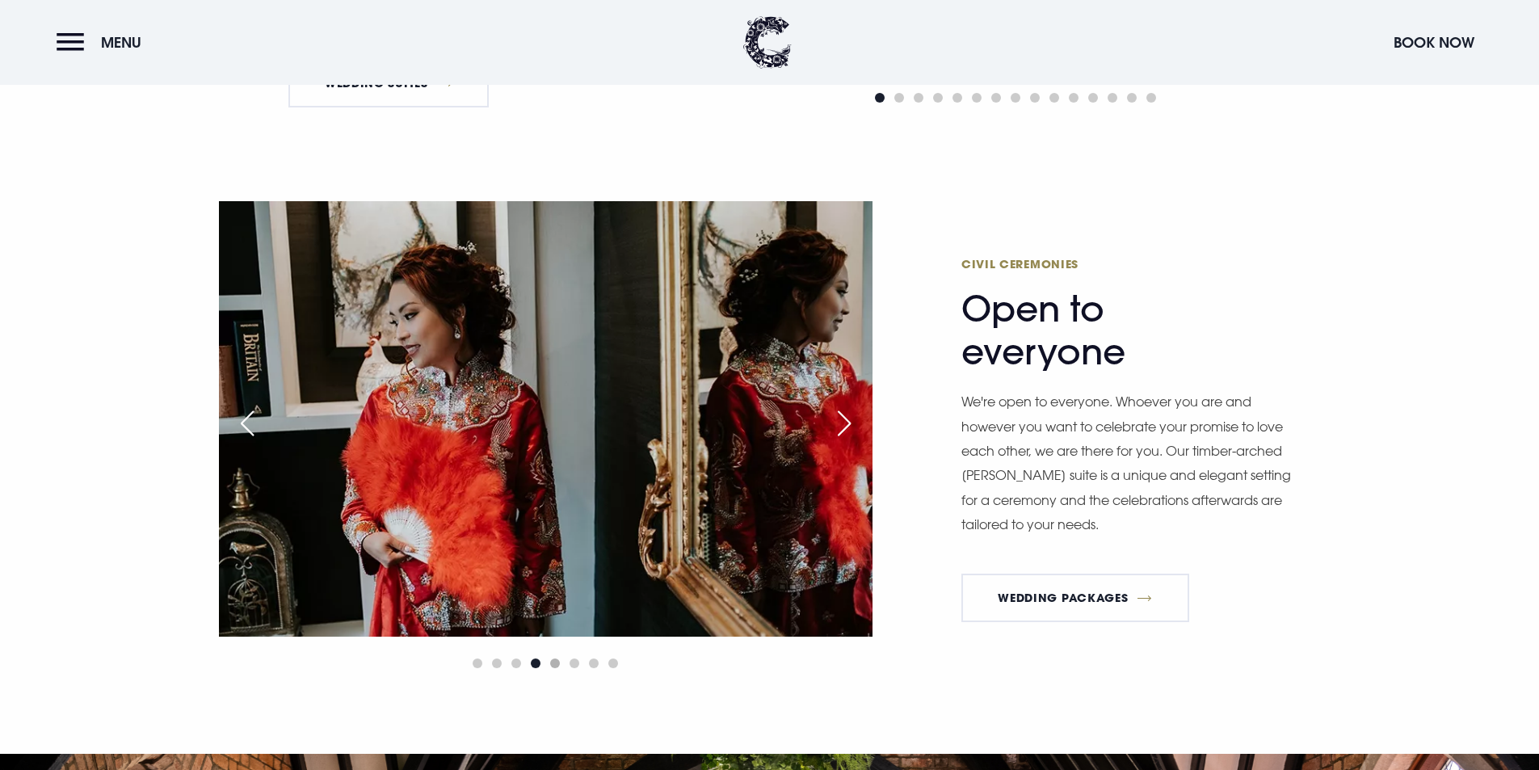
click at [553, 662] on span "Go to slide 5" at bounding box center [555, 663] width 10 height 10
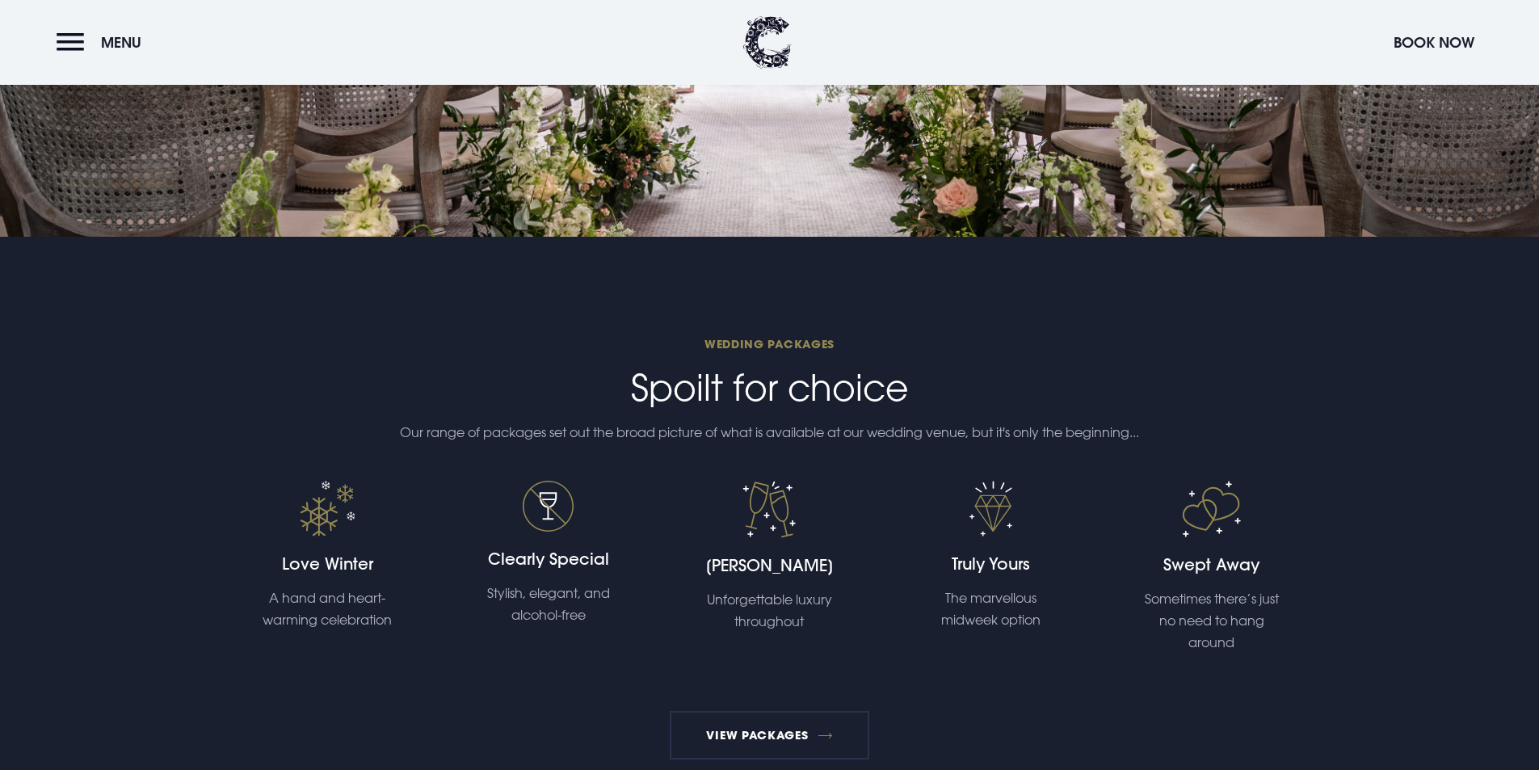
scroll to position [3555, 0]
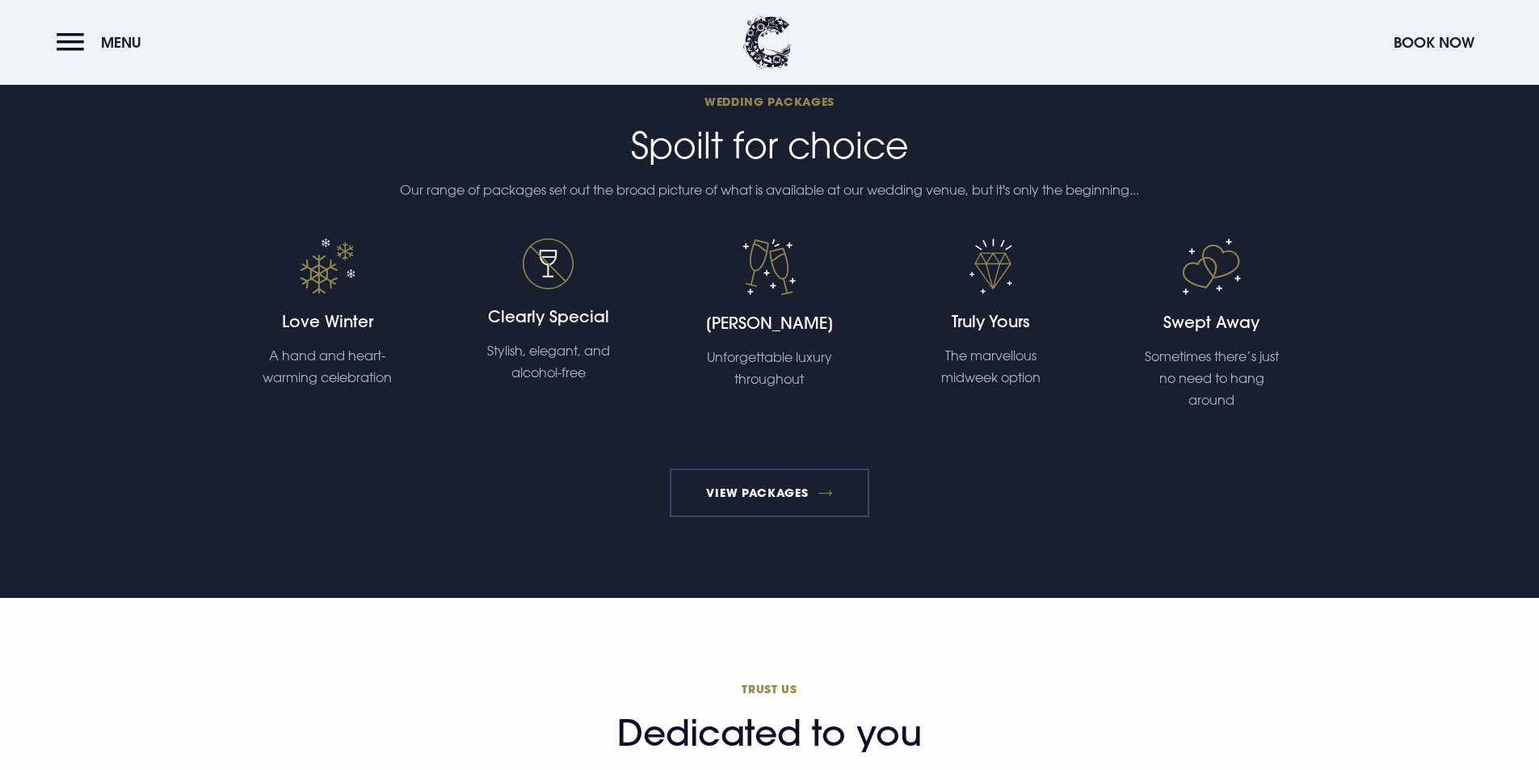
click at [705, 492] on link "View Packages" at bounding box center [770, 493] width 200 height 48
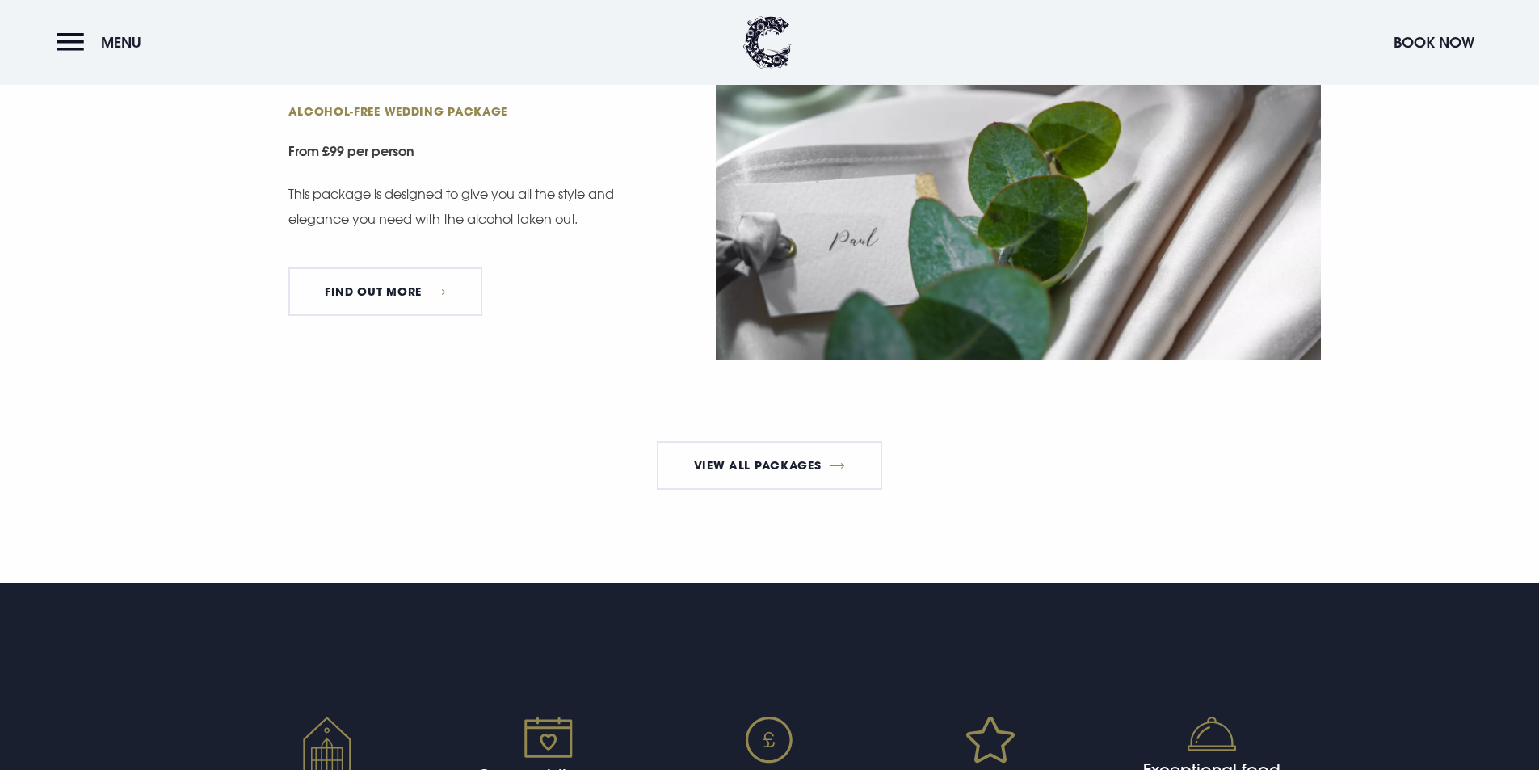
scroll to position [3474, 0]
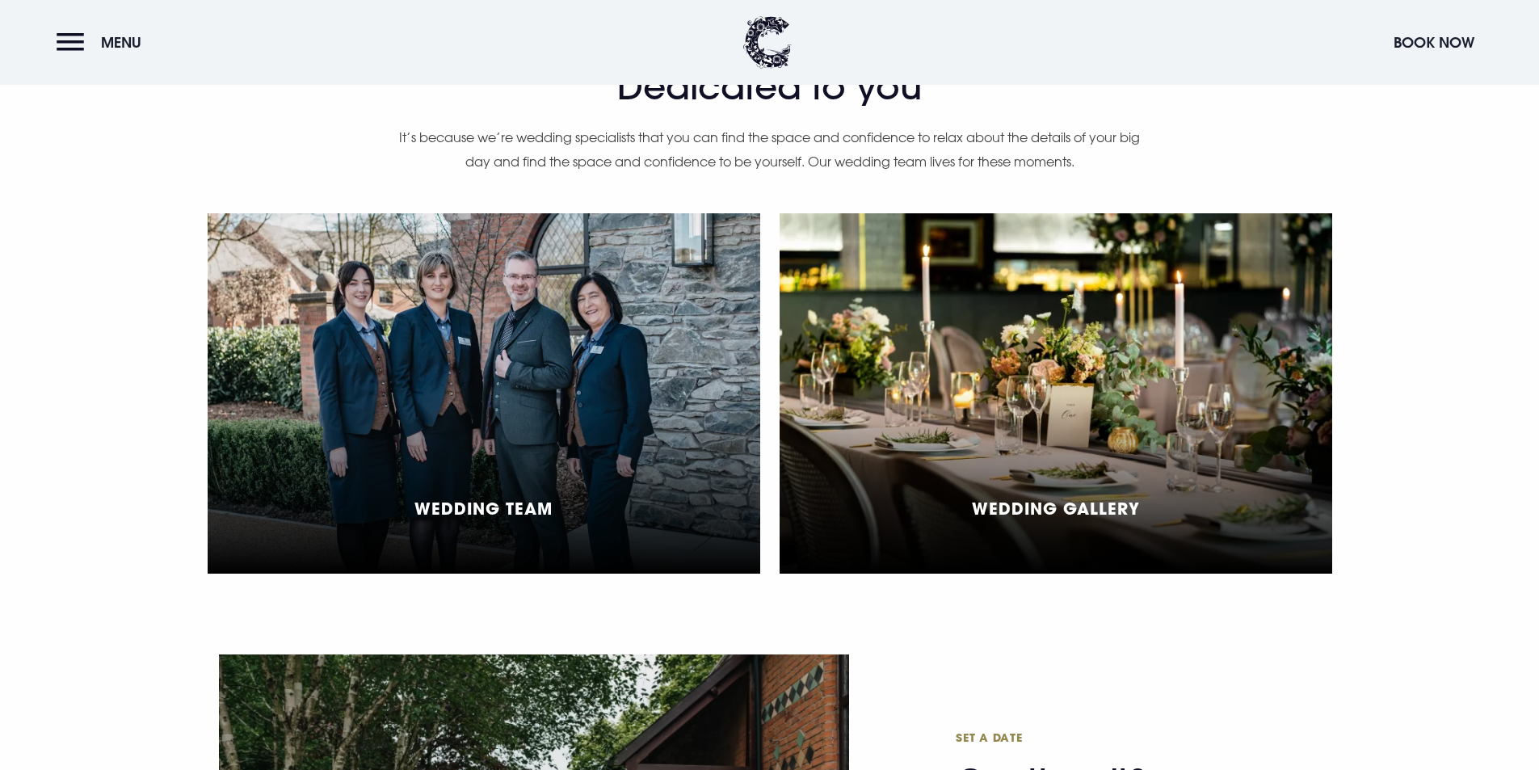
scroll to position [4362, 0]
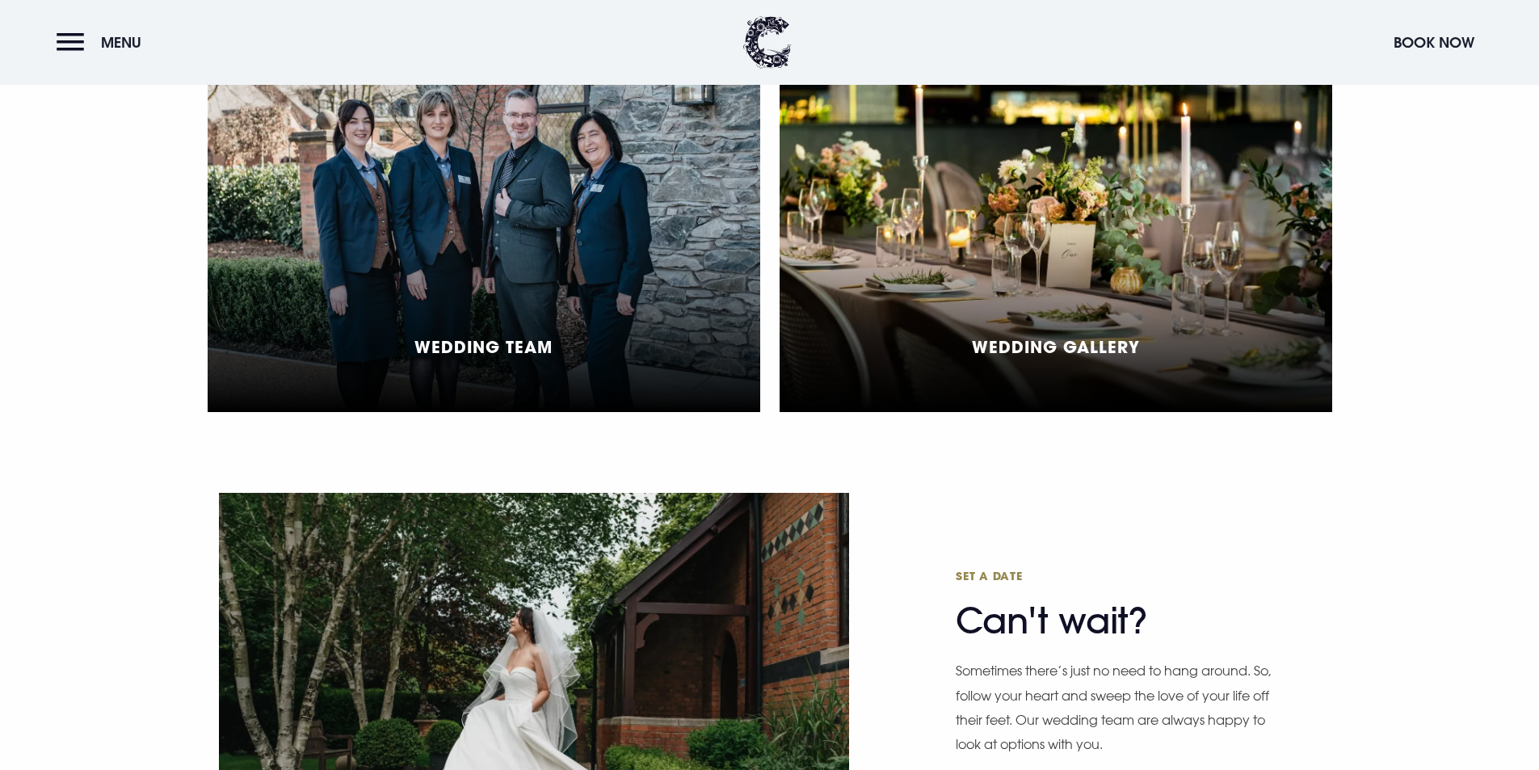
click at [1092, 133] on div "Wedding Gallery" at bounding box center [1056, 232] width 553 height 360
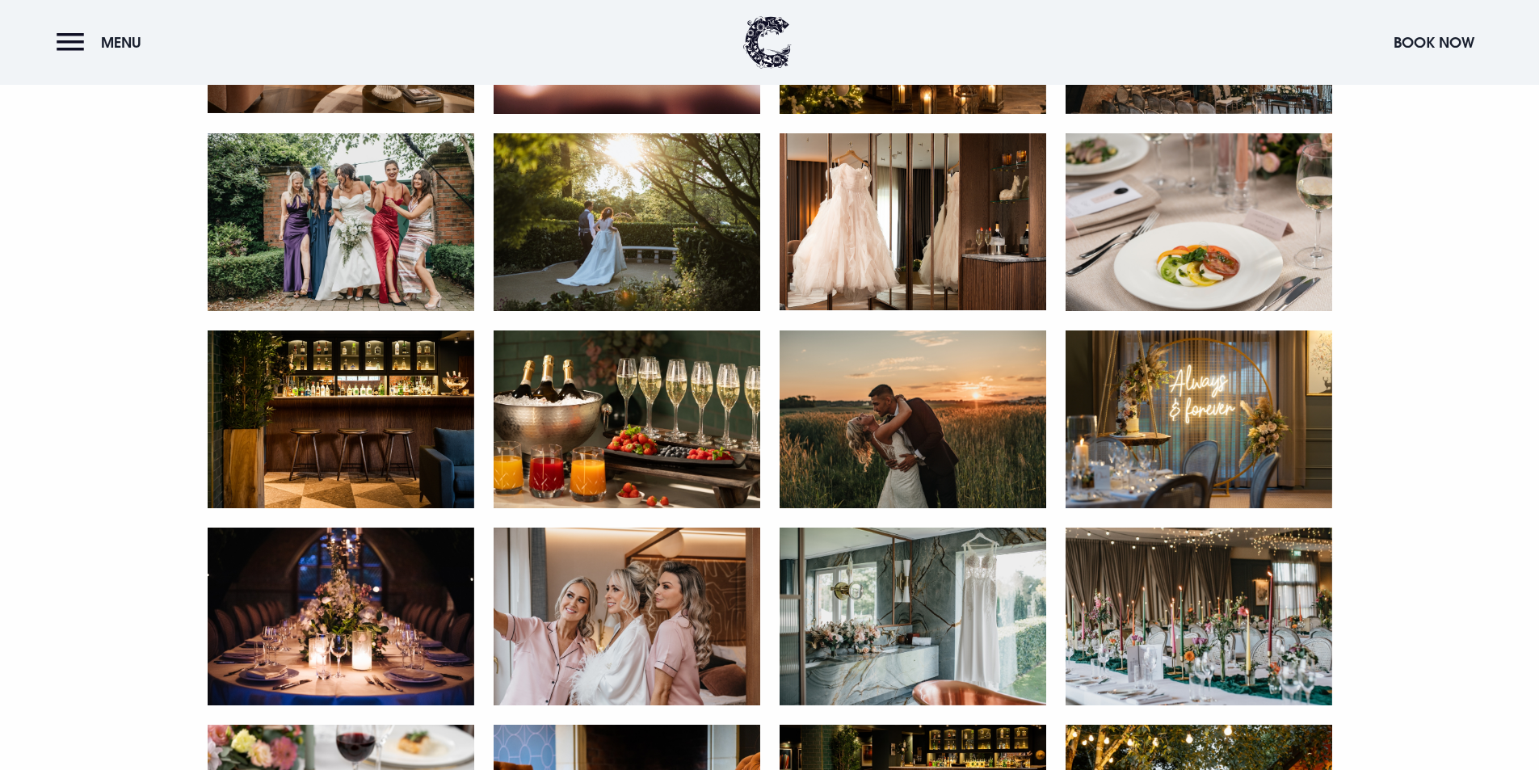
scroll to position [2262, 0]
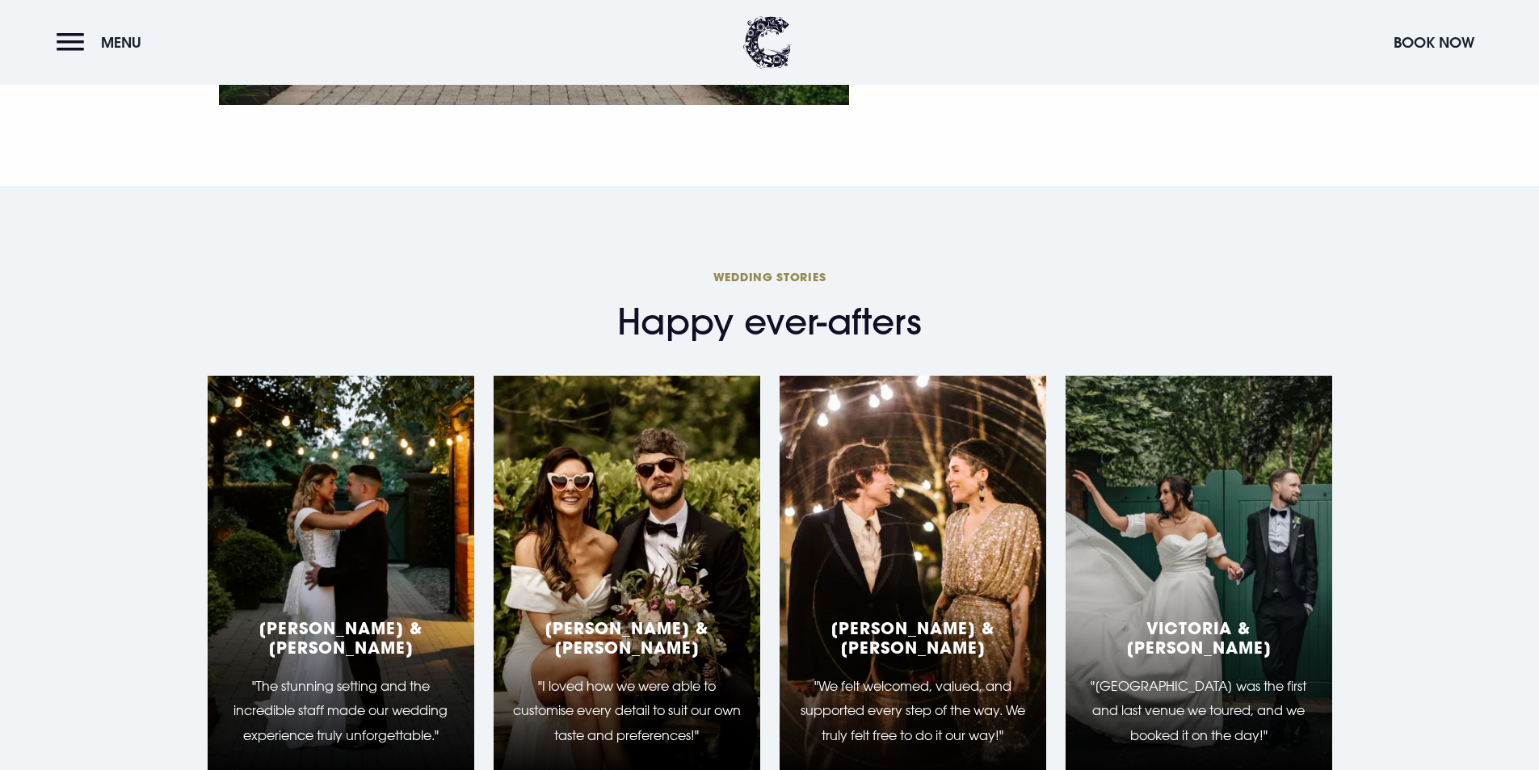
scroll to position [5251, 0]
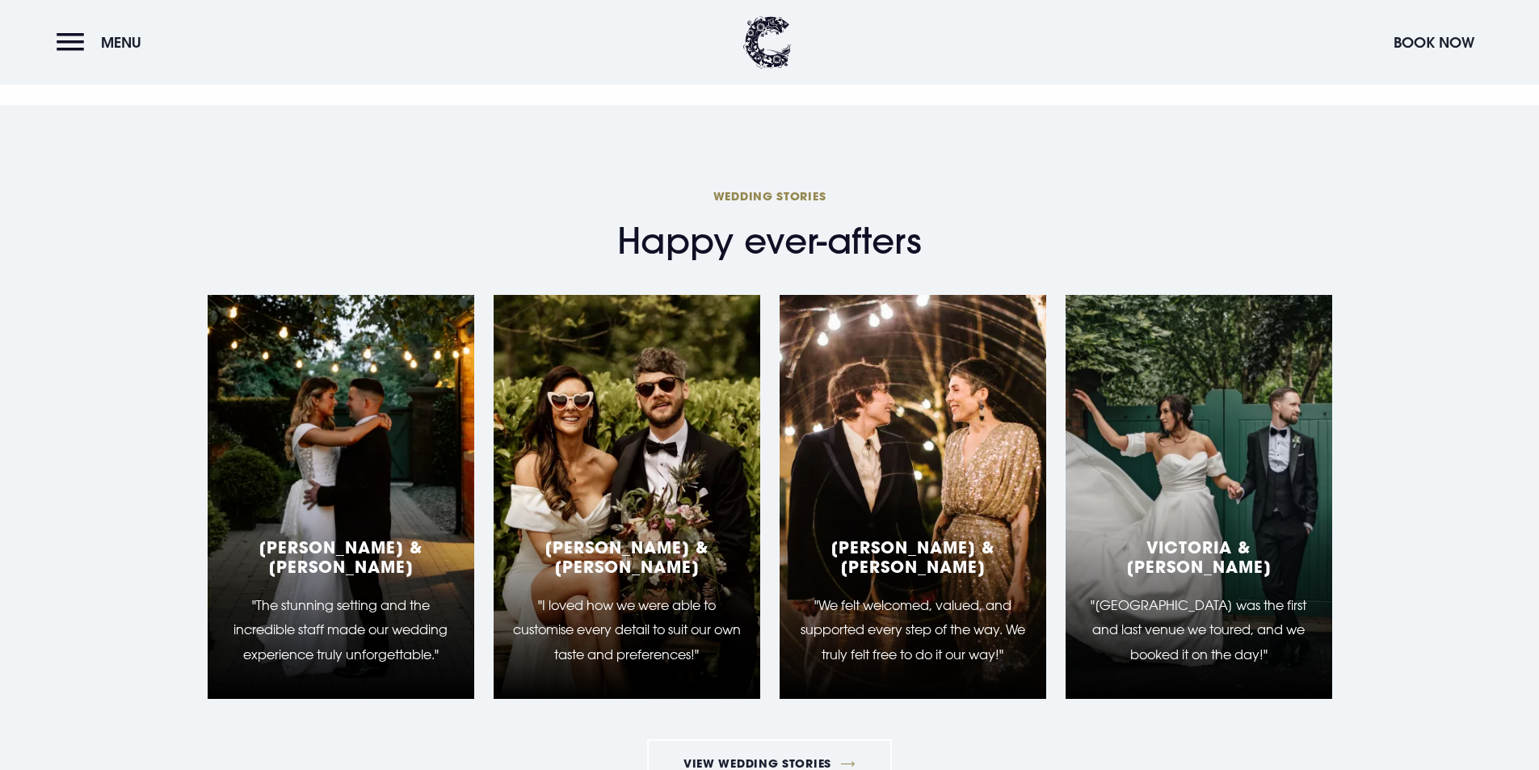
click at [331, 311] on div "Beth & Peter "The stunning setting and the incredible staff made our wedding ex…" at bounding box center [341, 497] width 267 height 404
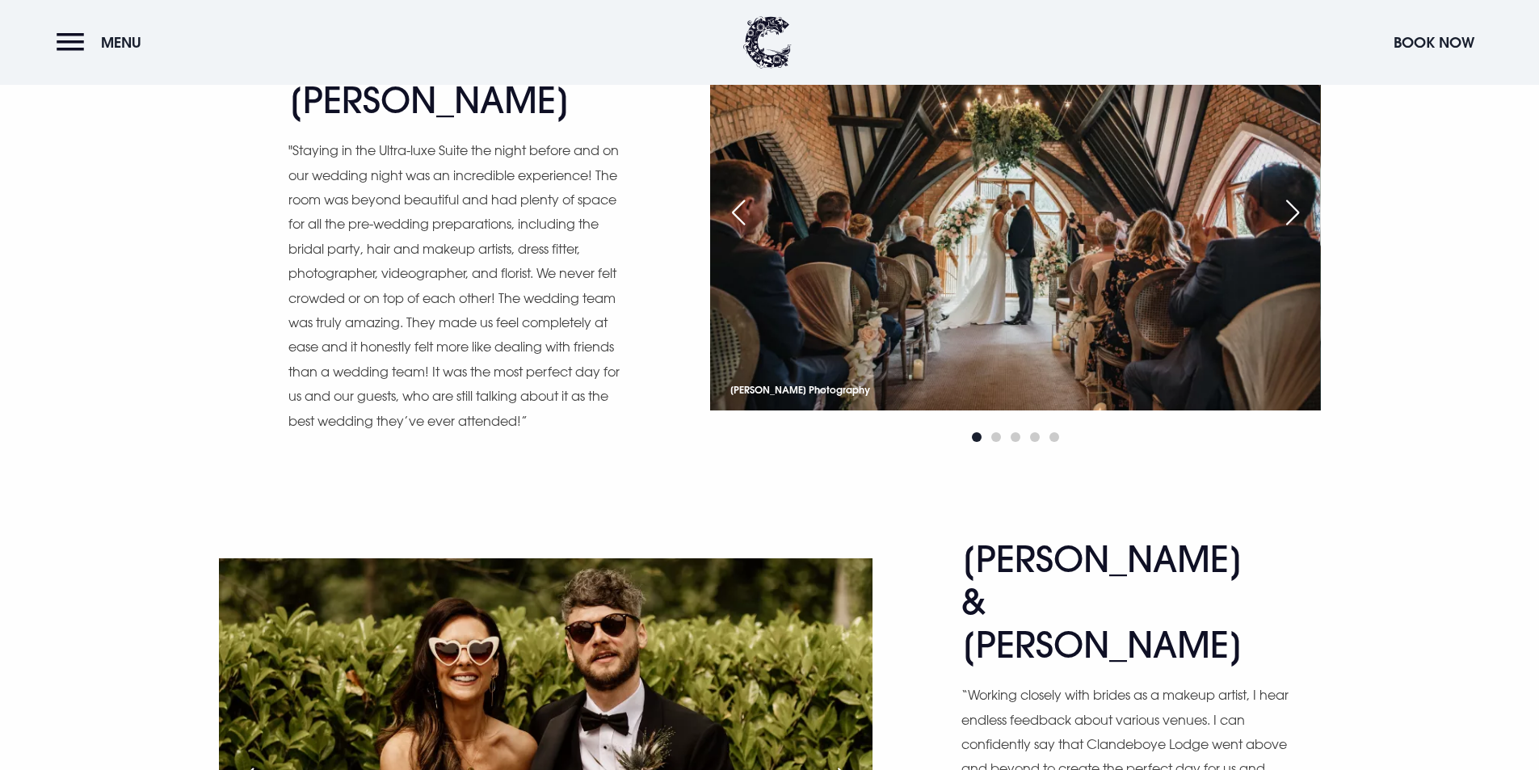
scroll to position [4201, 0]
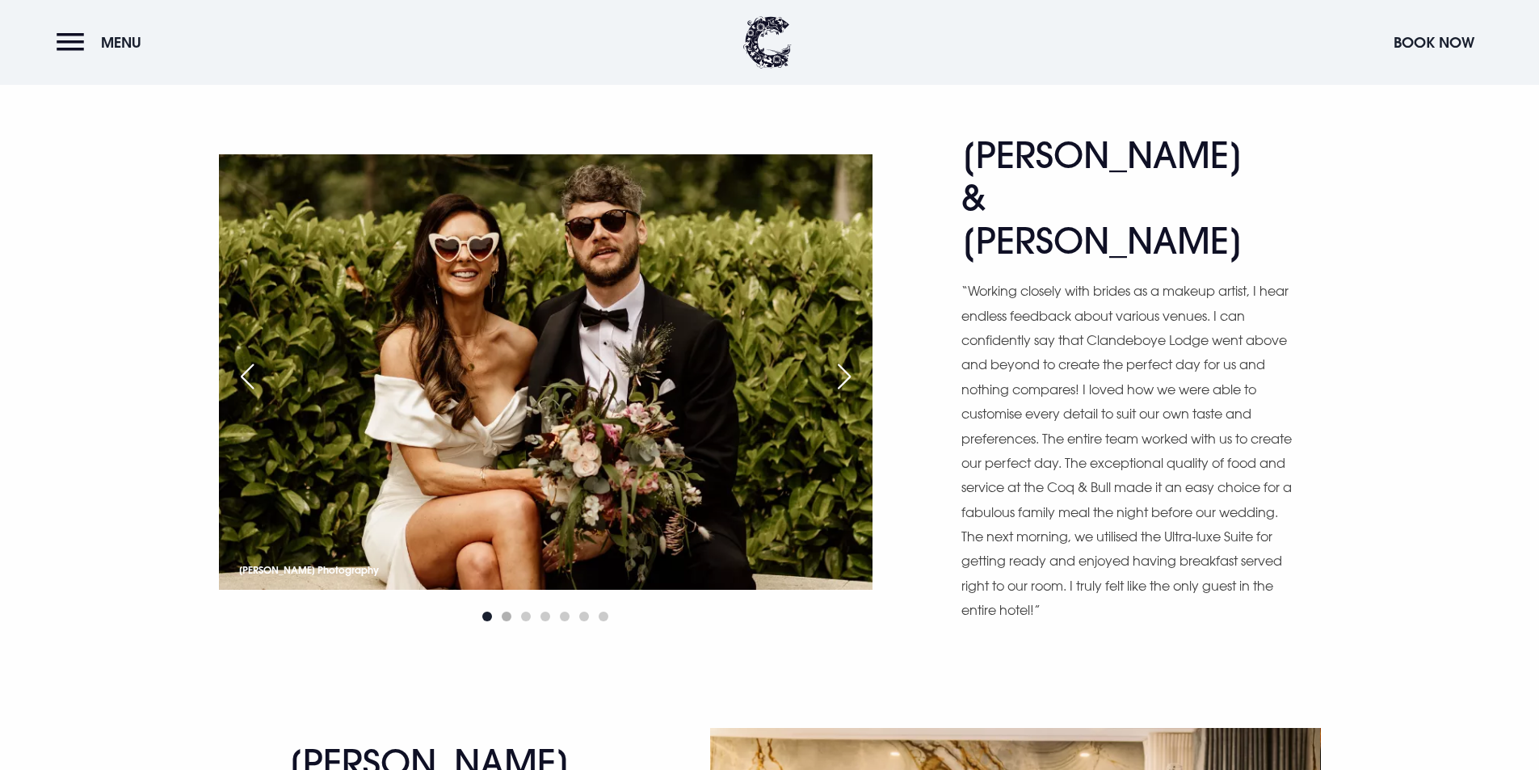
click at [507, 612] on span "Go to slide 2" at bounding box center [507, 617] width 10 height 10
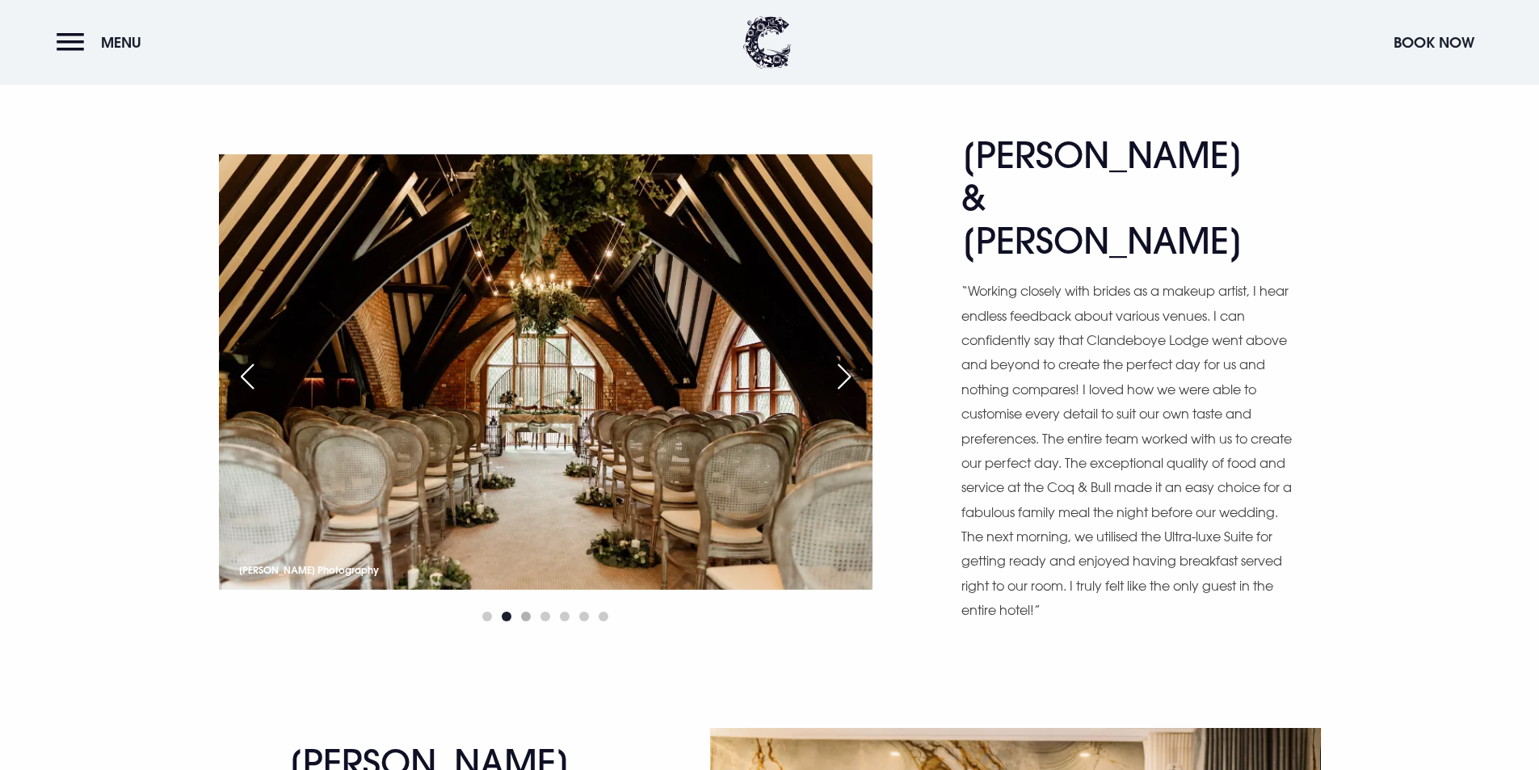
click at [524, 612] on span "Go to slide 3" at bounding box center [526, 617] width 10 height 10
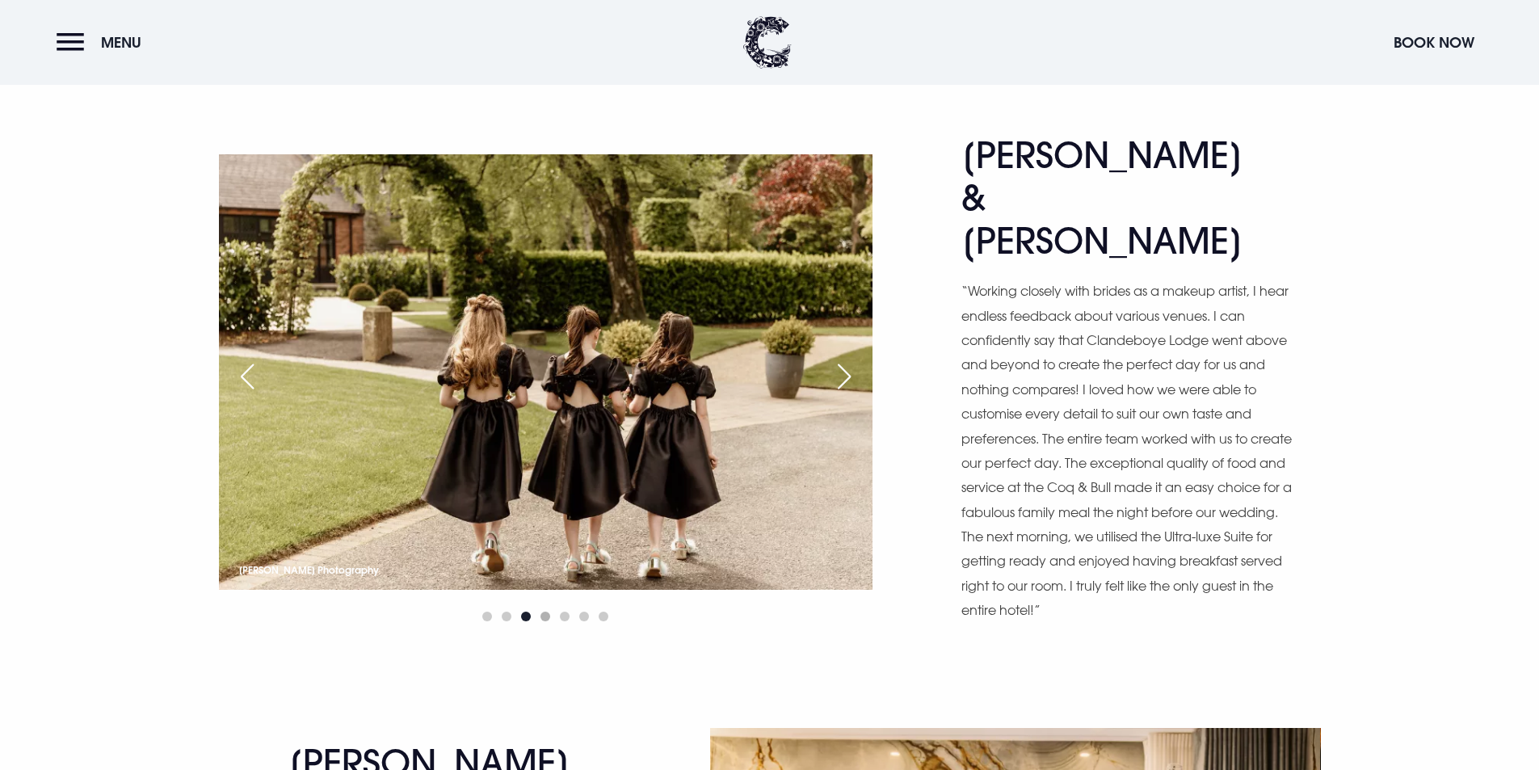
click at [546, 612] on span "Go to slide 4" at bounding box center [545, 617] width 10 height 10
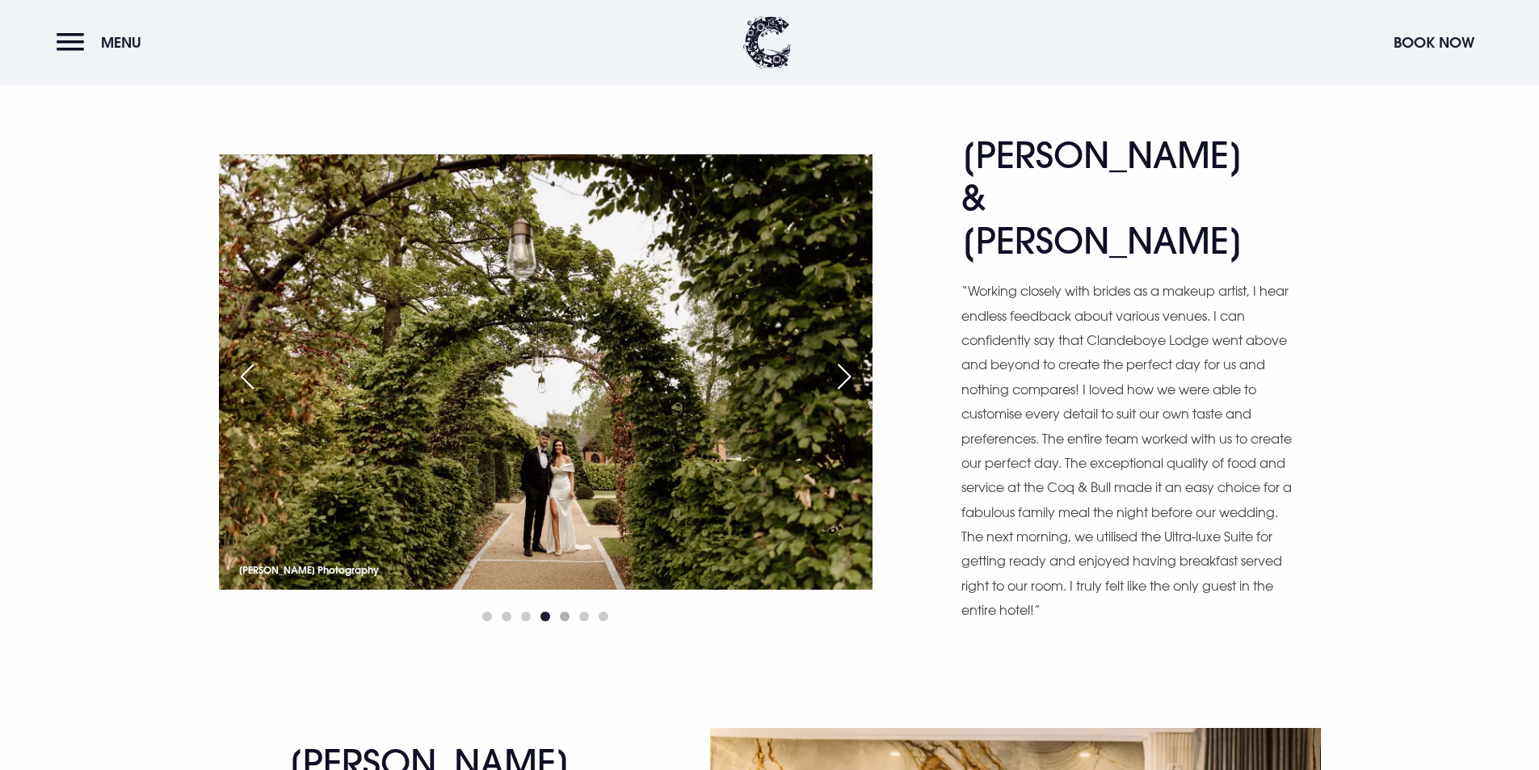
click at [562, 612] on span "Go to slide 5" at bounding box center [565, 617] width 10 height 10
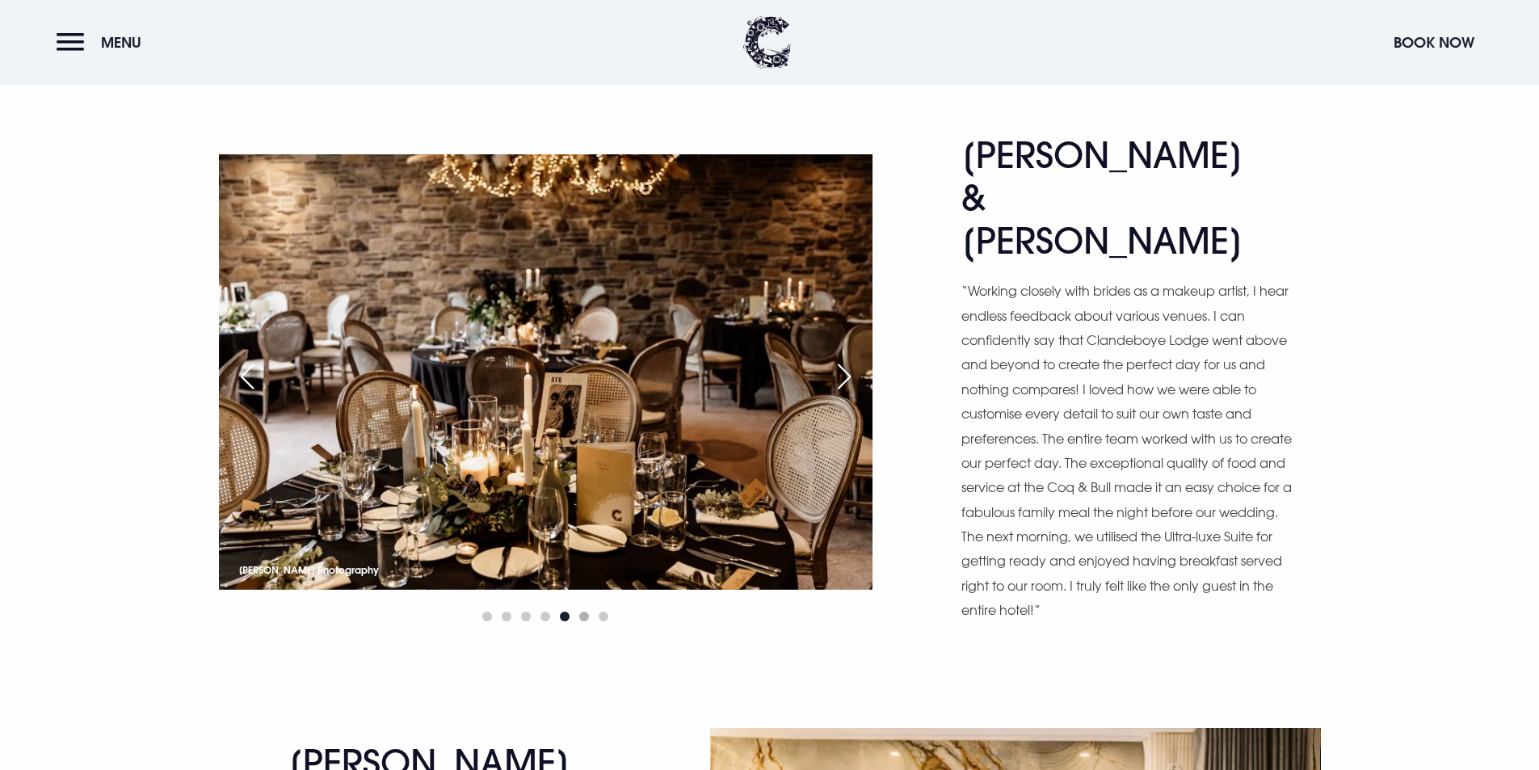
click at [584, 612] on span "Go to slide 6" at bounding box center [584, 617] width 10 height 10
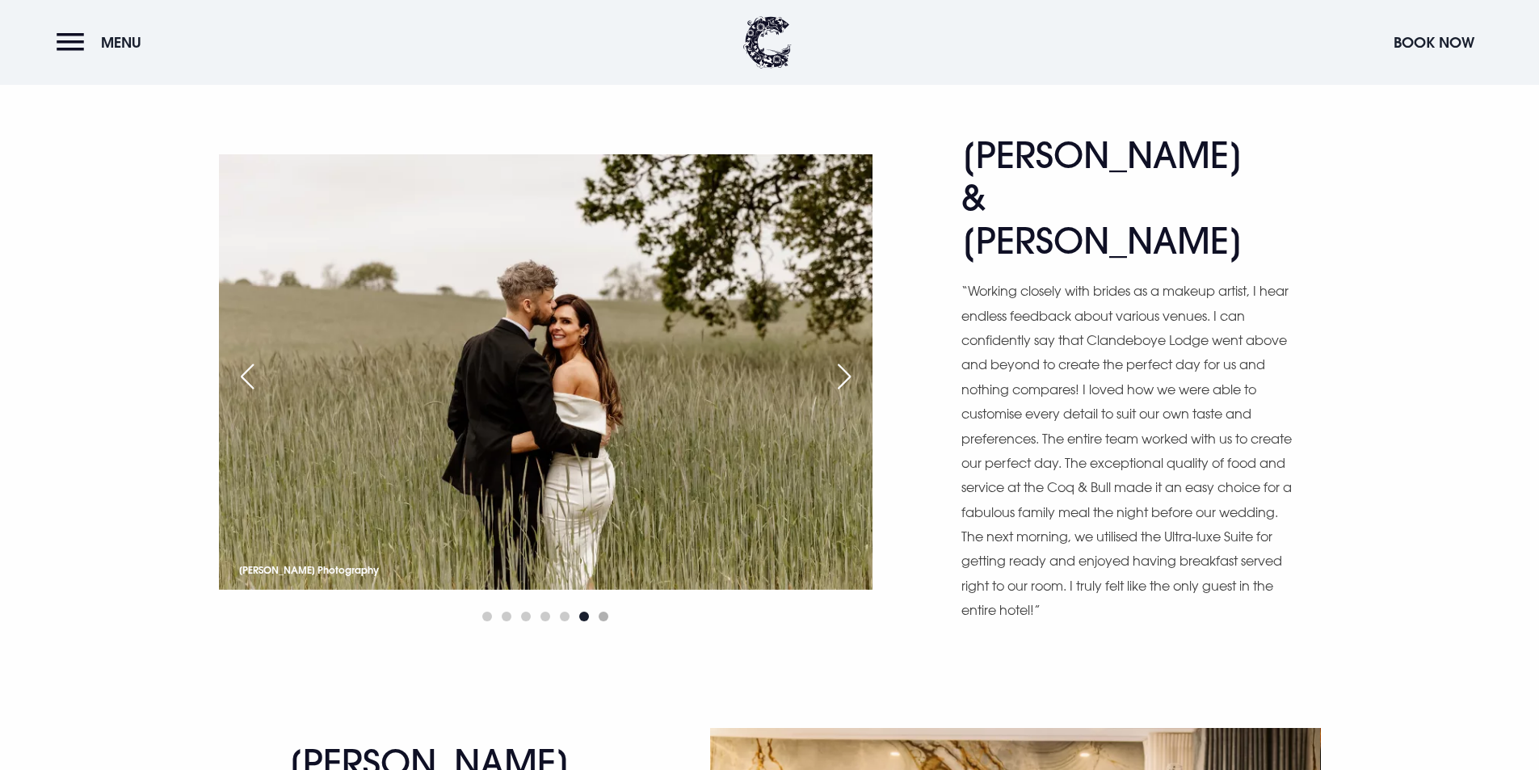
click at [600, 612] on span "Go to slide 7" at bounding box center [604, 617] width 10 height 10
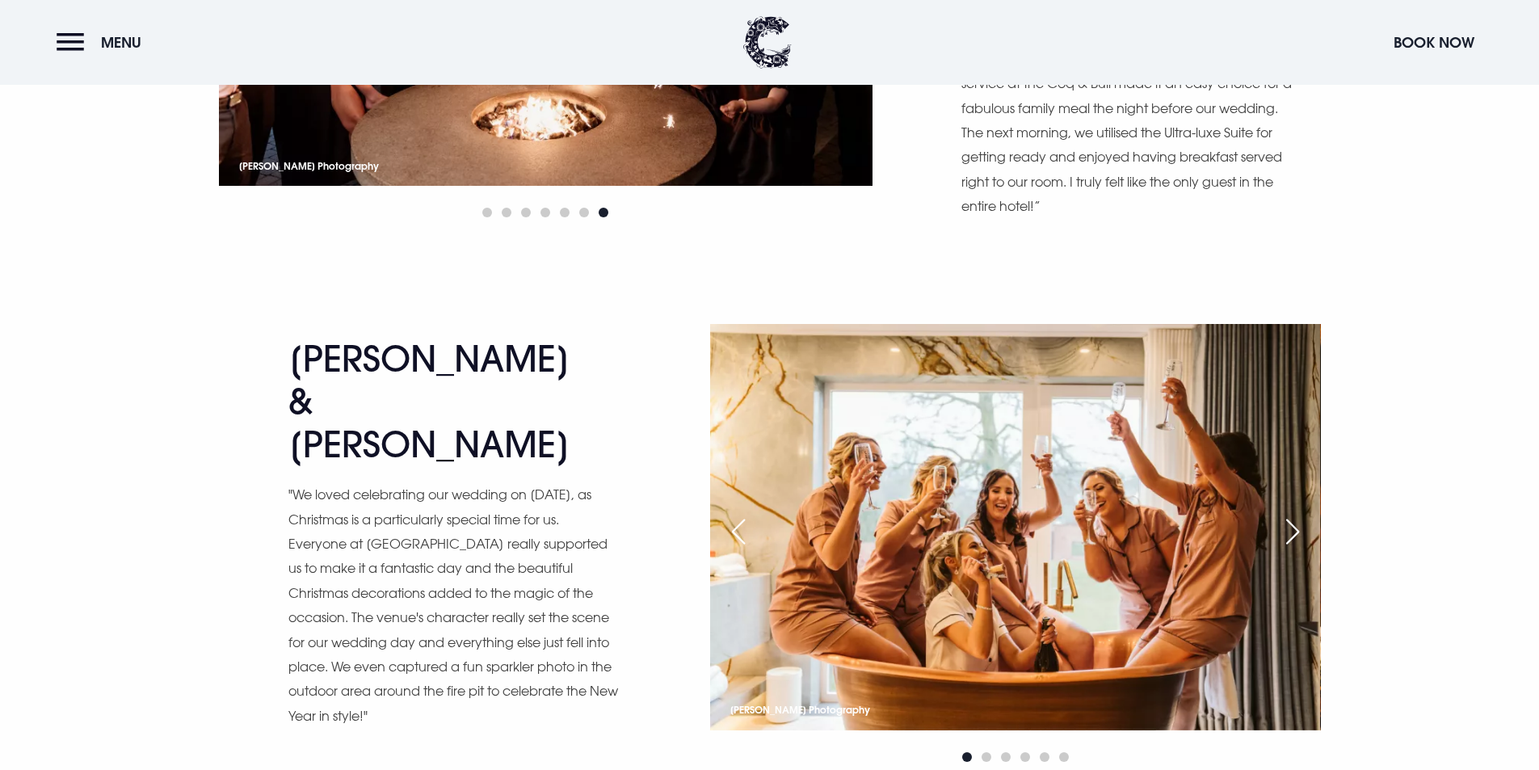
scroll to position [4686, 0]
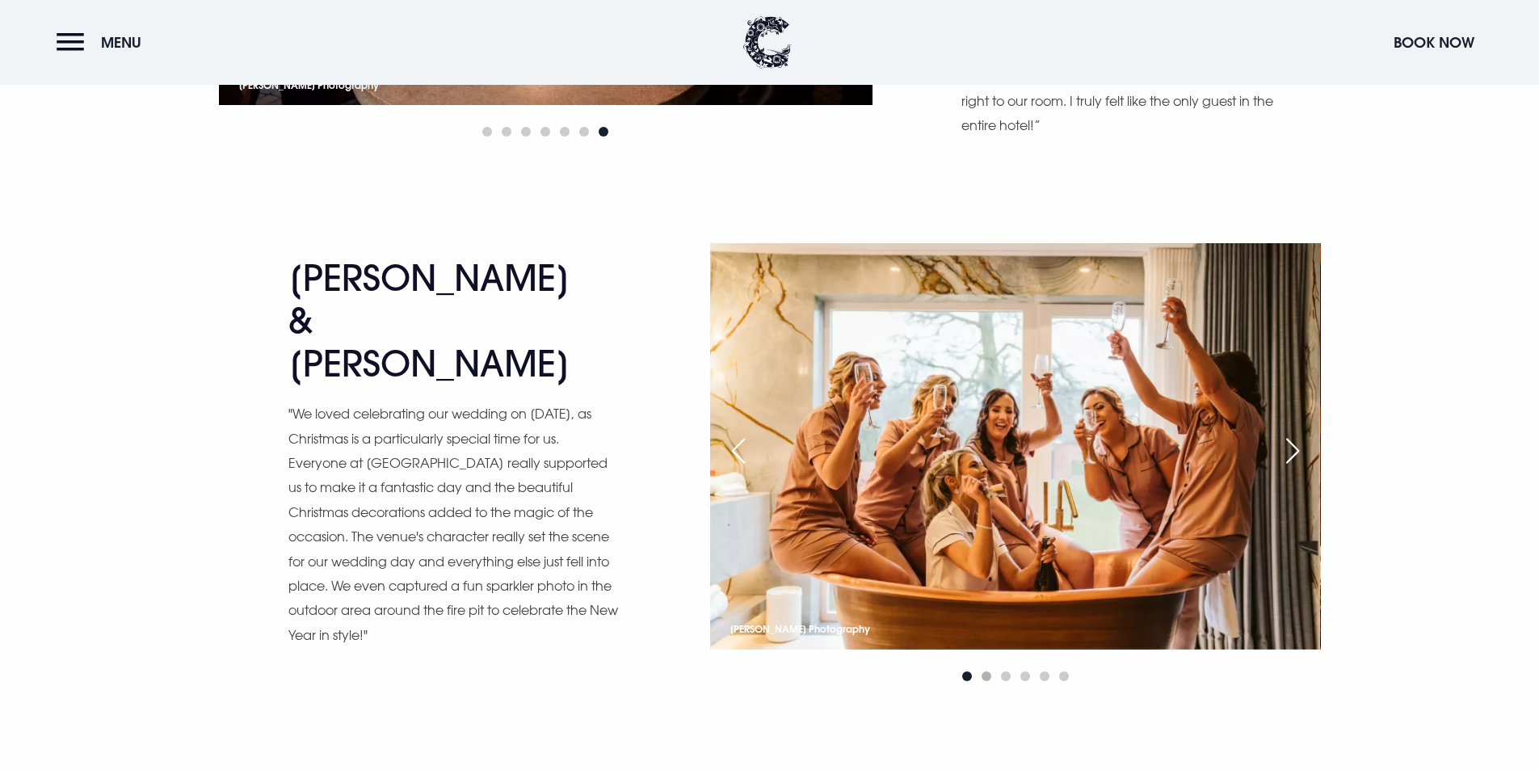
click at [987, 671] on span "Go to slide 2" at bounding box center [987, 676] width 10 height 10
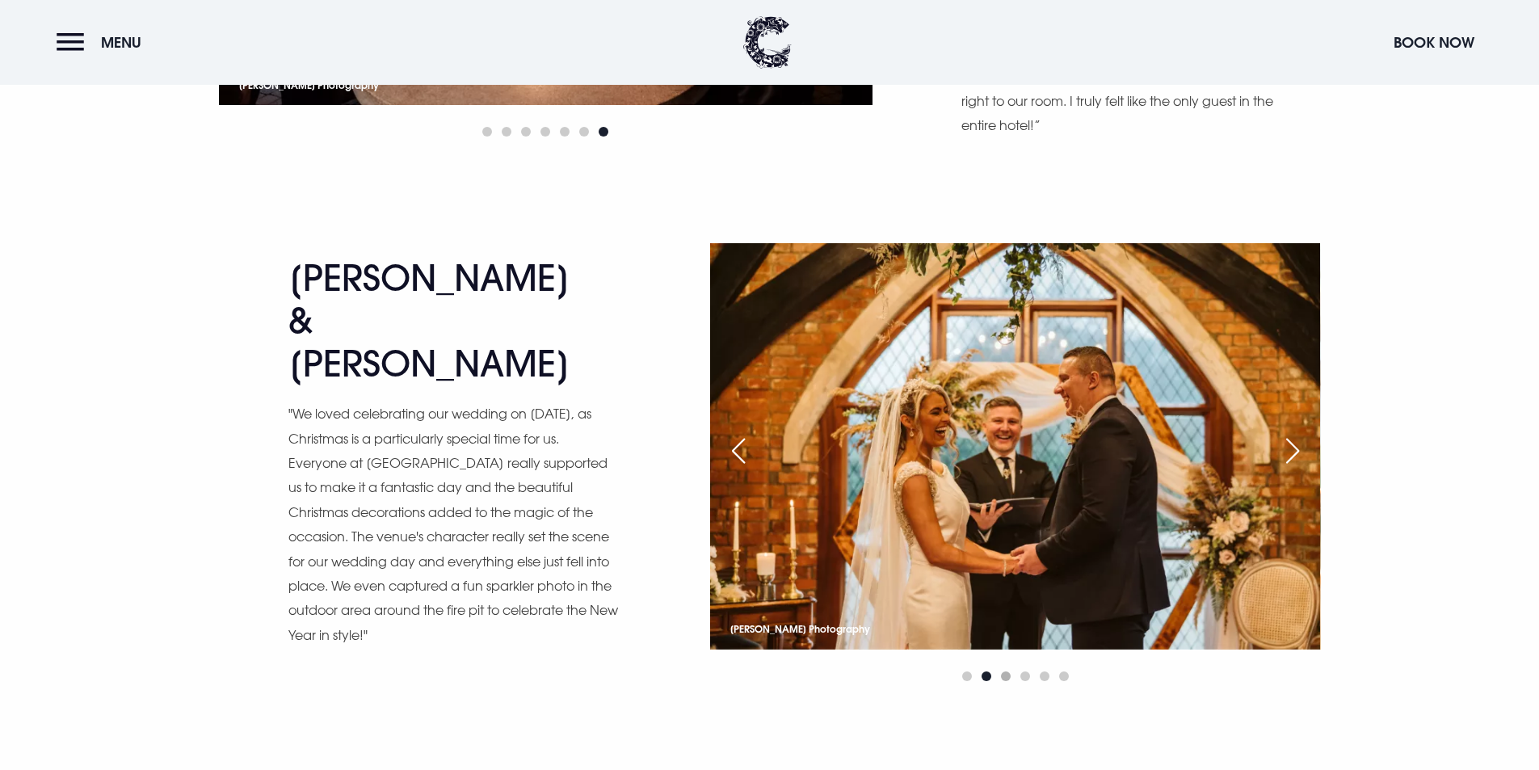
click at [1010, 671] on span "Go to slide 3" at bounding box center [1006, 676] width 10 height 10
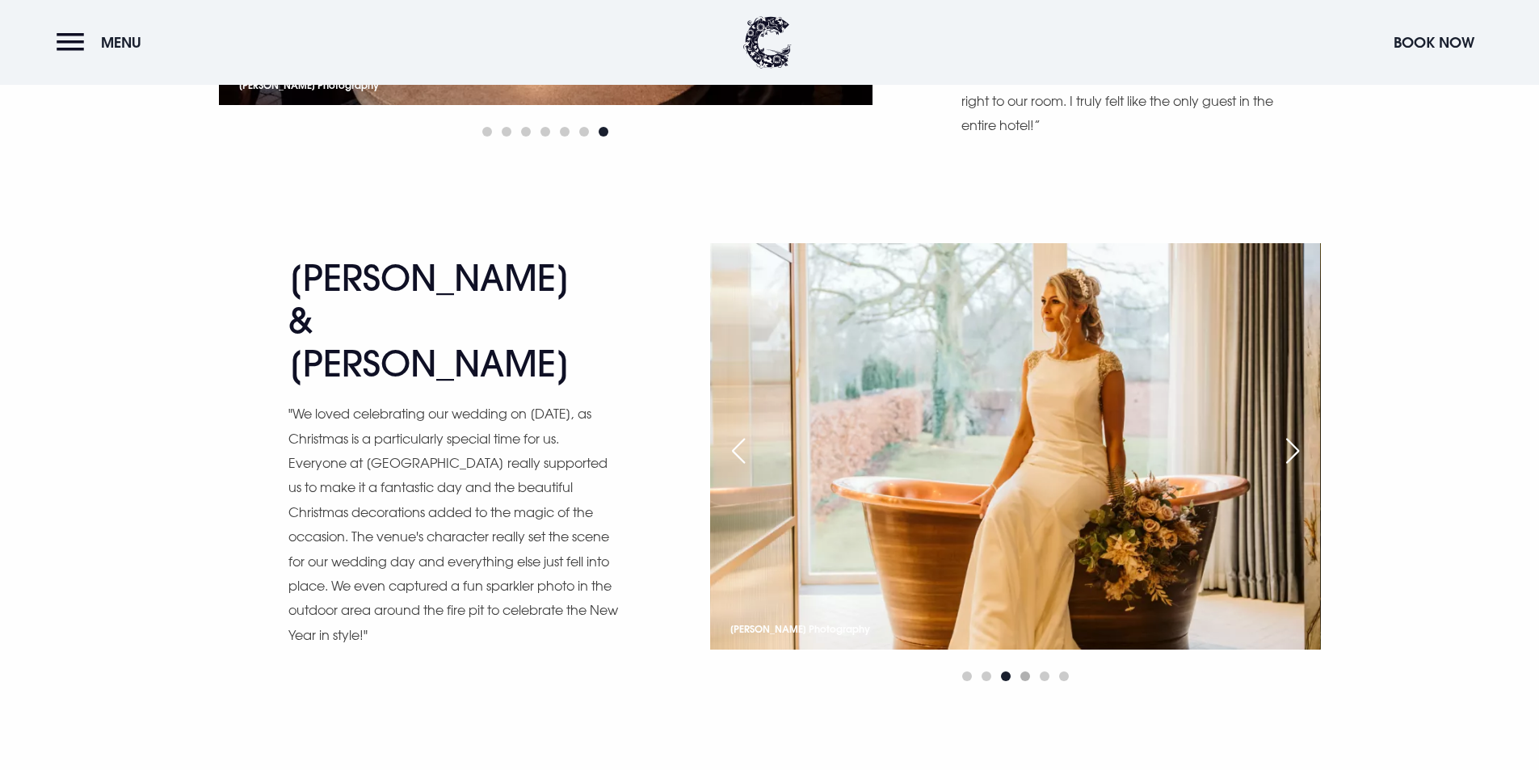
click at [1023, 671] on span "Go to slide 4" at bounding box center [1025, 676] width 10 height 10
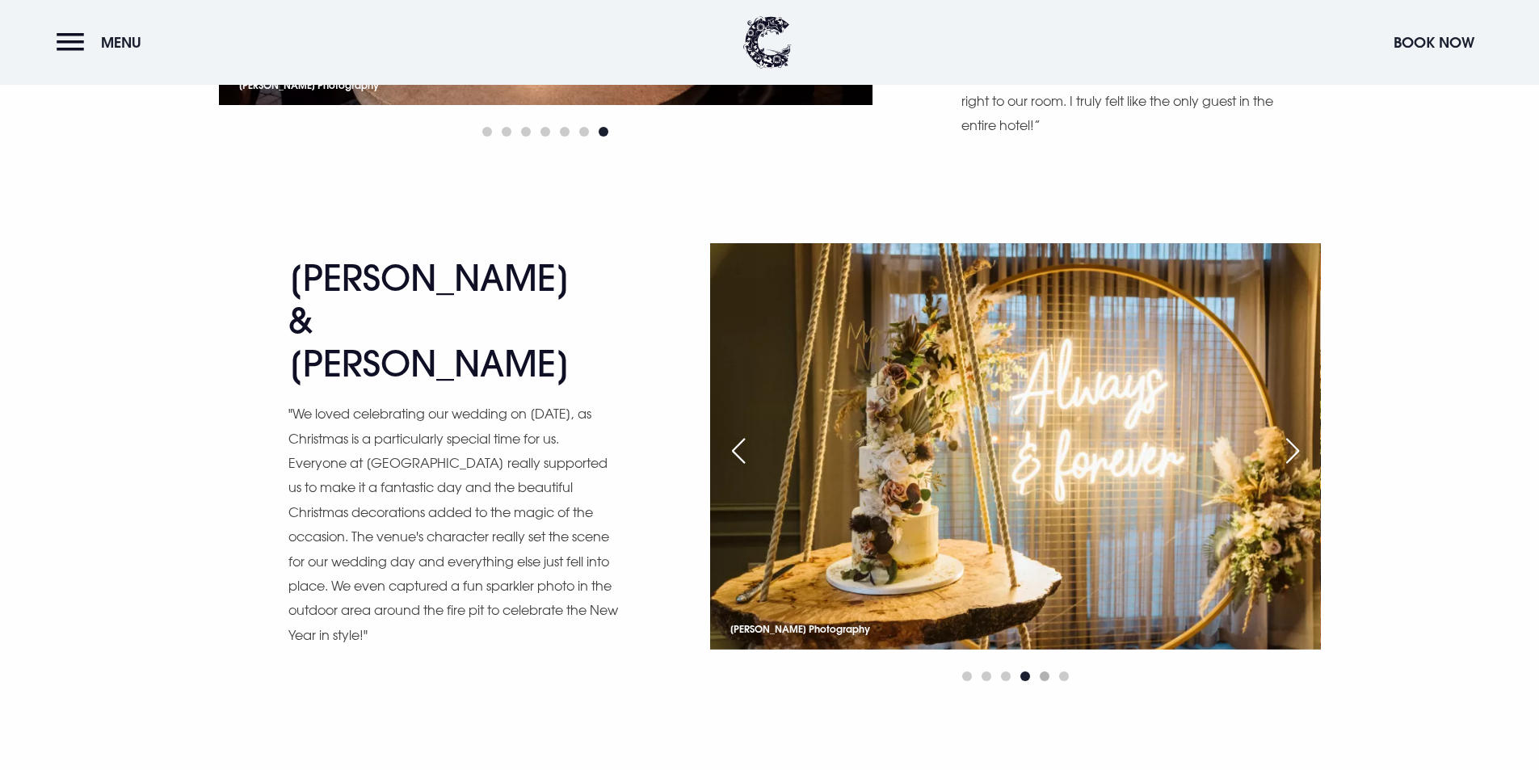
click at [1041, 671] on span "Go to slide 5" at bounding box center [1045, 676] width 10 height 10
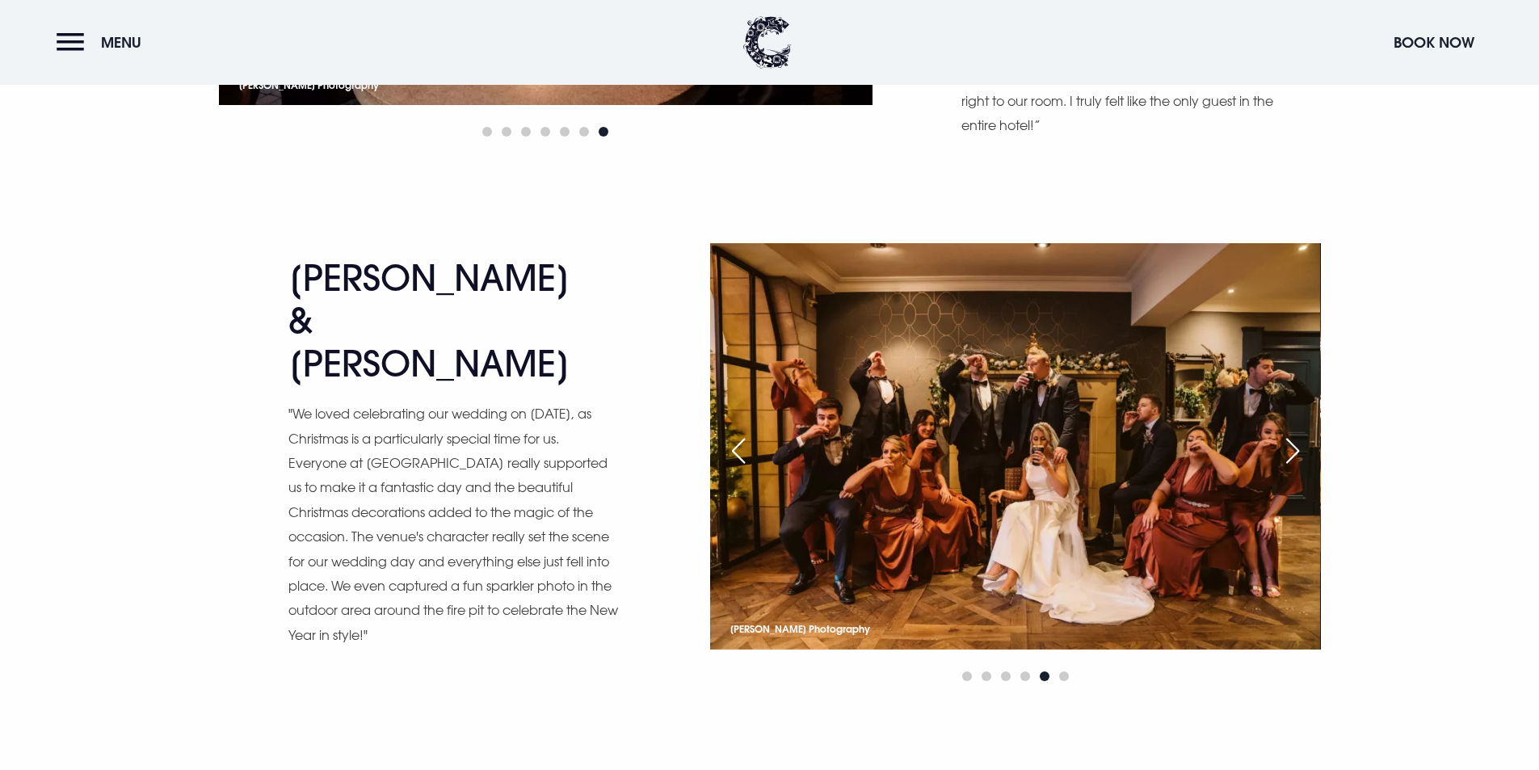
click at [1058, 666] on div at bounding box center [1015, 675] width 610 height 19
click at [1063, 671] on span "Go to slide 6" at bounding box center [1064, 676] width 10 height 10
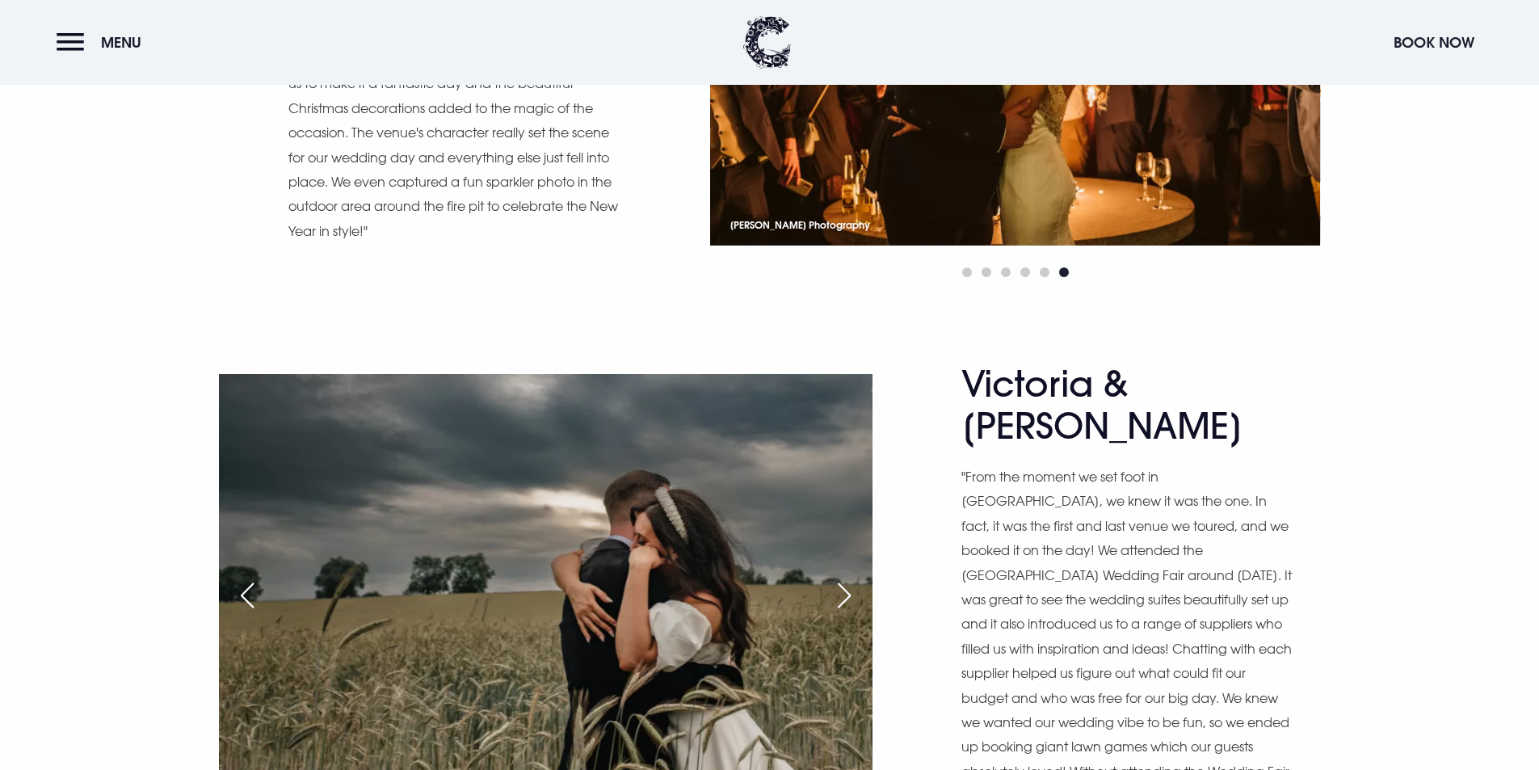
scroll to position [5251, 0]
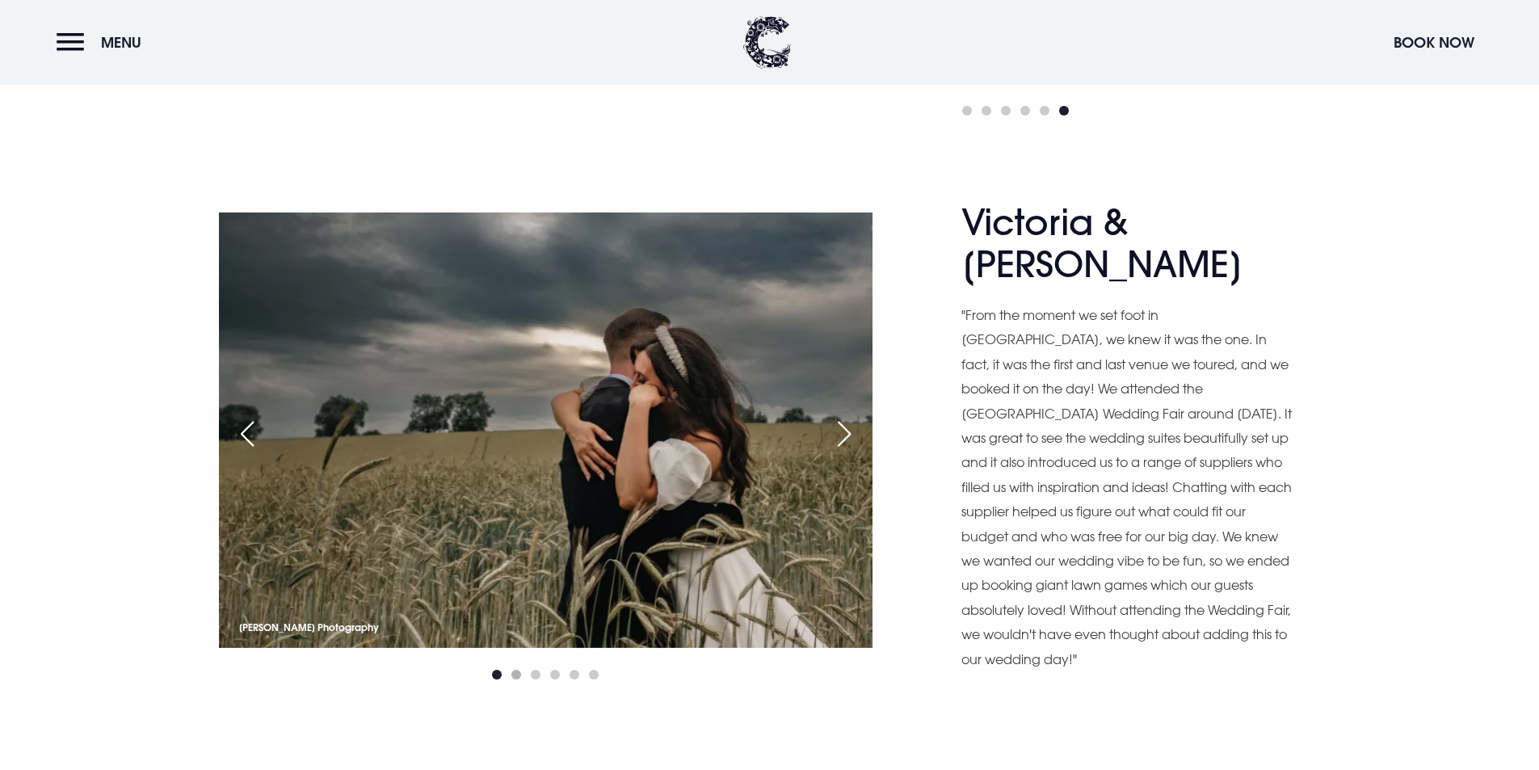
click at [519, 670] on span "Go to slide 2" at bounding box center [516, 675] width 10 height 10
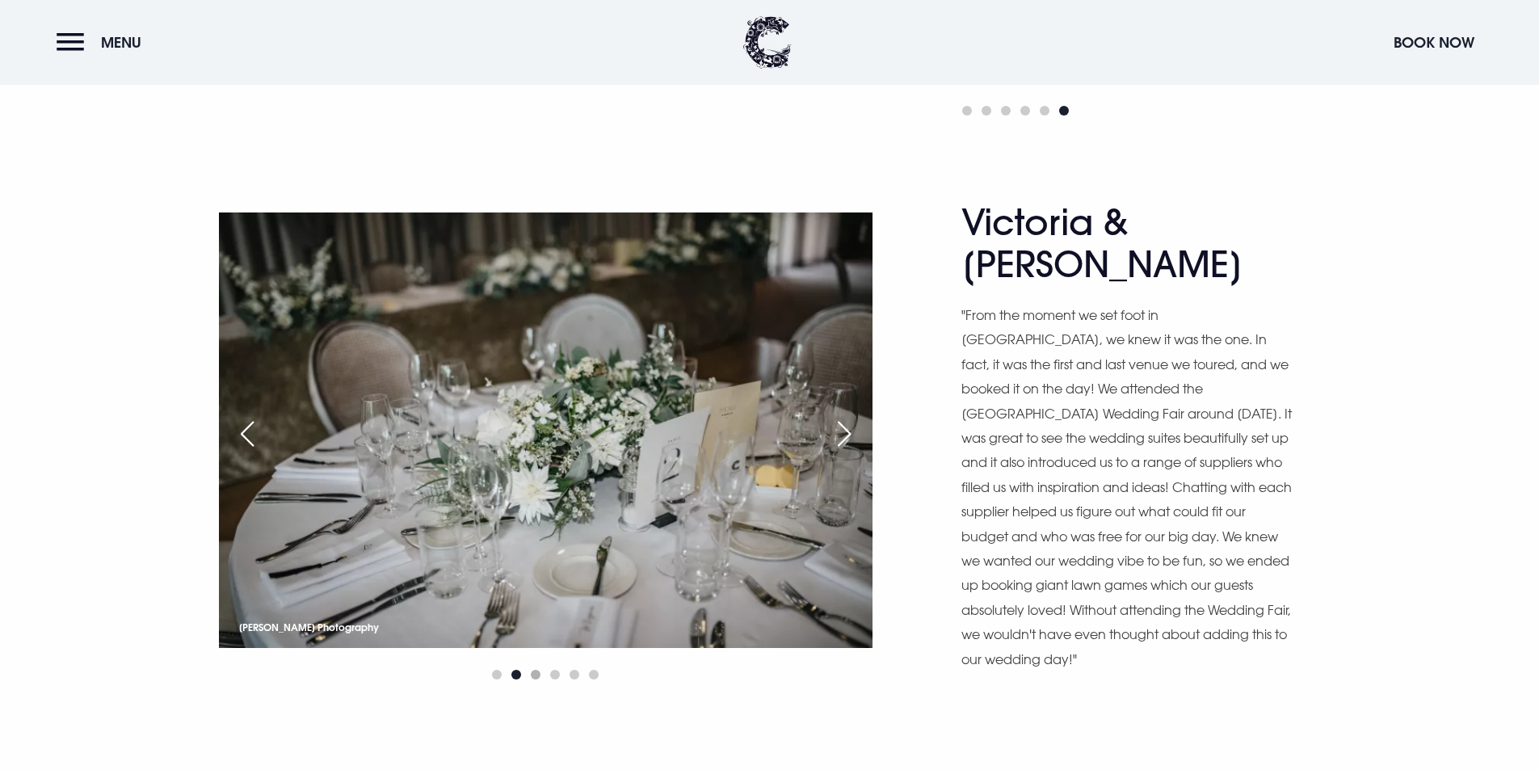
click at [534, 670] on span "Go to slide 3" at bounding box center [536, 675] width 10 height 10
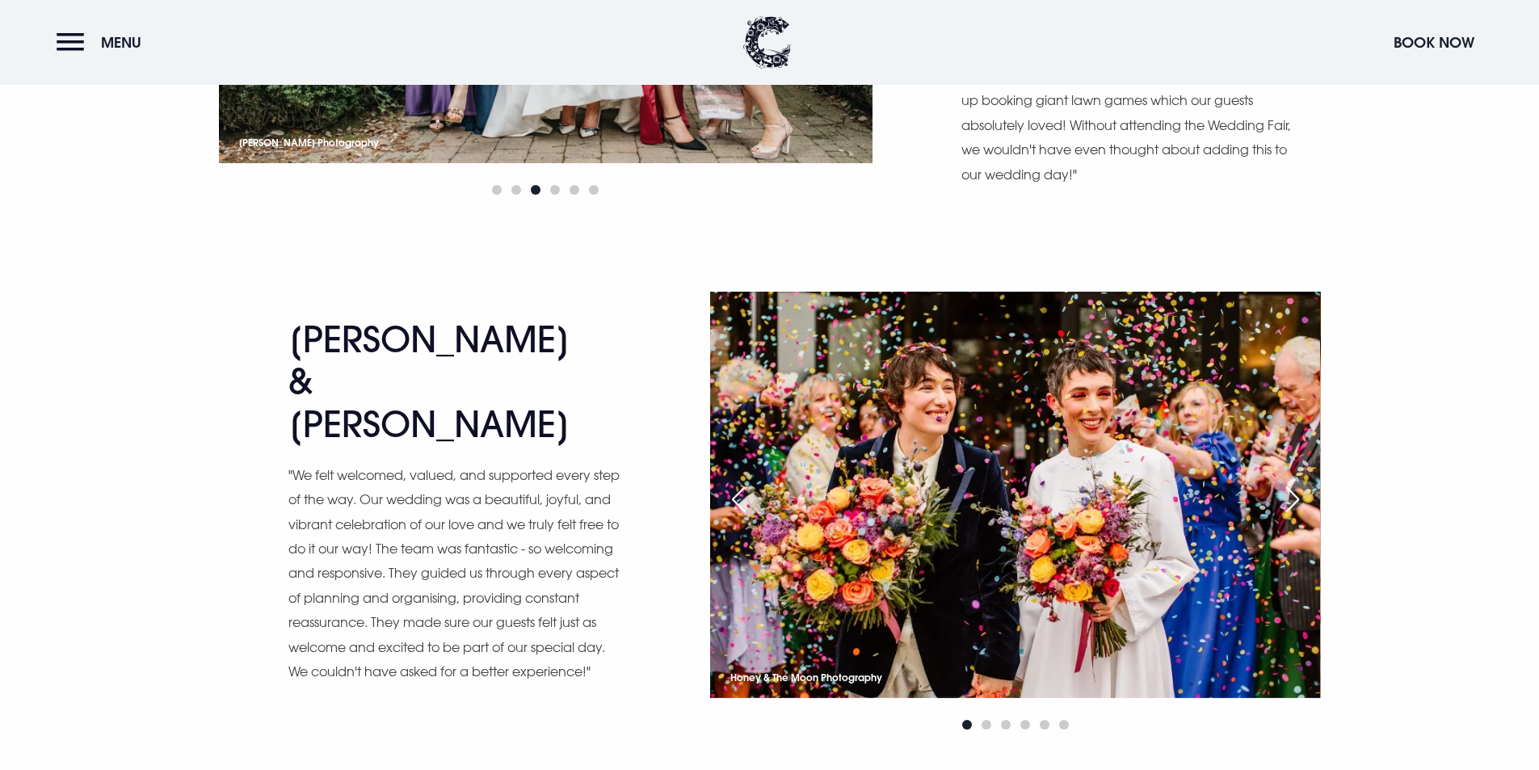
scroll to position [5817, 0]
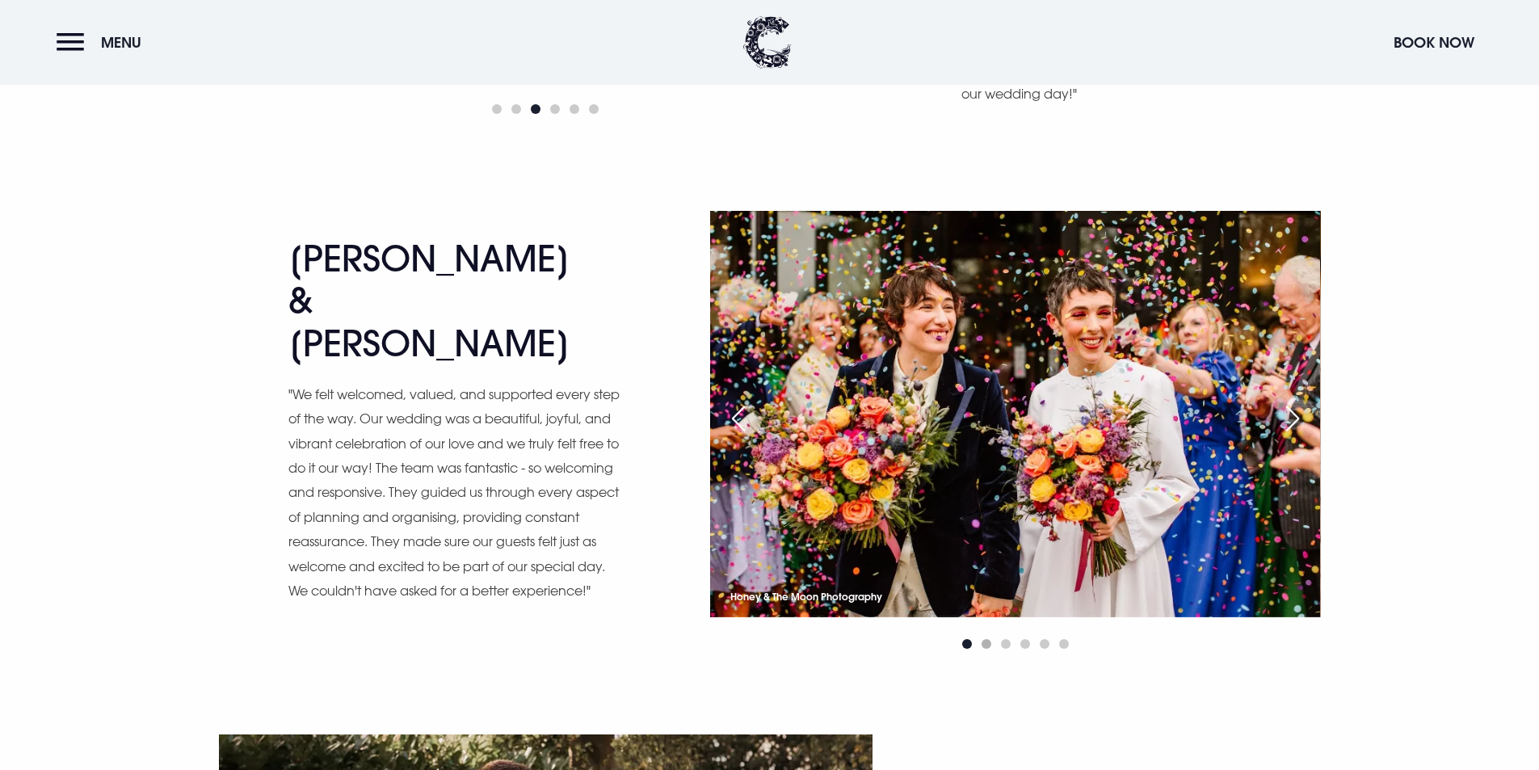
click at [983, 639] on span "Go to slide 2" at bounding box center [987, 644] width 10 height 10
